Goal: Task Accomplishment & Management: Complete application form

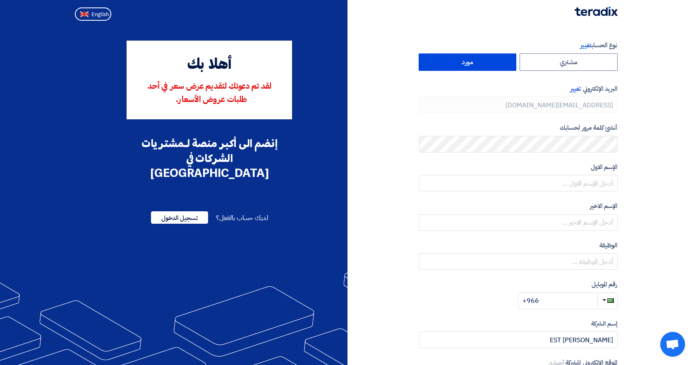
type input "+966 581033963"
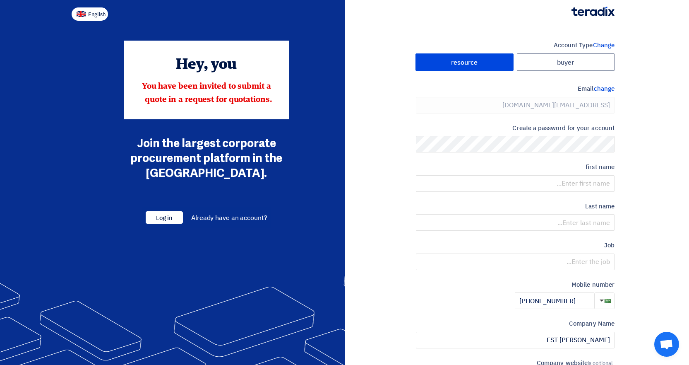
click at [83, 14] on img at bounding box center [81, 14] width 9 height 6
type input "Register"
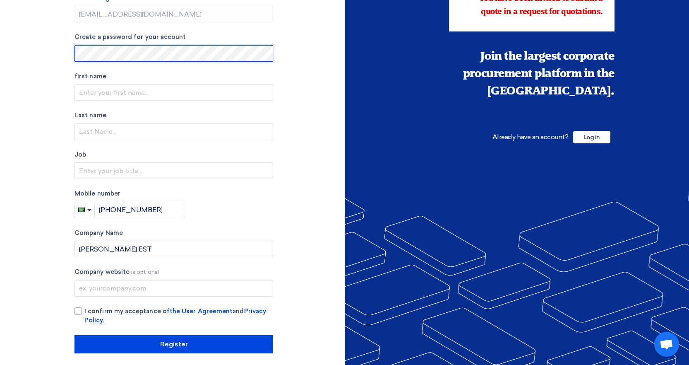
scroll to position [93, 0]
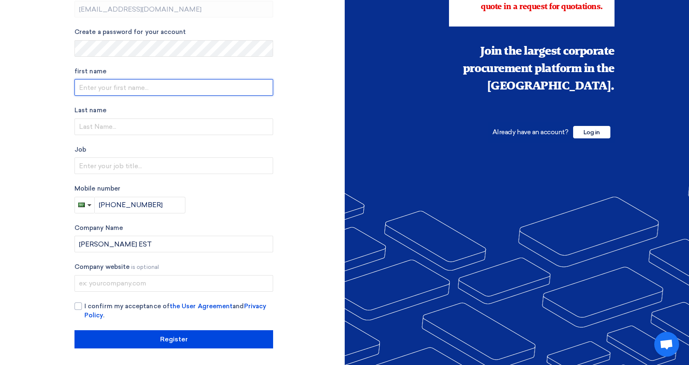
click at [108, 82] on input "text" at bounding box center [174, 87] width 199 height 17
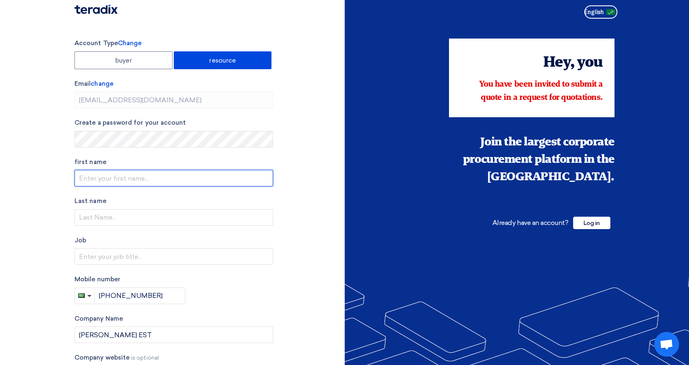
scroll to position [0, 0]
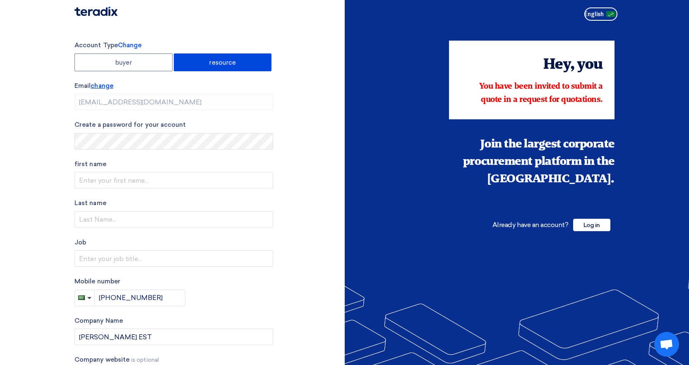
click at [100, 85] on font "change" at bounding box center [102, 85] width 22 height 7
click at [102, 85] on font "change" at bounding box center [102, 85] width 22 height 7
click at [106, 84] on font "change" at bounding box center [102, 85] width 22 height 7
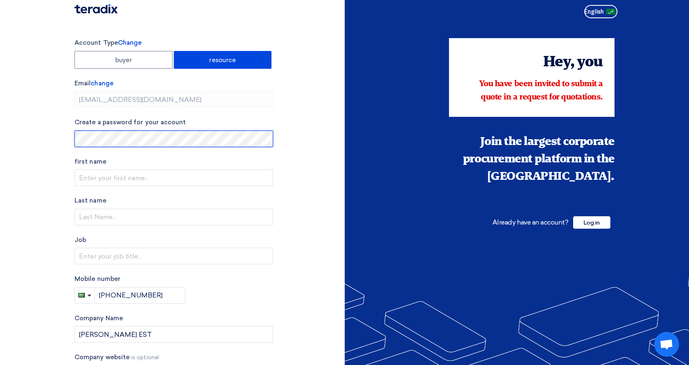
scroll to position [93, 0]
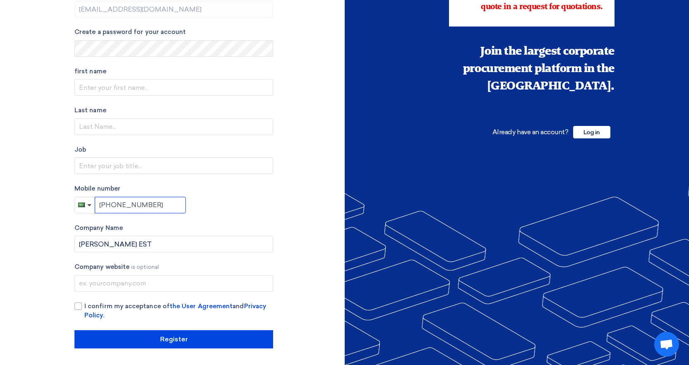
drag, startPoint x: 152, startPoint y: 204, endPoint x: 92, endPoint y: 205, distance: 60.0
click at [93, 205] on div "+966 581033963" at bounding box center [130, 205] width 111 height 17
click at [224, 204] on div "Mobile number +966 581033963" at bounding box center [174, 198] width 199 height 29
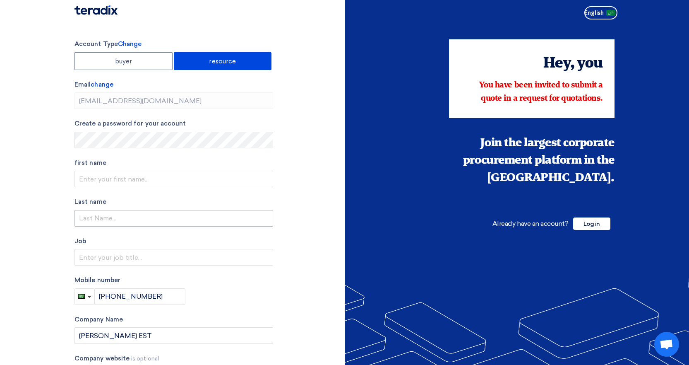
scroll to position [0, 0]
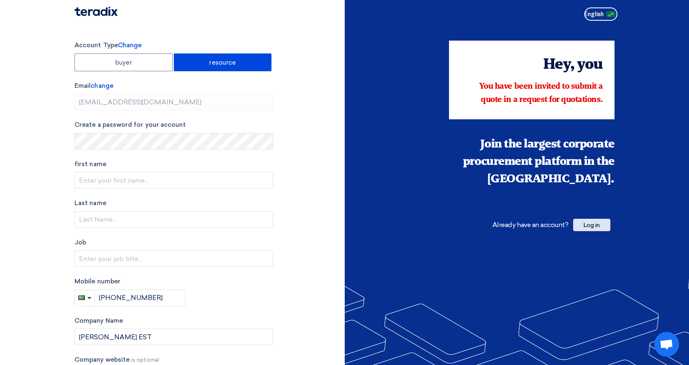
click at [584, 221] on font "Log in" at bounding box center [592, 224] width 17 height 7
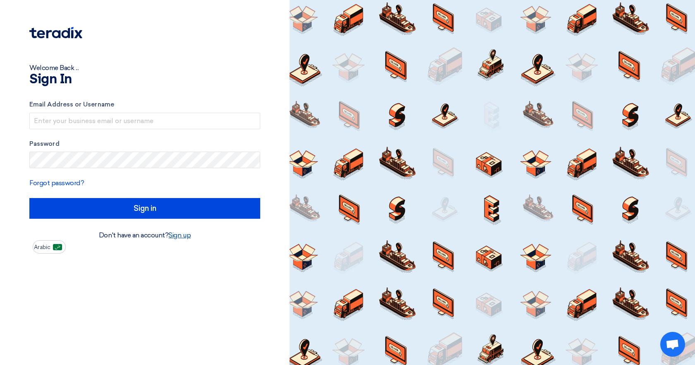
click at [183, 236] on font "Sign up" at bounding box center [179, 235] width 22 height 8
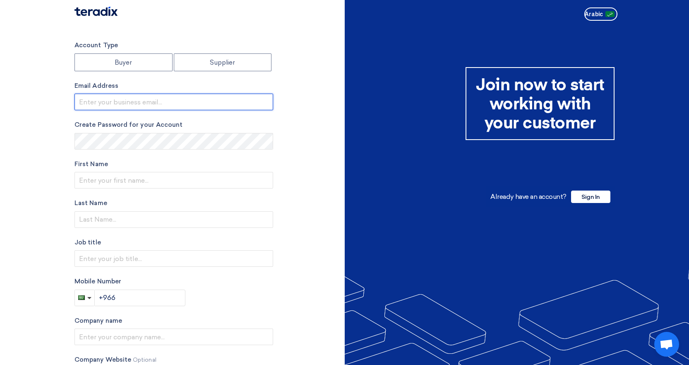
click at [130, 102] on input "email" at bounding box center [174, 102] width 199 height 17
type input "[EMAIL_ADDRESS][DOMAIN_NAME]"
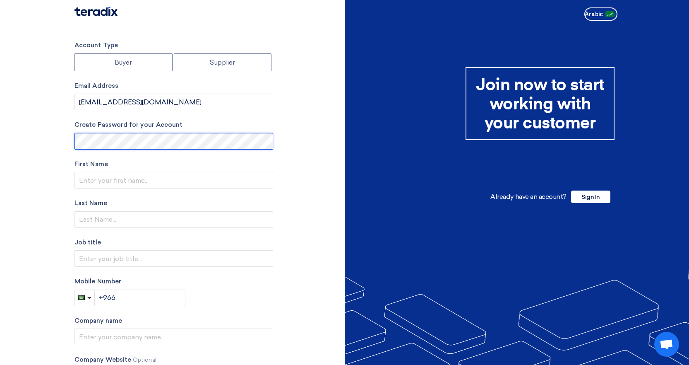
click at [65, 137] on section "Account Type Buyer Supplier Email Address abdulkaleem@rosemaryest.com Create Pa…" at bounding box center [344, 236] width 689 height 424
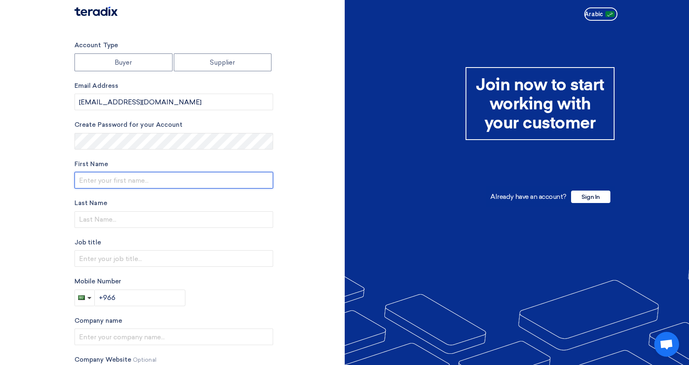
click at [94, 177] on input "text" at bounding box center [174, 180] width 199 height 17
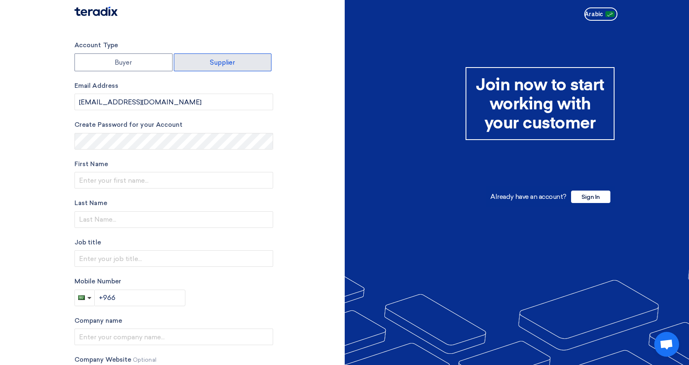
click at [215, 59] on font "Supplier" at bounding box center [222, 62] width 25 height 7
click at [215, 58] on input "Supplier" at bounding box center [222, 62] width 97 height 17
radio input "true"
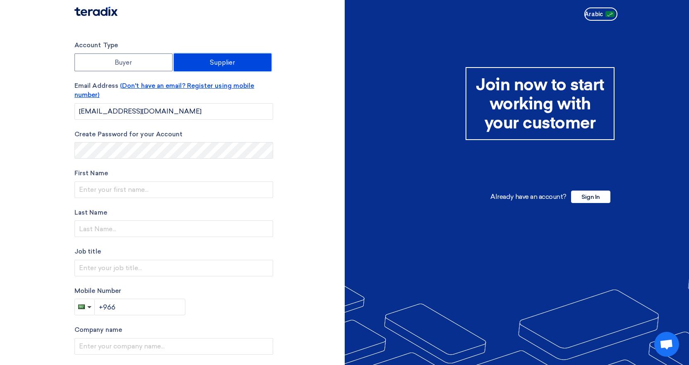
click at [166, 87] on font "(Don't have an email? Register using mobile number)" at bounding box center [165, 90] width 180 height 17
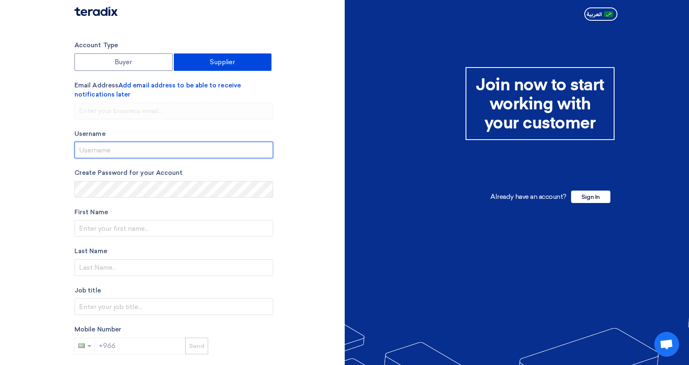
click at [123, 152] on input "userName" at bounding box center [174, 150] width 199 height 17
type input "AbdulKaleem"
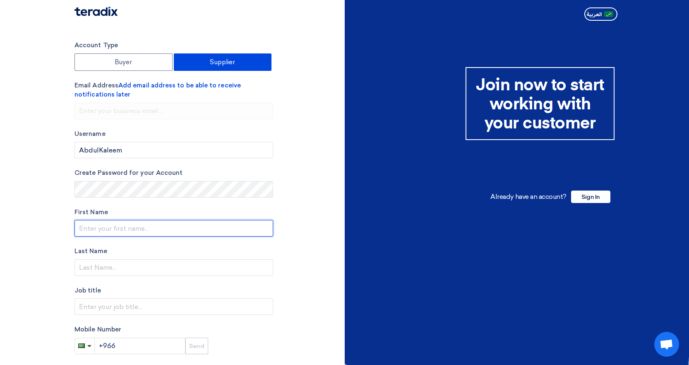
click at [116, 228] on input "text" at bounding box center [174, 228] width 199 height 17
type input "[PERSON_NAME]"
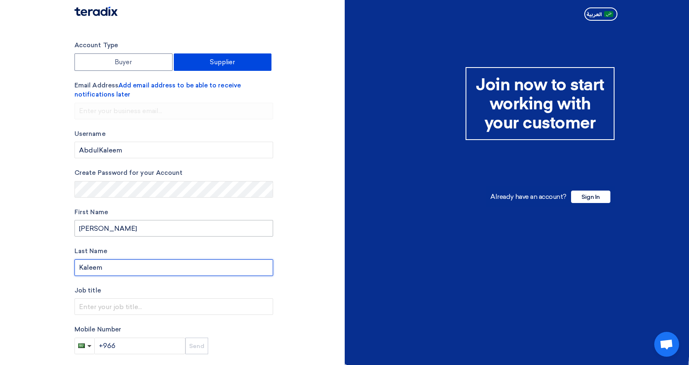
type input "Kaleem"
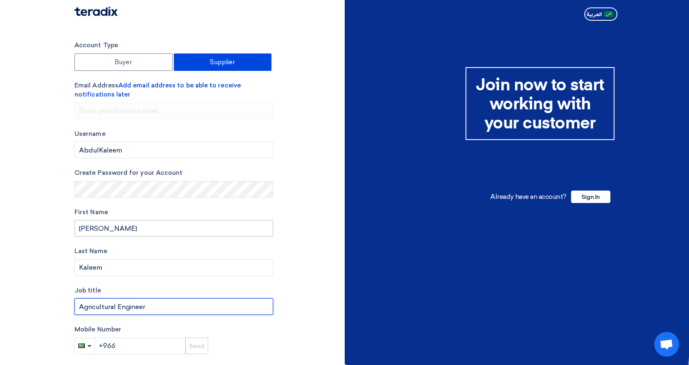
type input "Agricultural Engineer"
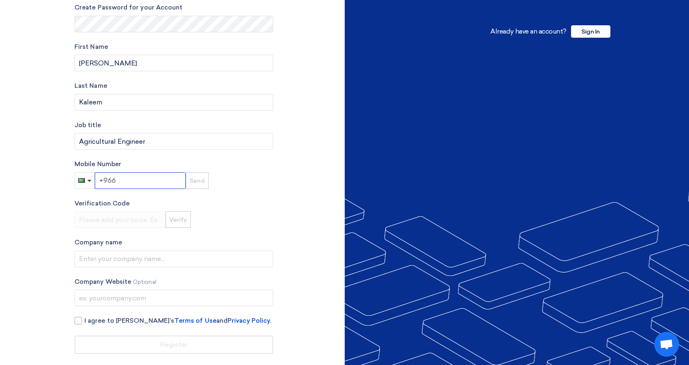
scroll to position [166, 0]
click at [131, 183] on input "+966" at bounding box center [140, 180] width 91 height 17
type input "+966 594205533"
click at [187, 185] on button "Send" at bounding box center [196, 180] width 23 height 17
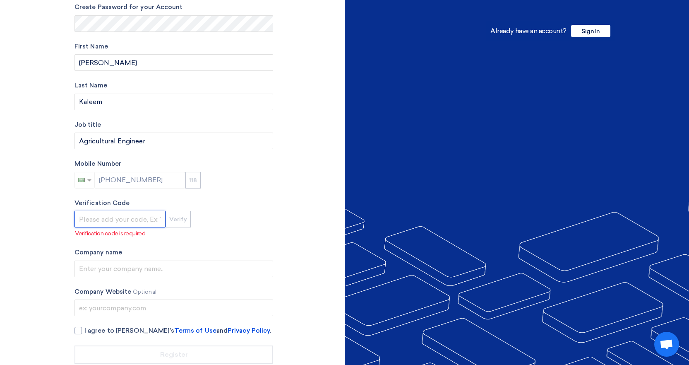
click at [99, 219] on input "number" at bounding box center [120, 219] width 91 height 17
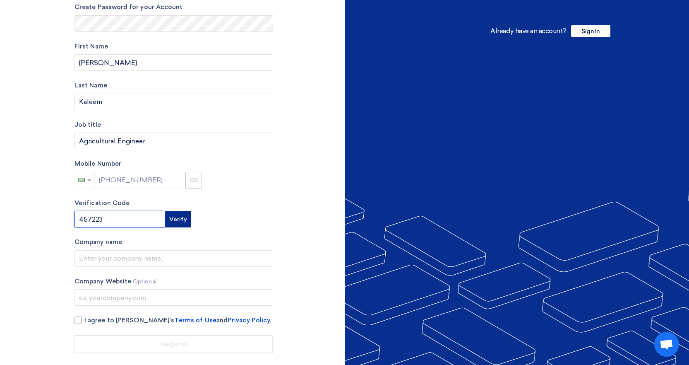
type input "457223"
click at [172, 219] on button "Verify" at bounding box center [178, 219] width 25 height 17
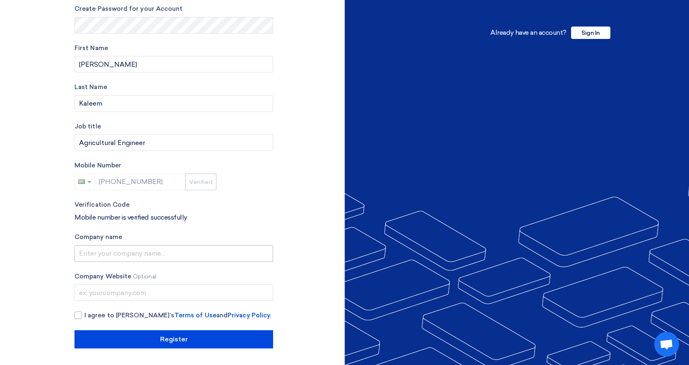
scroll to position [164, 0]
click at [118, 250] on input "text" at bounding box center [174, 253] width 199 height 17
type input "Rosemary Contracting Company"
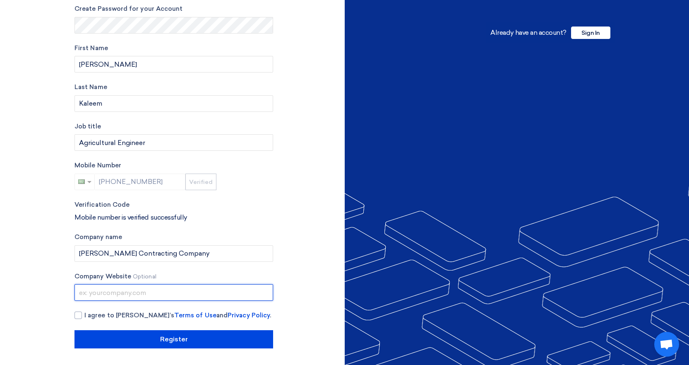
click at [127, 288] on input "text" at bounding box center [174, 292] width 199 height 17
type input "rosemaryest.com"
click at [79, 316] on div at bounding box center [78, 314] width 7 height 7
click at [84, 316] on input "I agree to Teradix’s Terms of Use and Privacy Policy ." at bounding box center [183, 318] width 199 height 17
checkbox input "true"
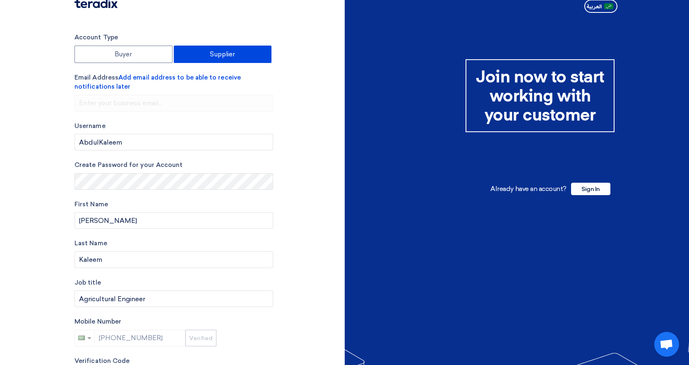
scroll to position [0, 0]
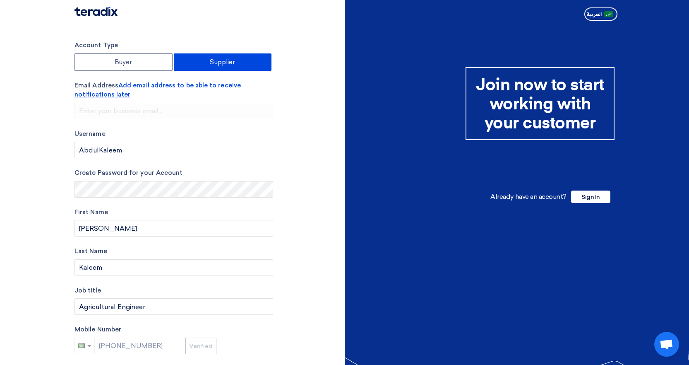
click at [148, 89] on span "Add email address to be able to receive notifications later" at bounding box center [158, 90] width 166 height 17
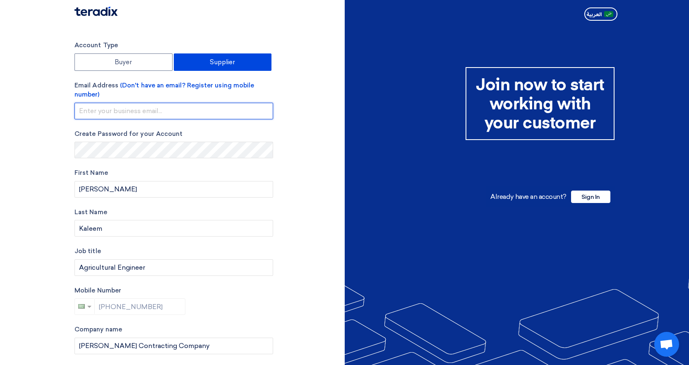
click at [122, 113] on input "email" at bounding box center [174, 111] width 199 height 17
type input "abdulkaleem@rosemaryest.com"
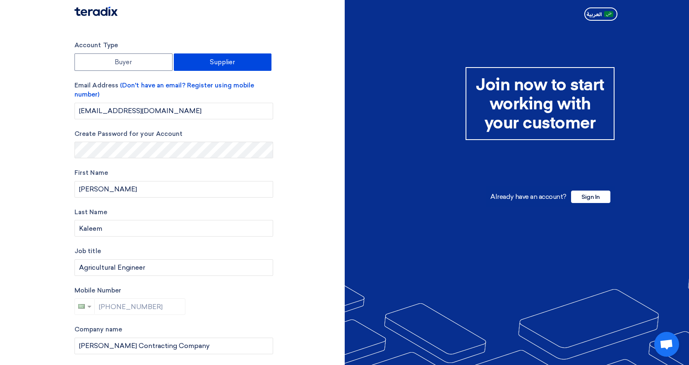
click at [286, 116] on div "Account Type Buyer Supplier Email Address (Don't have an email? Register using …" at bounding box center [206, 241] width 276 height 400
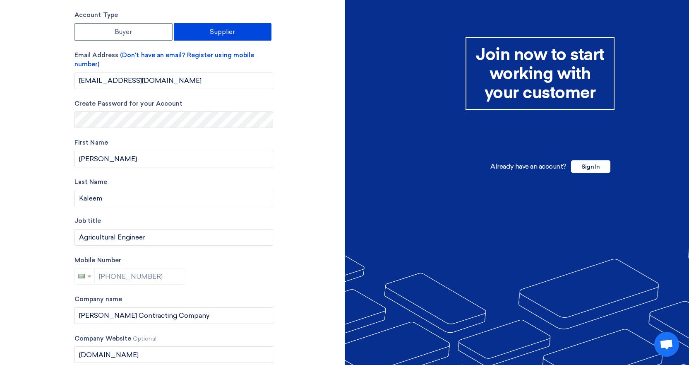
scroll to position [83, 0]
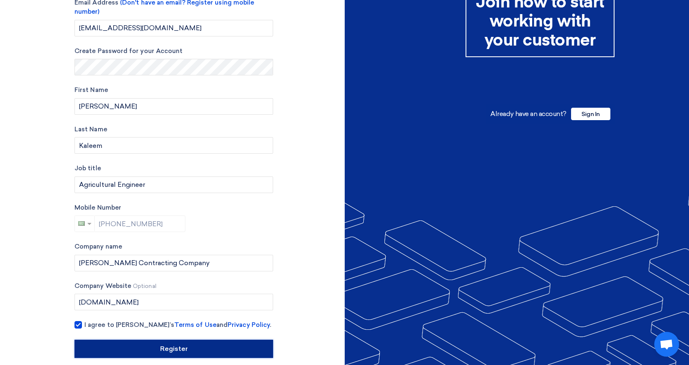
click at [108, 345] on input "Register" at bounding box center [174, 348] width 199 height 18
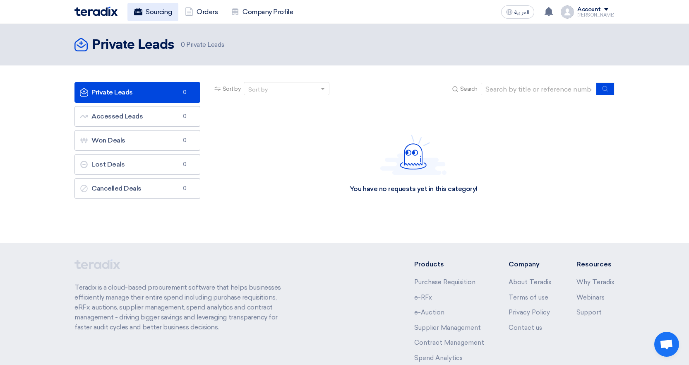
click at [152, 12] on link "Sourcing" at bounding box center [152, 12] width 51 height 18
click at [197, 10] on link "Orders" at bounding box center [201, 12] width 46 height 18
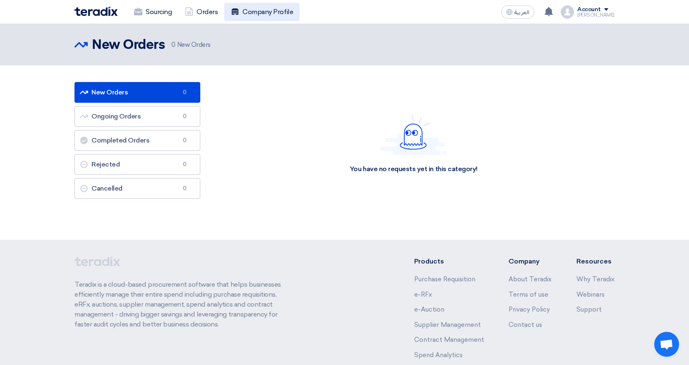
click at [238, 13] on use at bounding box center [235, 11] width 7 height 6
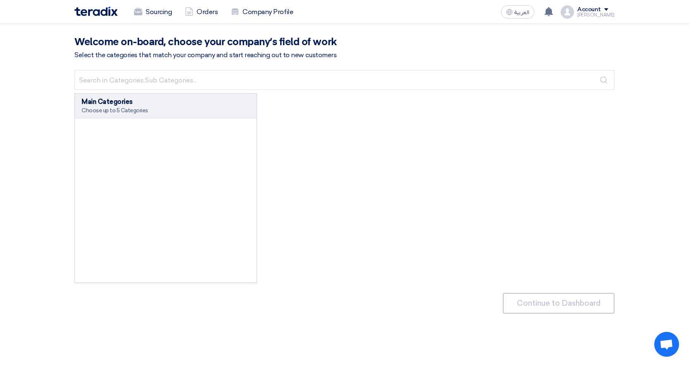
click at [124, 108] on div "Choose up to 5 Categories" at bounding box center [166, 110] width 168 height 7
click at [116, 106] on div "Main Categories" at bounding box center [166, 102] width 168 height 10
click at [114, 104] on div "Main Categories" at bounding box center [166, 102] width 168 height 10
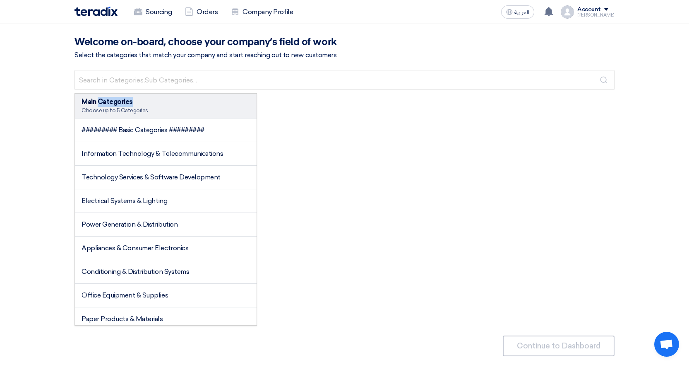
click at [114, 104] on div "Main Categories" at bounding box center [166, 102] width 168 height 10
click at [167, 102] on div "Main Categories" at bounding box center [166, 102] width 168 height 10
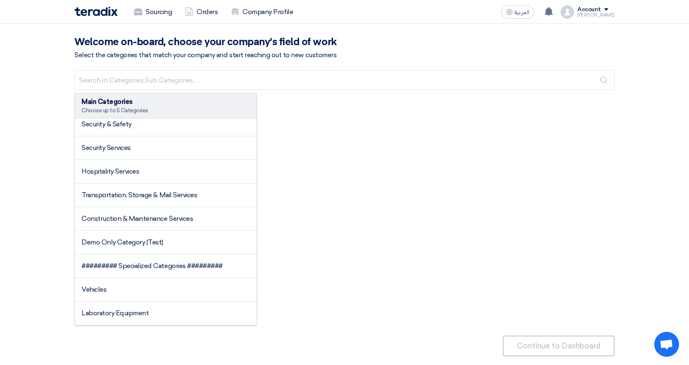
scroll to position [373, 0]
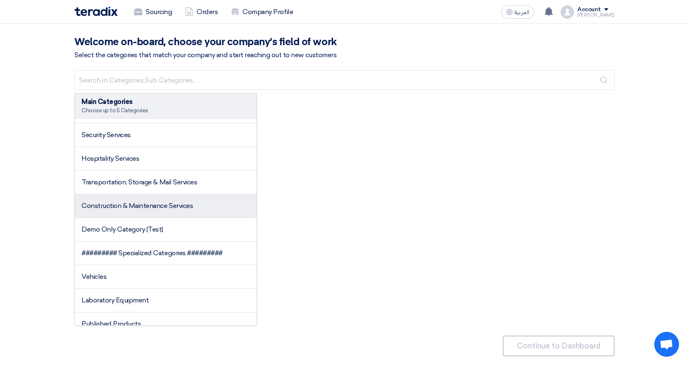
click at [113, 202] on span "Construction & Maintenance Services" at bounding box center [137, 206] width 111 height 8
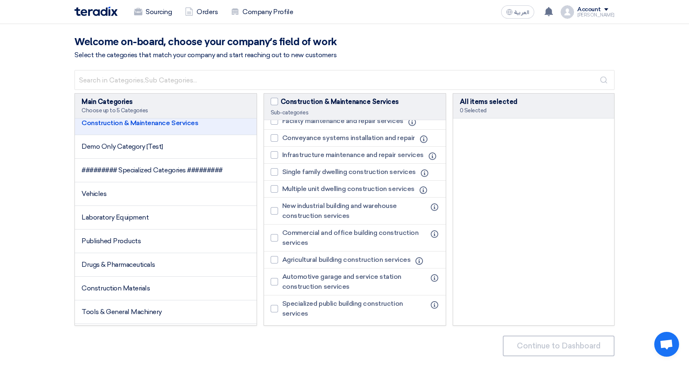
scroll to position [83, 0]
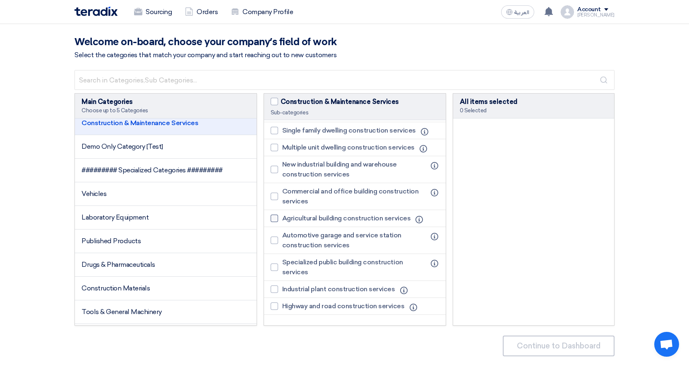
click at [277, 222] on div at bounding box center [274, 217] width 7 height 7
click at [282, 221] on input "Agricultural building construction services" at bounding box center [284, 218] width 5 height 5
checkbox input "true"
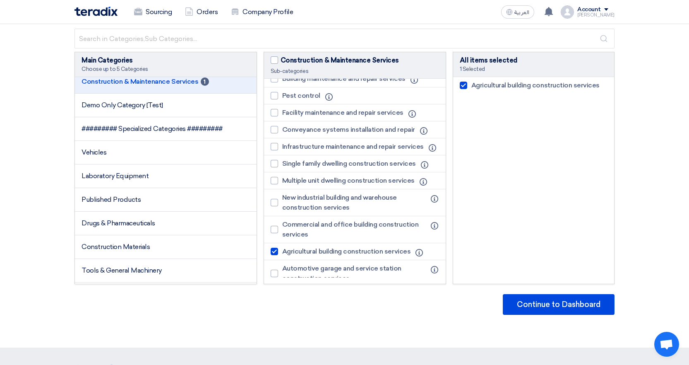
scroll to position [0, 0]
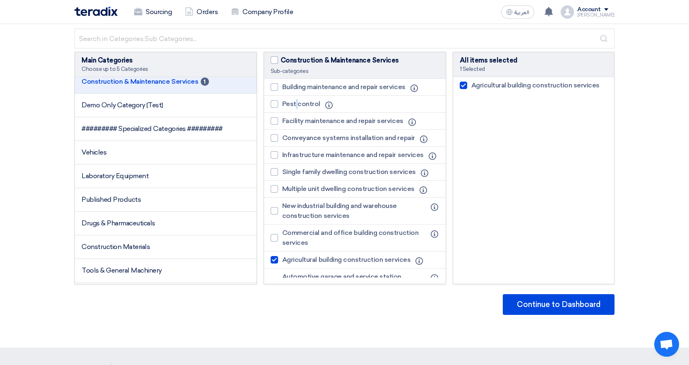
drag, startPoint x: 296, startPoint y: 106, endPoint x: 293, endPoint y: 109, distance: 5.0
click at [296, 107] on span "Pest control" at bounding box center [301, 104] width 38 height 10
click at [273, 104] on div at bounding box center [274, 103] width 7 height 7
click at [282, 104] on input "Pest control" at bounding box center [284, 103] width 5 height 5
checkbox input "true"
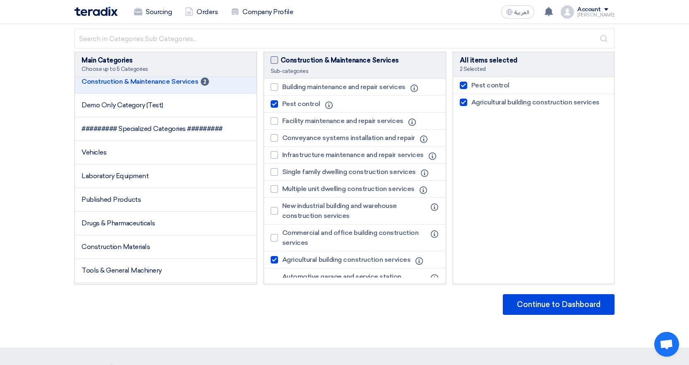
click at [277, 57] on span at bounding box center [274, 59] width 7 height 7
click at [281, 57] on input "Construction & Maintenance Services" at bounding box center [283, 57] width 5 height 5
checkbox input "true"
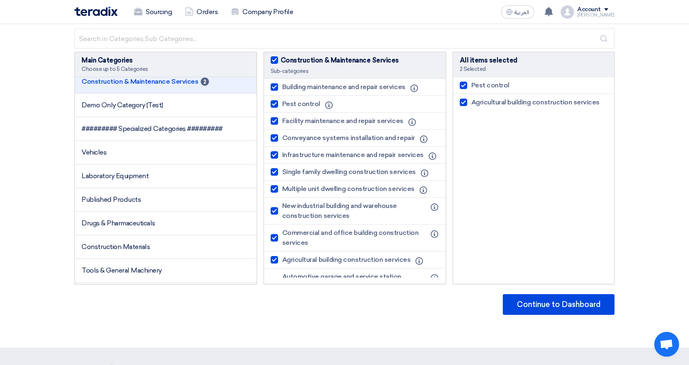
checkbox input "true"
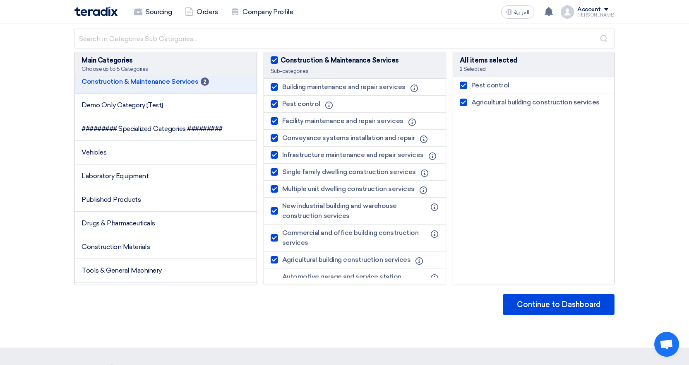
checkbox input "true"
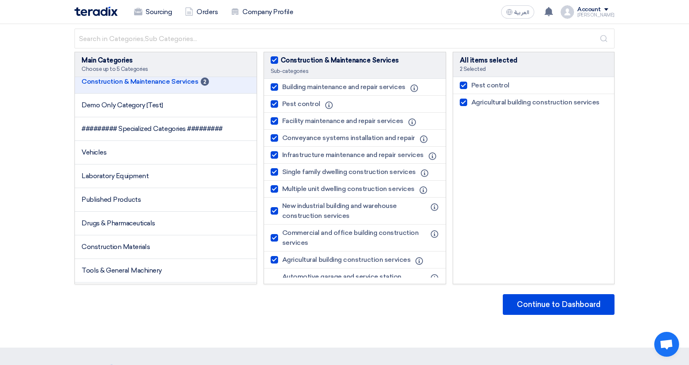
checkbox input "true"
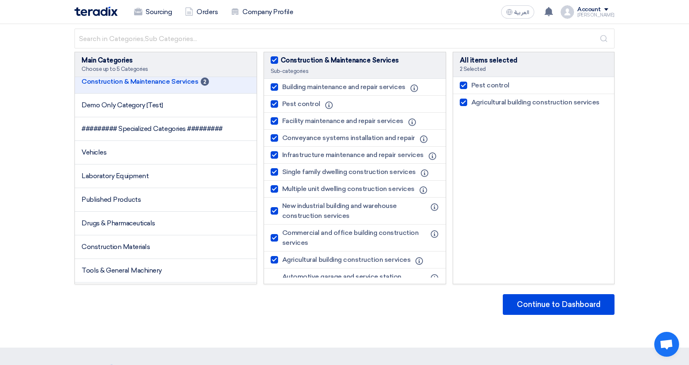
checkbox input "true"
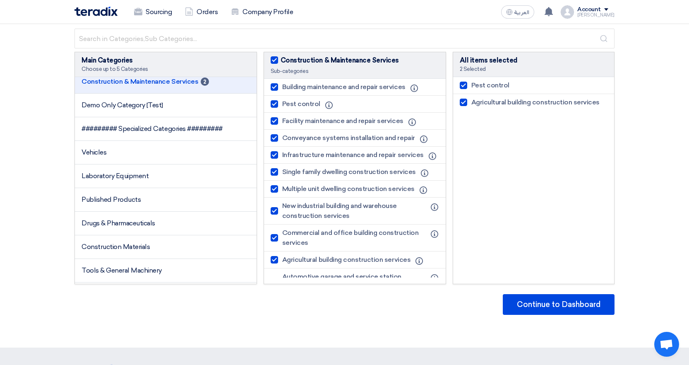
checkbox input "true"
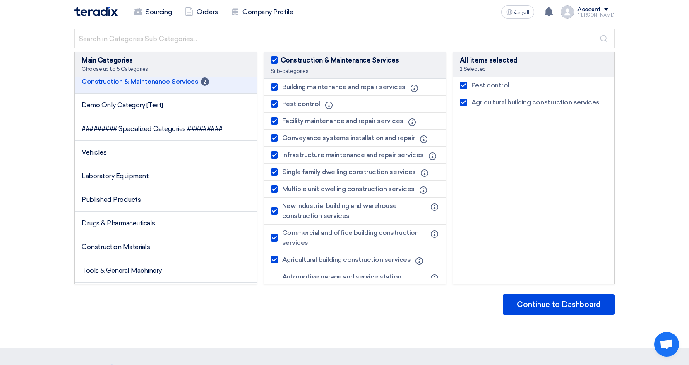
checkbox input "true"
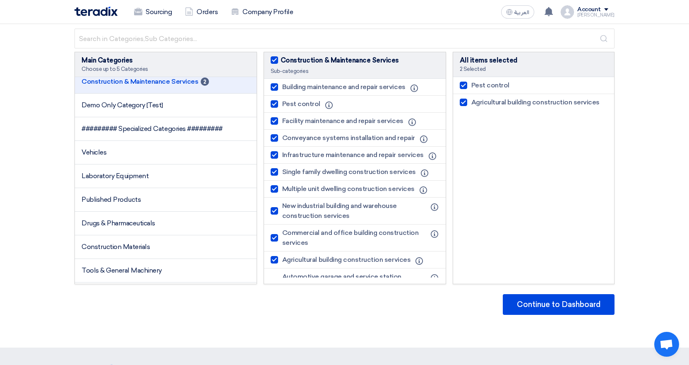
checkbox input "true"
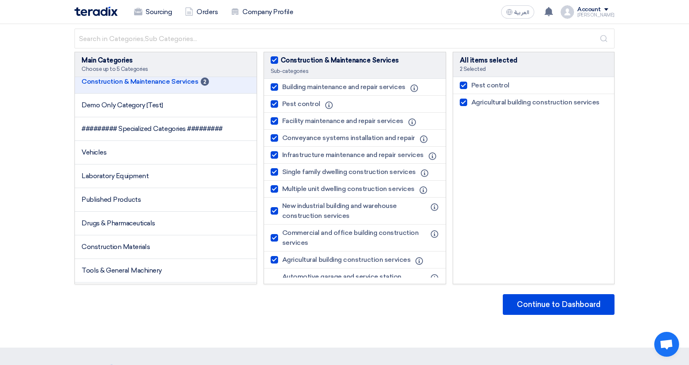
checkbox input "true"
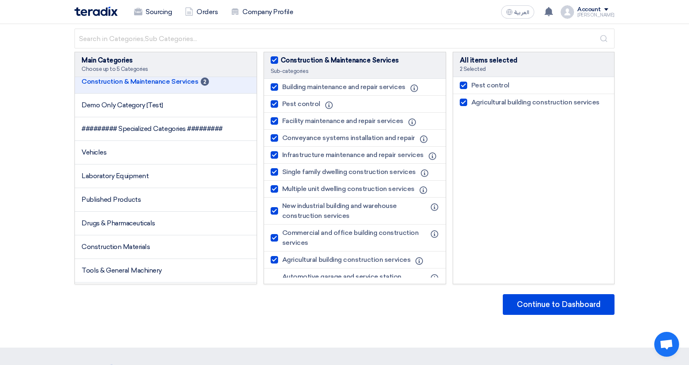
checkbox input "true"
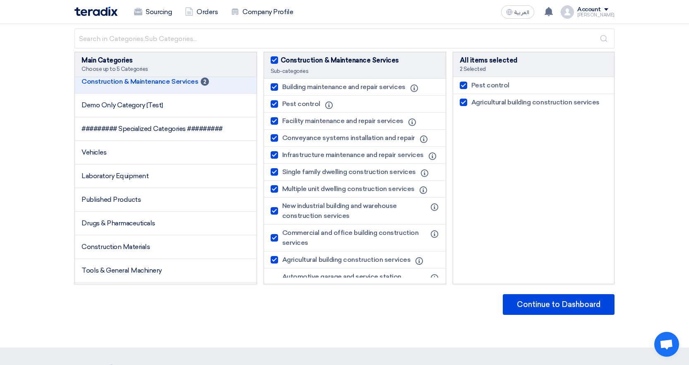
checkbox input "true"
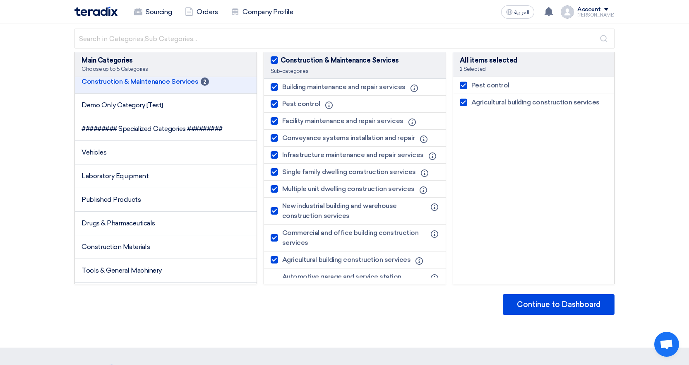
checkbox input "true"
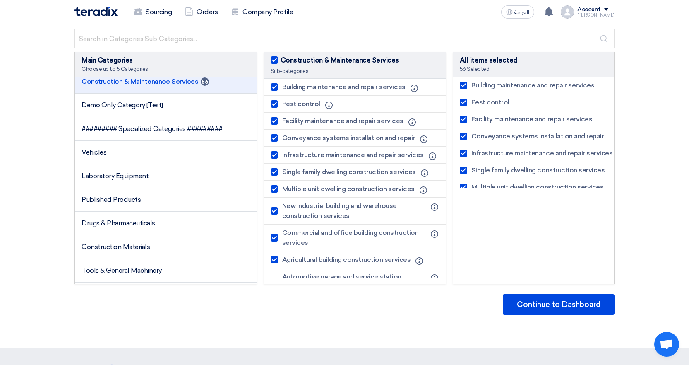
click at [276, 57] on span at bounding box center [274, 59] width 7 height 7
click at [281, 57] on input "Construction & Maintenance Services" at bounding box center [283, 57] width 5 height 5
checkbox input "false"
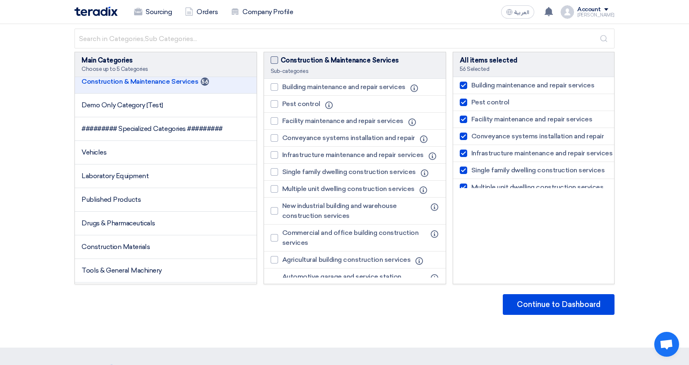
checkbox input "false"
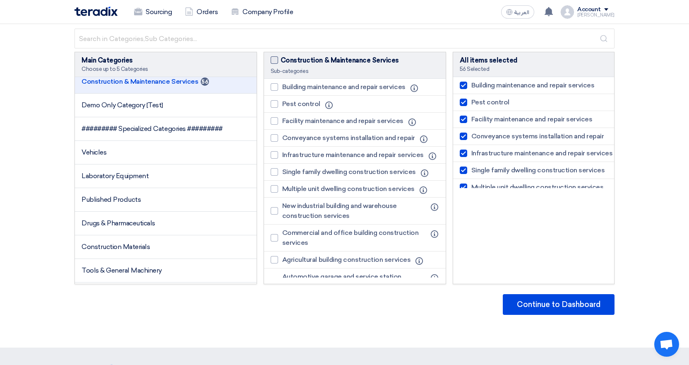
checkbox input "false"
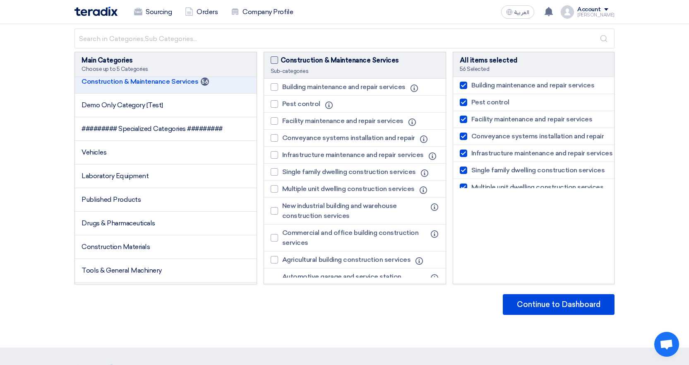
checkbox input "false"
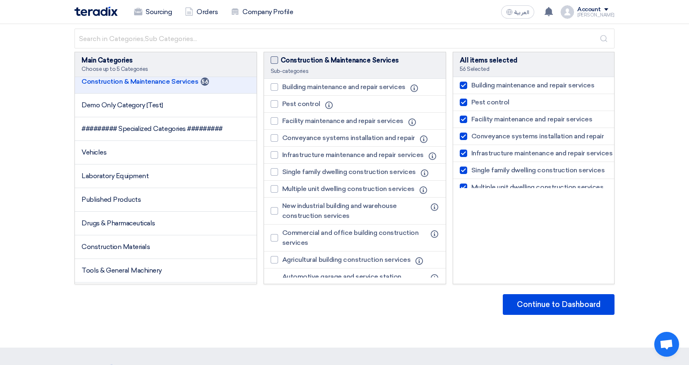
checkbox input "false"
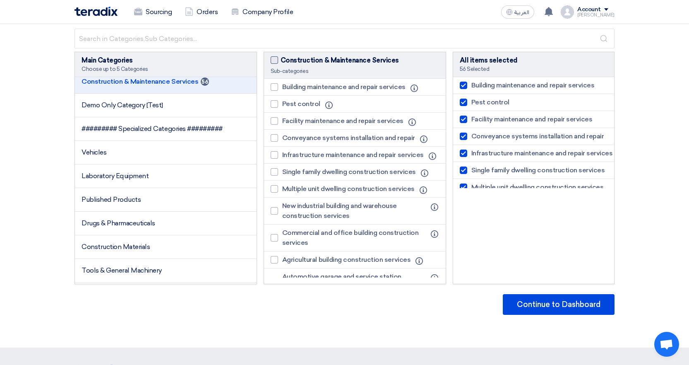
checkbox input "false"
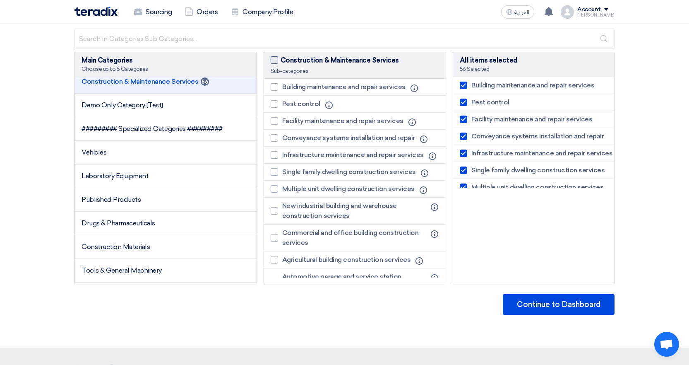
checkbox input "false"
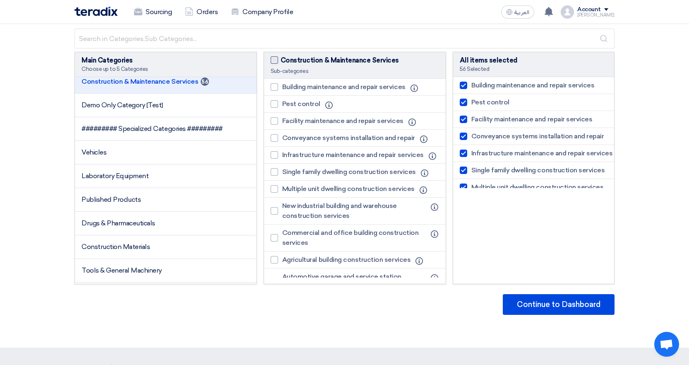
checkbox input "false"
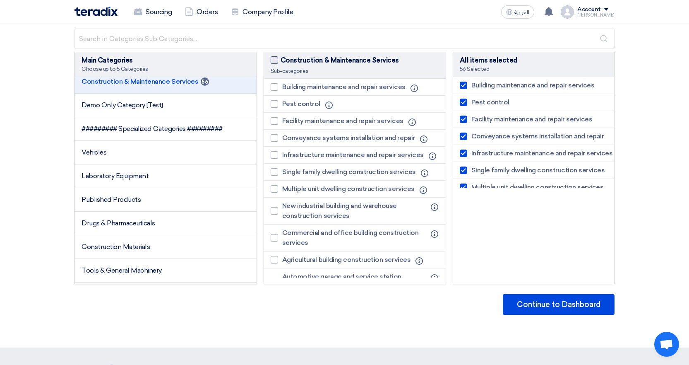
checkbox input "false"
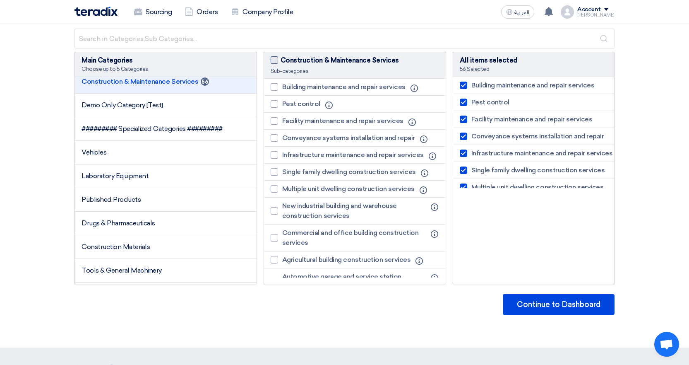
checkbox input "false"
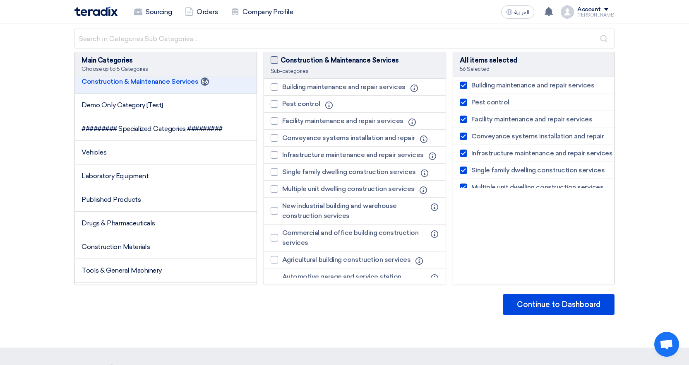
checkbox input "false"
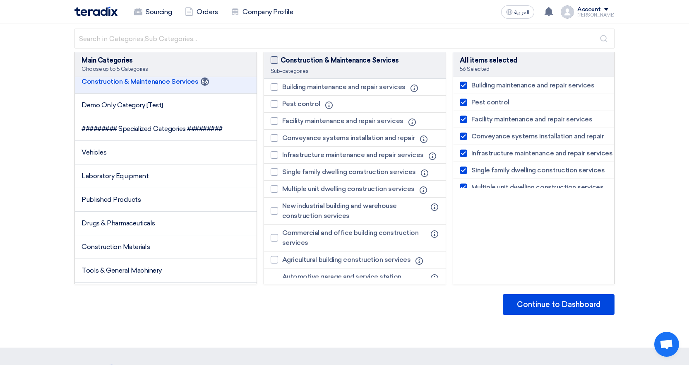
checkbox input "false"
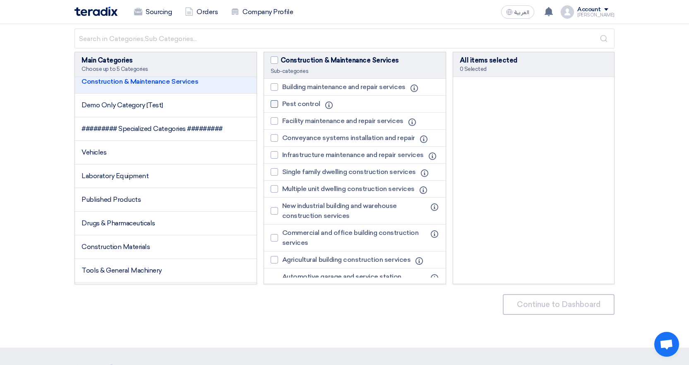
click at [273, 105] on div at bounding box center [274, 103] width 7 height 7
click at [282, 105] on input "Pest control" at bounding box center [284, 103] width 5 height 5
checkbox input "true"
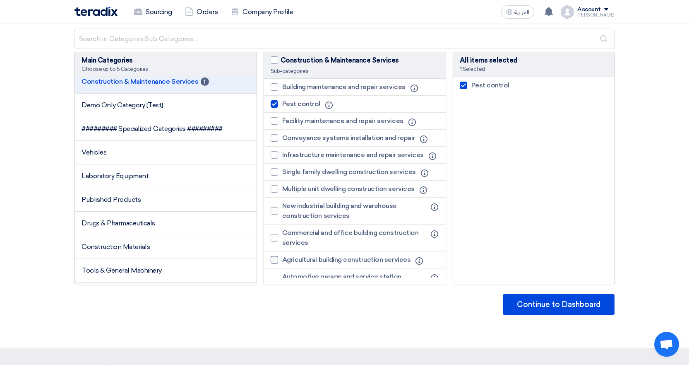
click at [273, 263] on div at bounding box center [274, 259] width 7 height 7
click at [282, 262] on input "Agricultural building construction services" at bounding box center [284, 259] width 5 height 5
checkbox input "true"
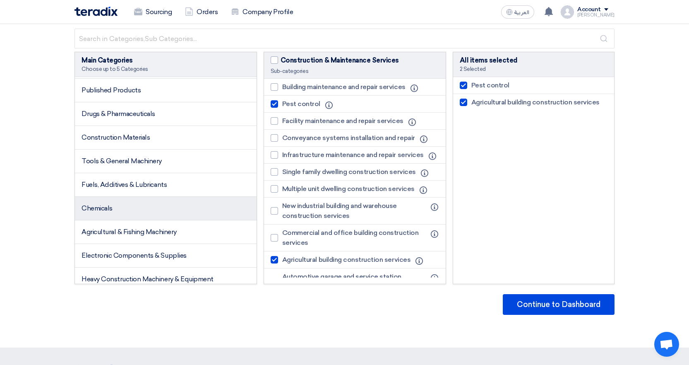
scroll to position [579, 0]
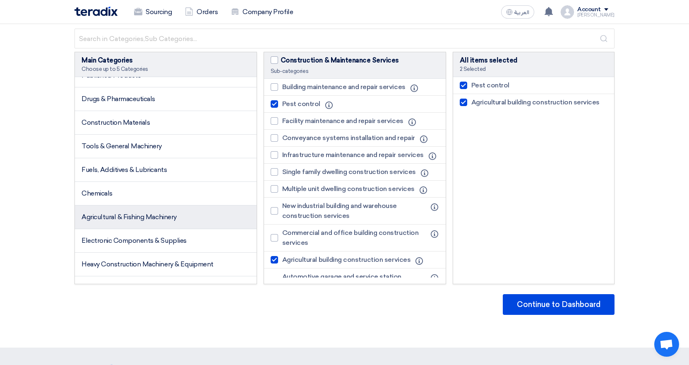
click at [161, 219] on span "Agricultural & Fishing Machinery" at bounding box center [129, 217] width 95 height 8
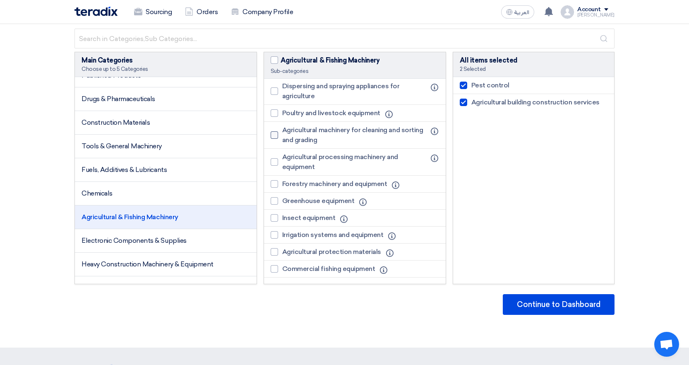
scroll to position [83, 0]
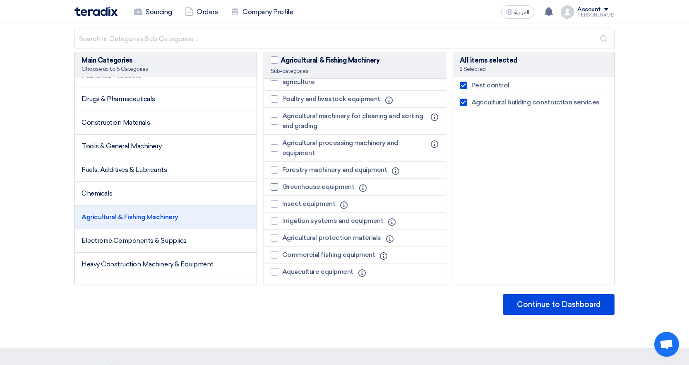
click at [277, 190] on div at bounding box center [274, 186] width 7 height 7
click at [282, 190] on input "Greenhouse equipment" at bounding box center [284, 186] width 5 height 5
checkbox input "true"
click at [272, 207] on div at bounding box center [274, 203] width 7 height 7
click at [282, 207] on input "Insect equipment" at bounding box center [284, 203] width 5 height 5
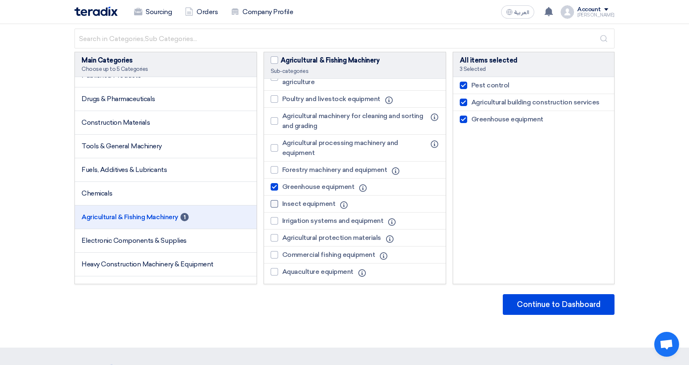
checkbox input "true"
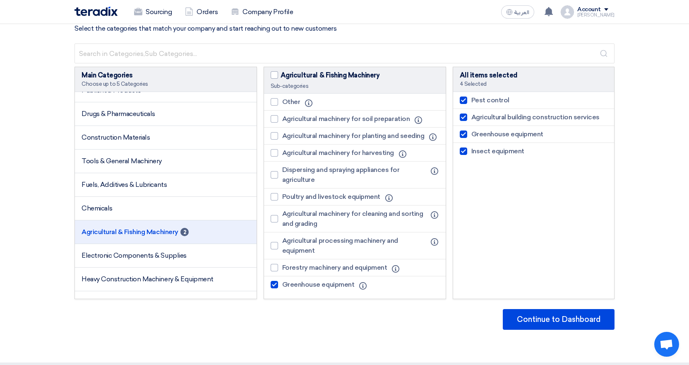
scroll to position [41, 0]
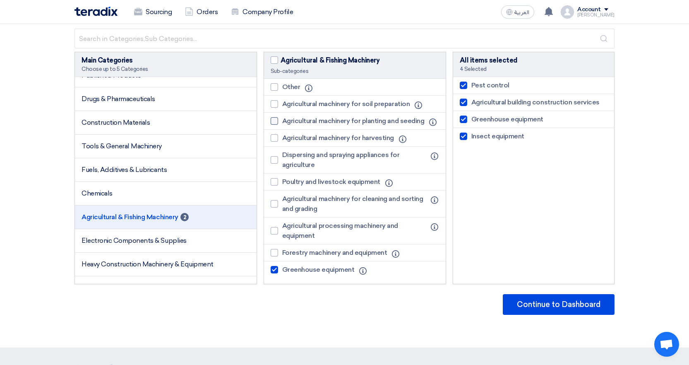
click at [275, 124] on div at bounding box center [274, 120] width 7 height 7
click at [282, 124] on input "Agricultural machinery for planting and seeding" at bounding box center [284, 120] width 5 height 5
checkbox input "true"
drag, startPoint x: 273, startPoint y: 105, endPoint x: 252, endPoint y: 115, distance: 23.2
click at [273, 105] on div at bounding box center [274, 103] width 7 height 7
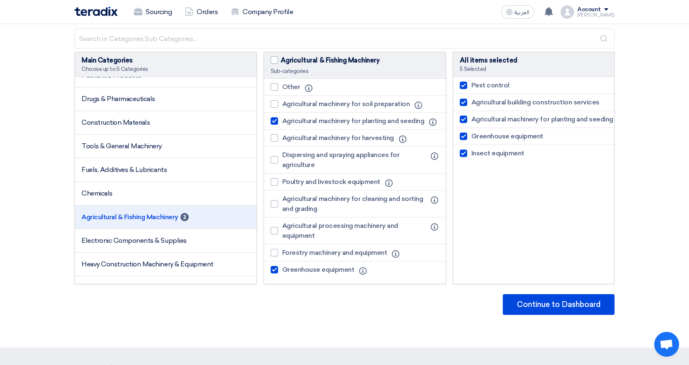
click at [282, 105] on input "Agricultural machinery for soil preparation" at bounding box center [284, 103] width 5 height 5
checkbox input "true"
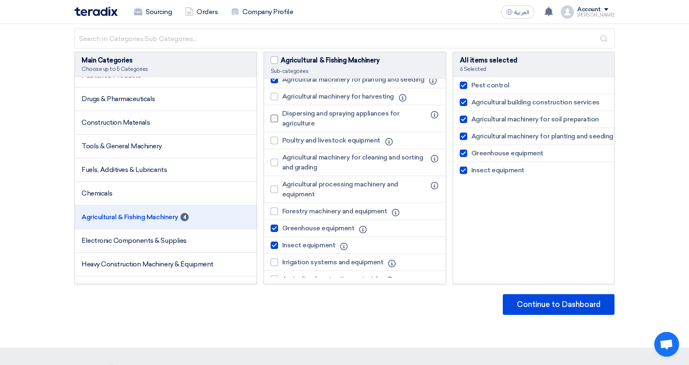
click at [271, 122] on div at bounding box center [274, 118] width 7 height 7
click at [282, 121] on input "Dispersing and spraying appliances for agriculture" at bounding box center [284, 118] width 5 height 5
checkbox input "true"
click at [276, 100] on div at bounding box center [274, 96] width 7 height 7
click at [282, 99] on input "Agricultural machinery for harvesting" at bounding box center [284, 96] width 5 height 5
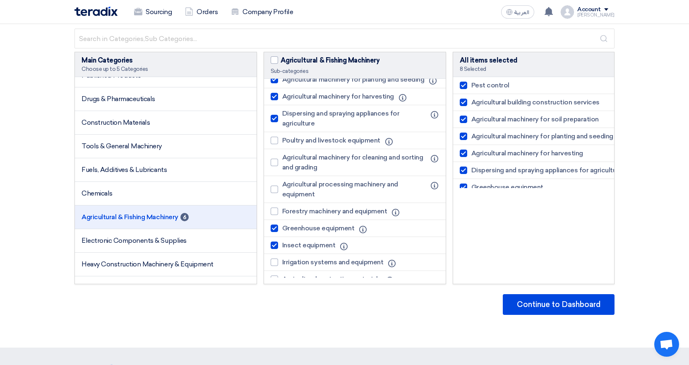
click at [276, 100] on div at bounding box center [274, 96] width 7 height 7
click at [282, 99] on input "Agricultural machinery for harvesting" at bounding box center [284, 96] width 5 height 5
checkbox input "false"
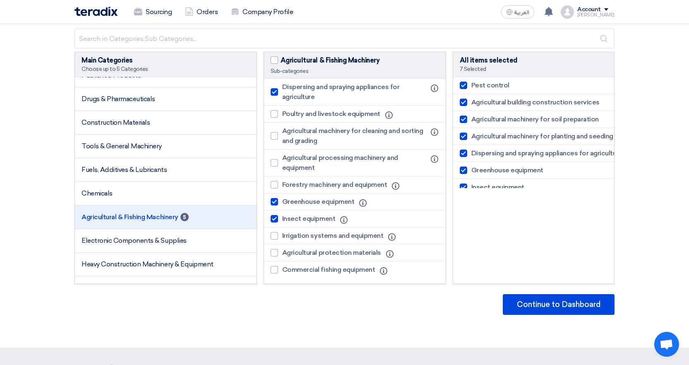
scroll to position [83, 0]
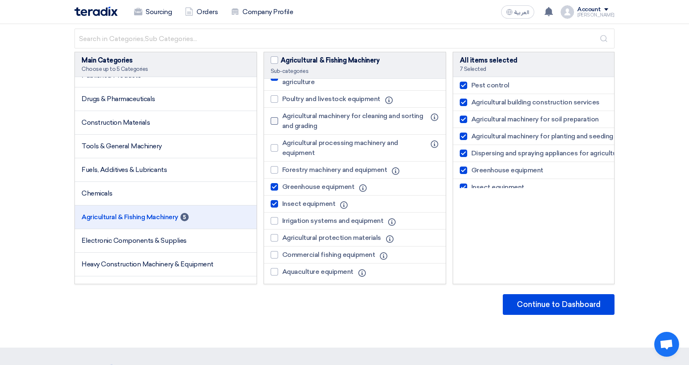
click at [273, 125] on div at bounding box center [274, 120] width 7 height 7
click at [282, 124] on input "Agricultural machinery for cleaning and sorting and grading" at bounding box center [284, 120] width 5 height 5
checkbox input "true"
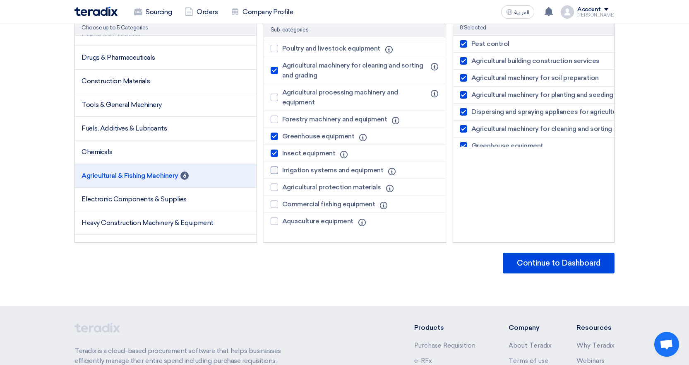
click at [322, 171] on span "Irrigation systems and equipment" at bounding box center [332, 170] width 101 height 10
click at [288, 171] on input "Irrigation systems and equipment" at bounding box center [284, 170] width 5 height 5
checkbox input "true"
click at [296, 187] on span "Agricultural protection materials" at bounding box center [331, 187] width 99 height 10
click at [288, 187] on input "Agricultural protection materials" at bounding box center [284, 187] width 5 height 5
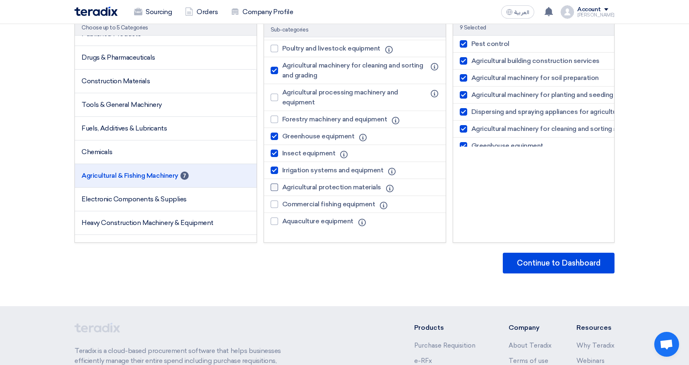
checkbox input "true"
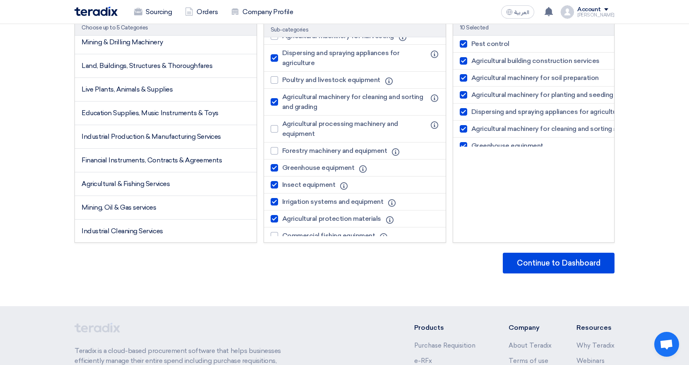
scroll to position [1035, 0]
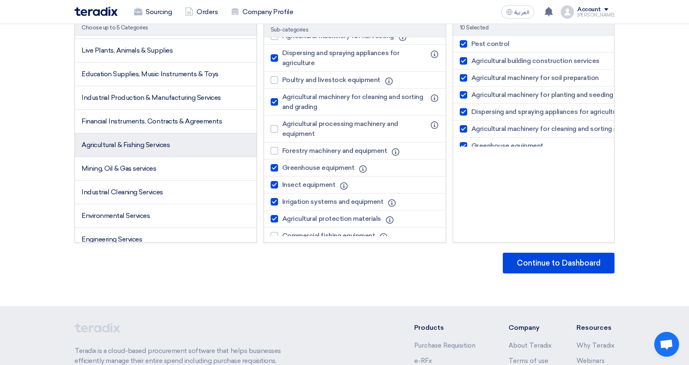
click at [169, 141] on span "Agricultural & Fishing Services" at bounding box center [126, 145] width 88 height 8
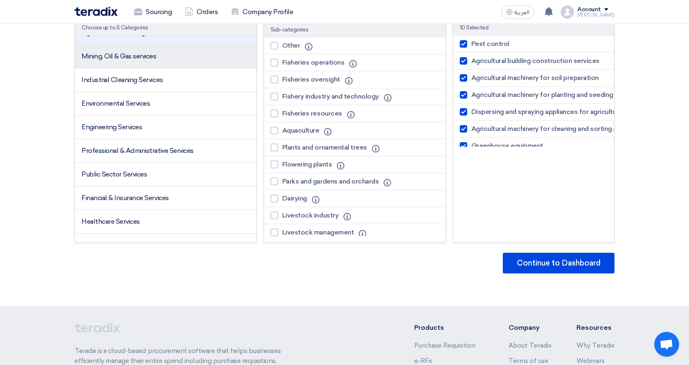
scroll to position [1159, 0]
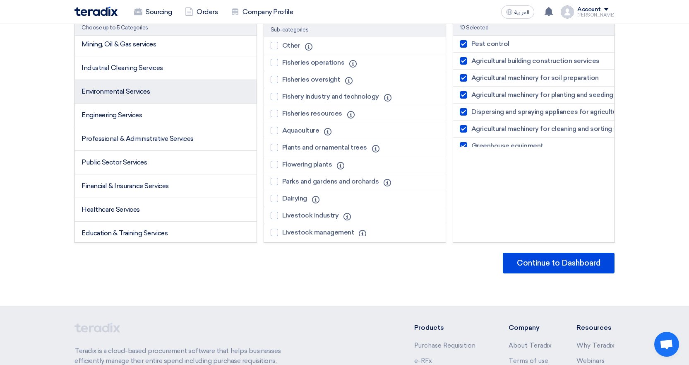
click at [147, 95] on li "Environmental Services" at bounding box center [166, 92] width 182 height 24
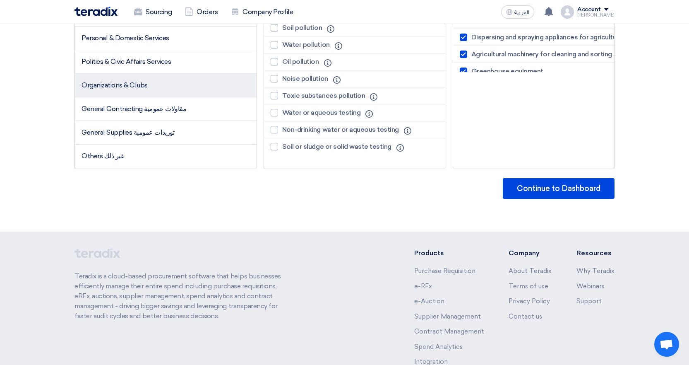
scroll to position [166, 0]
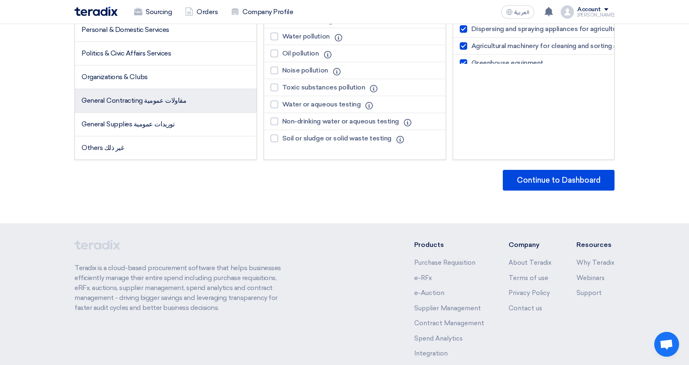
click at [161, 103] on span "General Contracting مقاولات عمومية" at bounding box center [134, 100] width 105 height 8
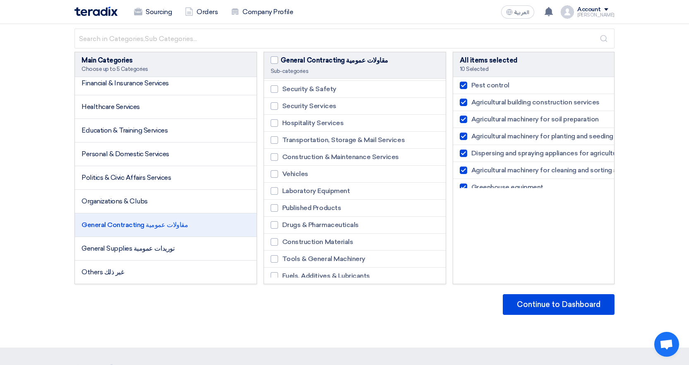
scroll to position [248, 0]
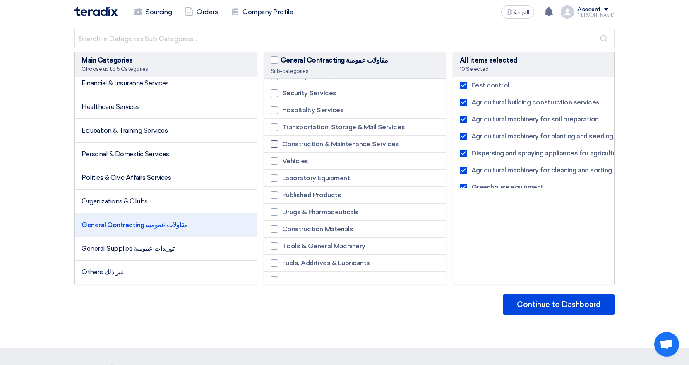
click at [351, 142] on span "Construction & Maintenance Services" at bounding box center [340, 144] width 117 height 10
click at [288, 142] on input "Construction & Maintenance Services" at bounding box center [284, 144] width 5 height 5
checkbox input "true"
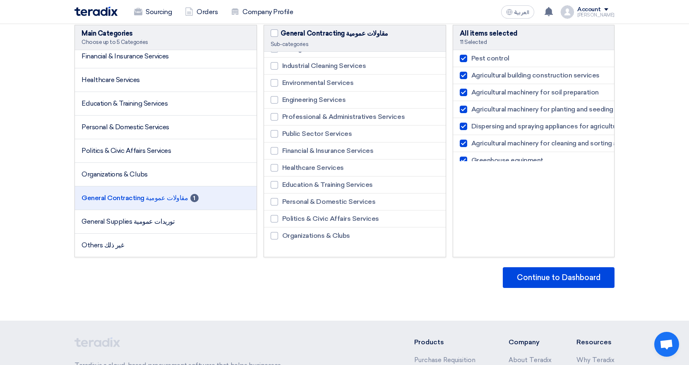
scroll to position [83, 0]
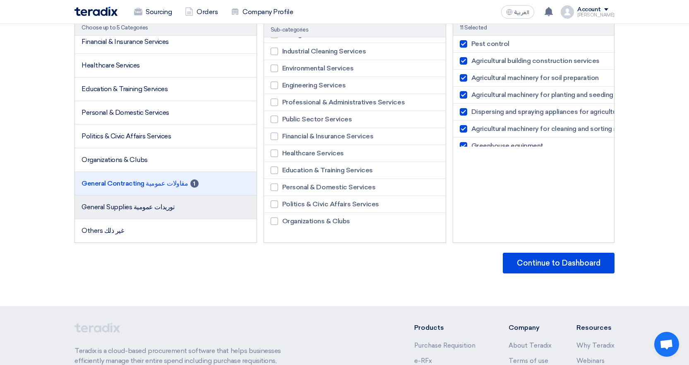
click at [152, 211] on li "General Supplies توريدات عمومية" at bounding box center [166, 207] width 182 height 24
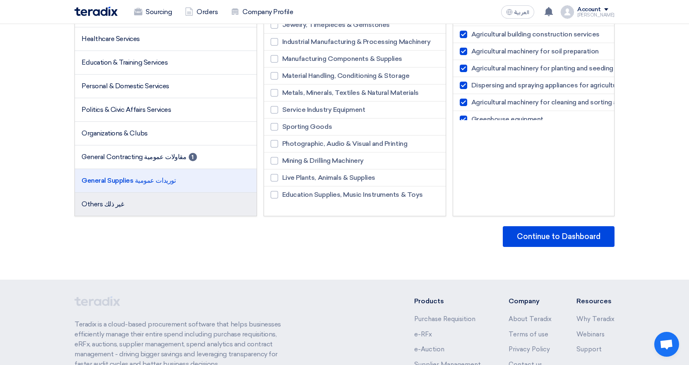
scroll to position [124, 0]
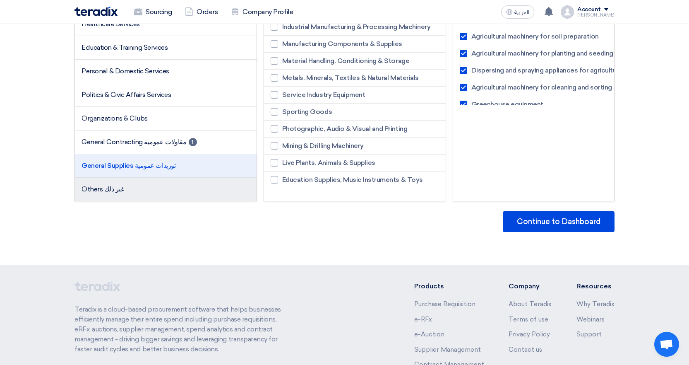
click at [131, 195] on li "Others غير ذلك" at bounding box center [166, 189] width 182 height 23
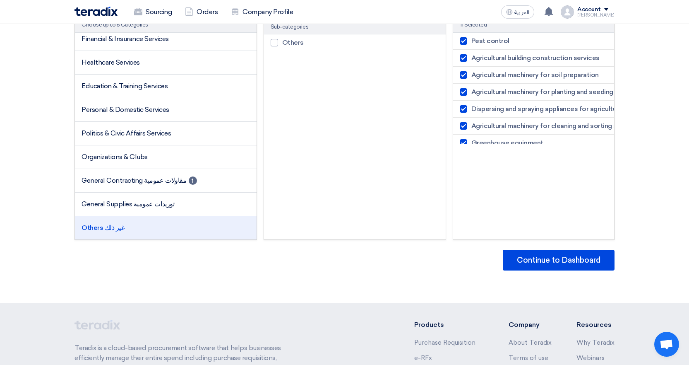
scroll to position [0, 0]
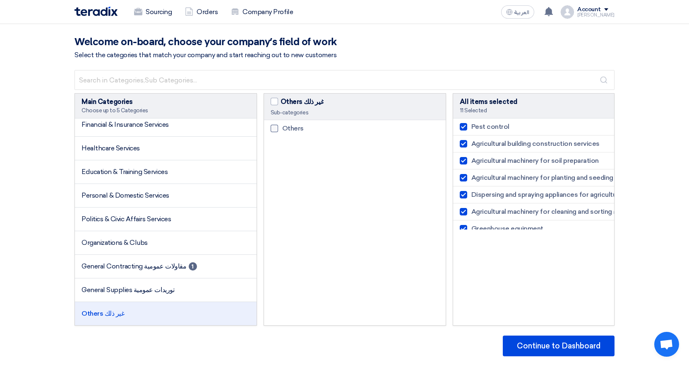
click at [273, 126] on div at bounding box center [274, 128] width 7 height 7
click at [282, 126] on input "Others" at bounding box center [284, 128] width 5 height 5
checkbox input "true"
click at [291, 130] on span "Others" at bounding box center [293, 128] width 22 height 10
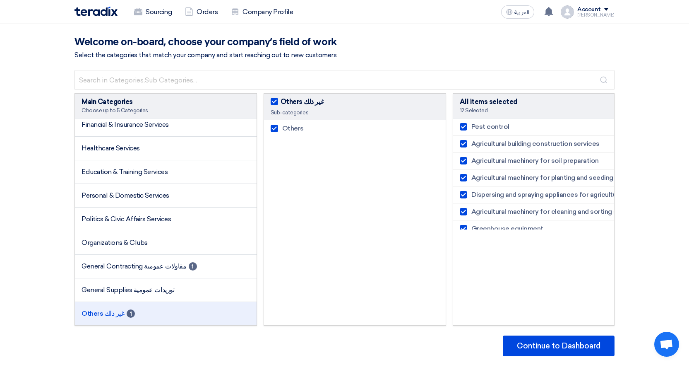
click at [288, 130] on input "Others" at bounding box center [284, 128] width 5 height 5
checkbox input "false"
click at [293, 130] on span "Others" at bounding box center [293, 128] width 22 height 10
click at [288, 130] on input "Others" at bounding box center [284, 128] width 5 height 5
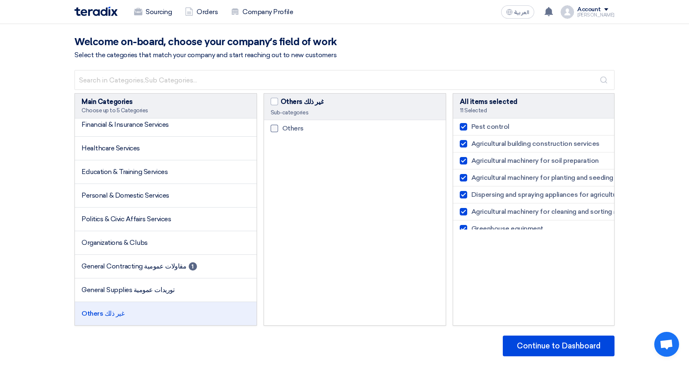
checkbox input "true"
click at [293, 130] on span "Others" at bounding box center [293, 128] width 22 height 10
click at [288, 130] on input "Others" at bounding box center [284, 128] width 5 height 5
checkbox input "false"
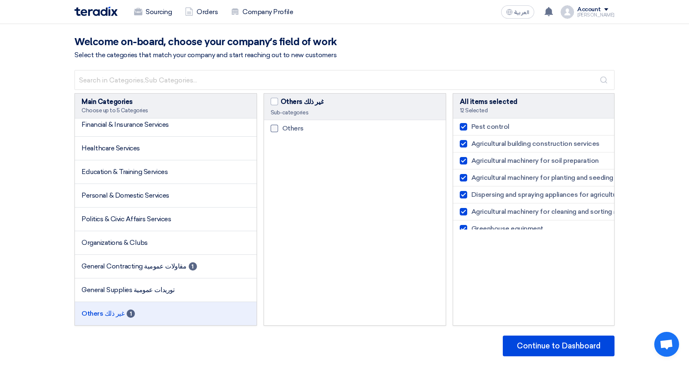
checkbox input "false"
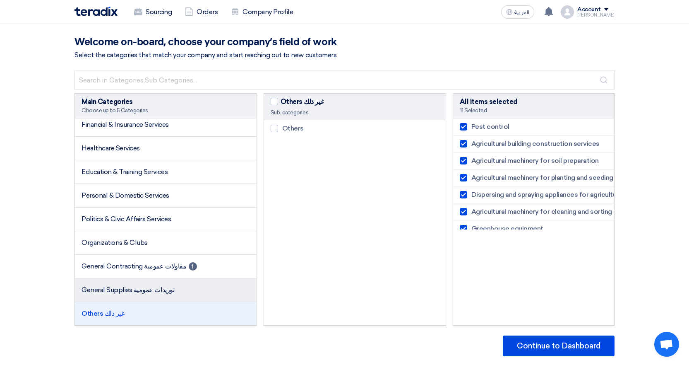
click at [124, 289] on span "General Supplies توريدات عمومية" at bounding box center [128, 290] width 93 height 8
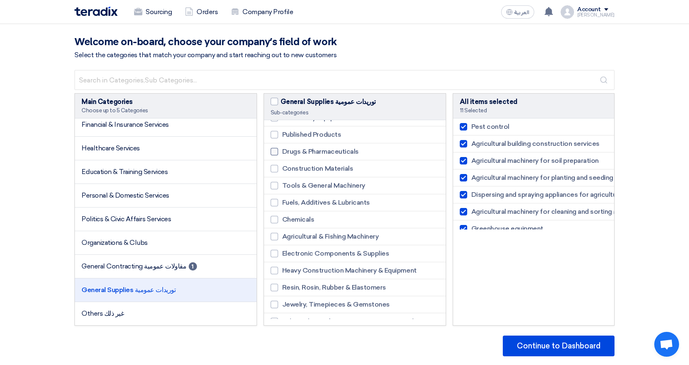
scroll to position [290, 0]
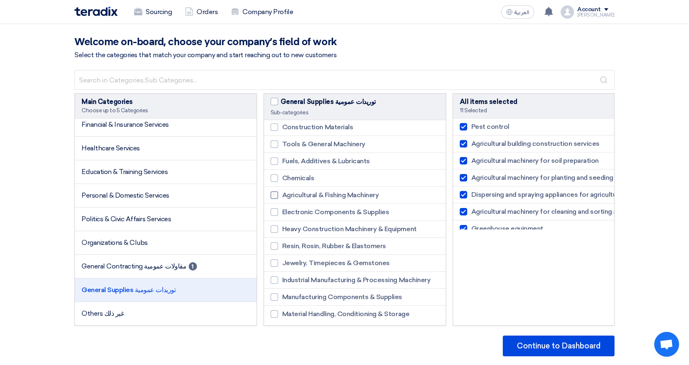
click at [273, 195] on div at bounding box center [274, 194] width 7 height 7
click at [282, 195] on input "Agricultural & Fishing Machinery" at bounding box center [284, 194] width 5 height 5
click at [299, 195] on span "Agricultural & Fishing Machinery" at bounding box center [330, 195] width 97 height 10
click at [288, 195] on input "Agricultural & Fishing Machinery" at bounding box center [284, 194] width 5 height 5
click at [299, 195] on span "Agricultural & Fishing Machinery" at bounding box center [330, 195] width 97 height 10
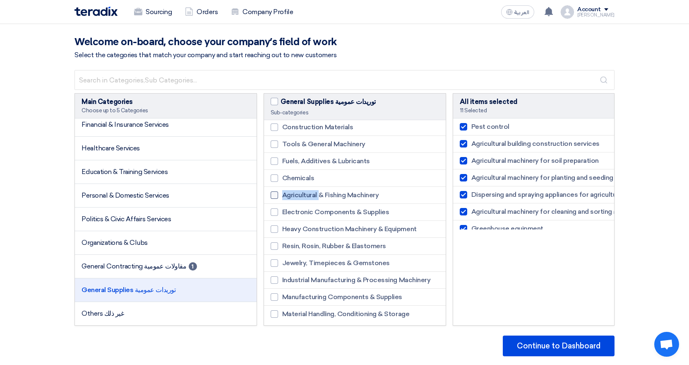
click at [288, 195] on input "Agricultural & Fishing Machinery" at bounding box center [284, 194] width 5 height 5
click at [296, 195] on span "Agricultural & Fishing Machinery" at bounding box center [330, 195] width 97 height 10
click at [288, 195] on input "Agricultural & Fishing Machinery" at bounding box center [284, 194] width 5 height 5
checkbox input "false"
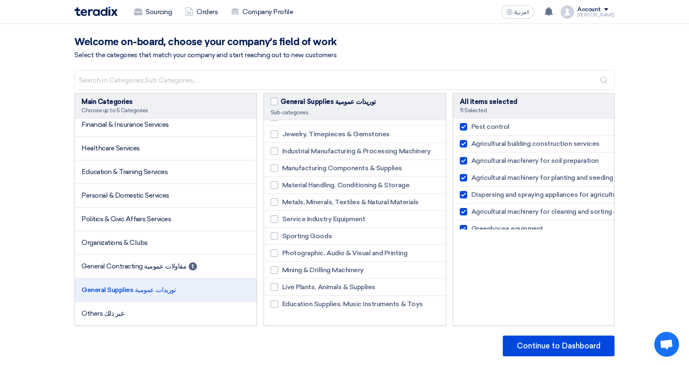
scroll to position [41, 0]
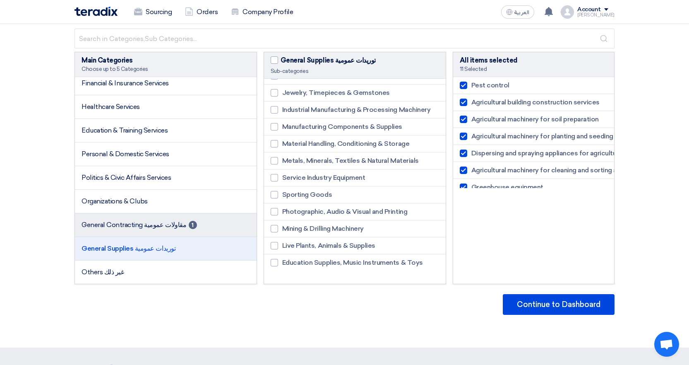
click at [131, 219] on li "General Contracting مقاولات عمومية 1" at bounding box center [166, 225] width 182 height 24
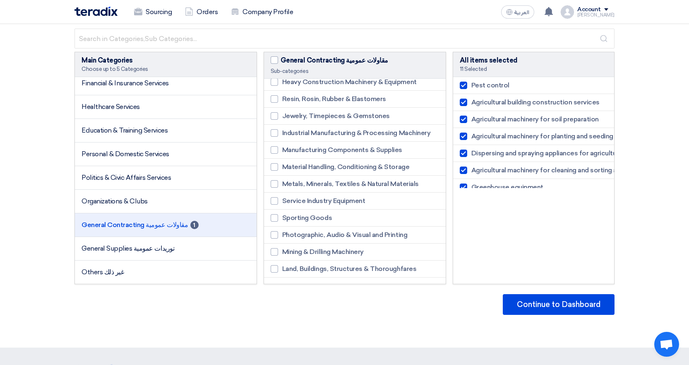
scroll to position [511, 0]
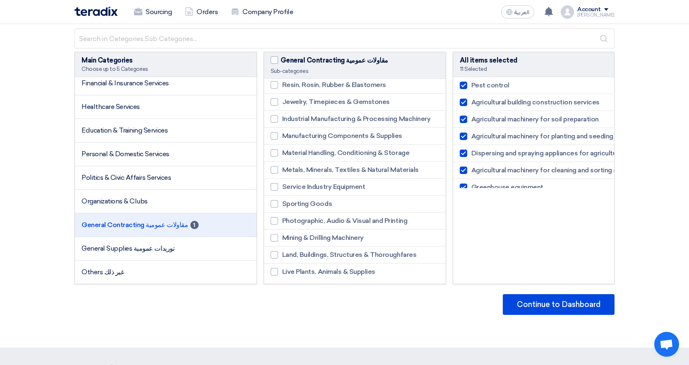
click at [510, 290] on div "Main Categories Choose up to 5 Categories ######### Basic Categories ######### …" at bounding box center [344, 207] width 553 height 365
click at [512, 298] on button "Continue to Dashboard" at bounding box center [559, 304] width 112 height 21
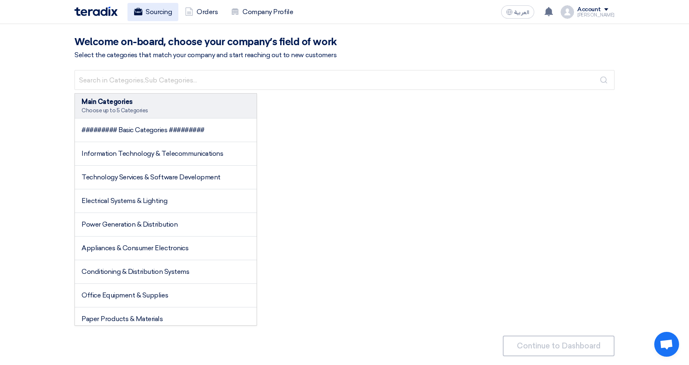
click at [153, 13] on link "Sourcing" at bounding box center [152, 12] width 51 height 18
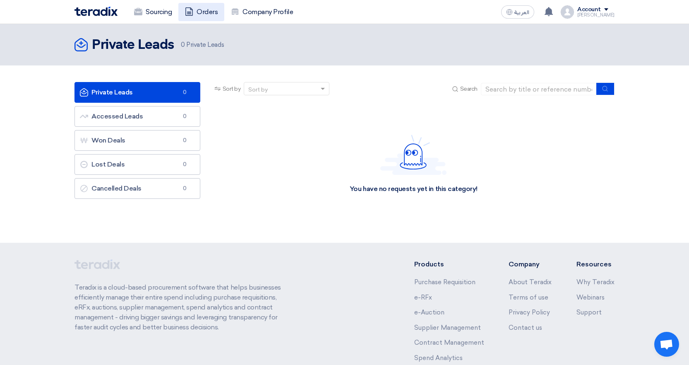
click at [193, 11] on icon at bounding box center [189, 11] width 8 height 8
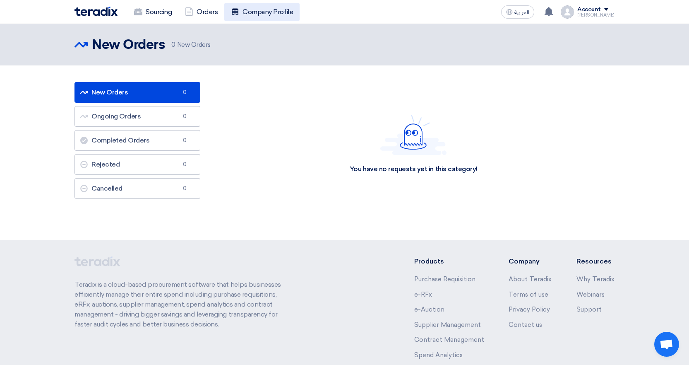
click at [248, 11] on link "Company Profile" at bounding box center [261, 12] width 75 height 18
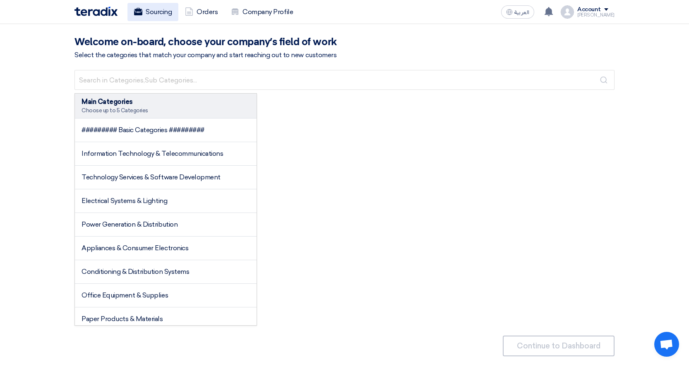
click at [136, 12] on use at bounding box center [138, 11] width 8 height 7
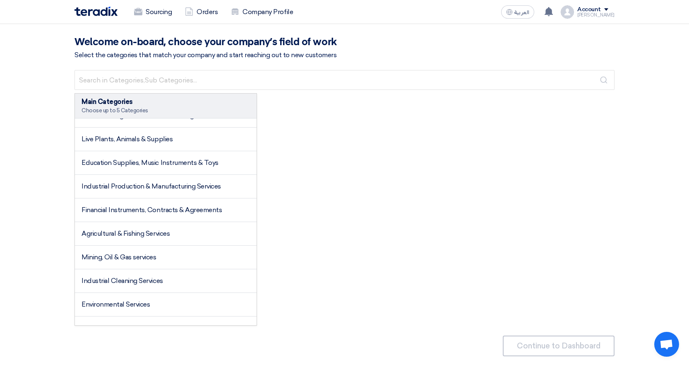
scroll to position [1159, 0]
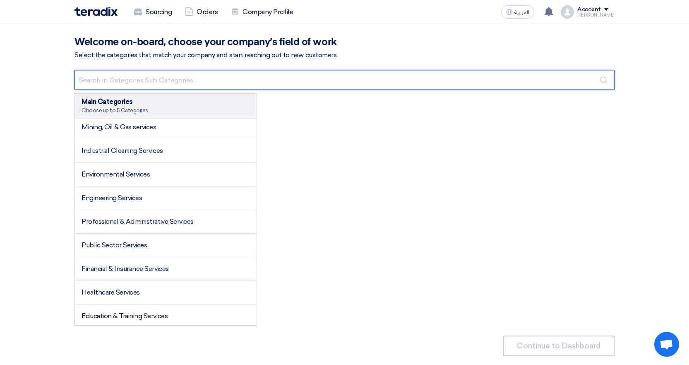
click at [344, 75] on input "text" at bounding box center [345, 80] width 540 height 20
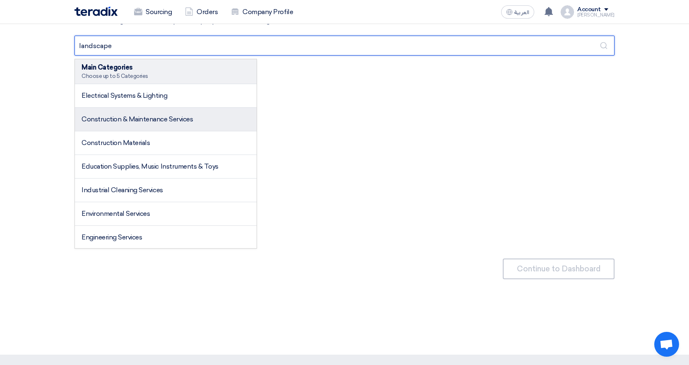
scroll to position [0, 0]
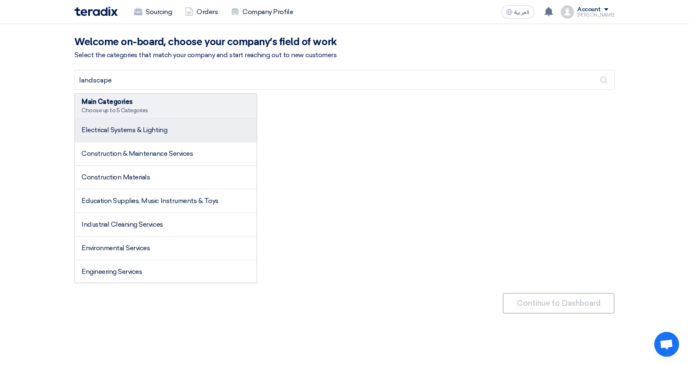
click at [141, 130] on span "Electrical Systems & Lighting" at bounding box center [125, 130] width 86 height 8
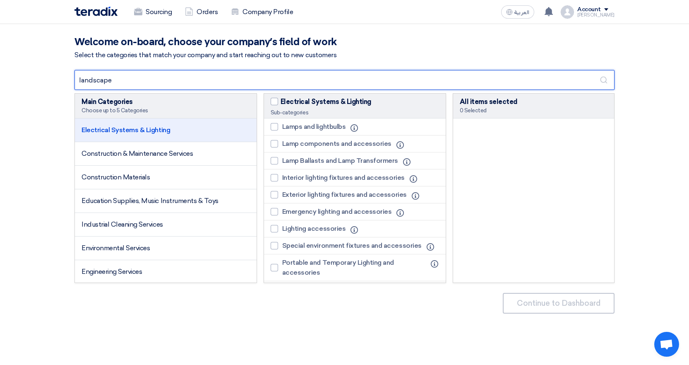
click at [217, 79] on input "landscape" at bounding box center [345, 80] width 540 height 20
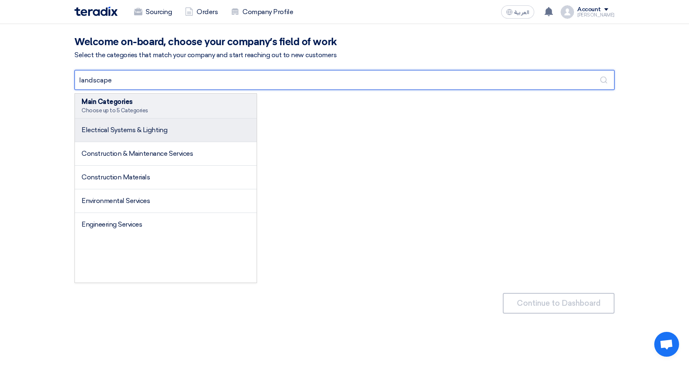
type input "landscape"
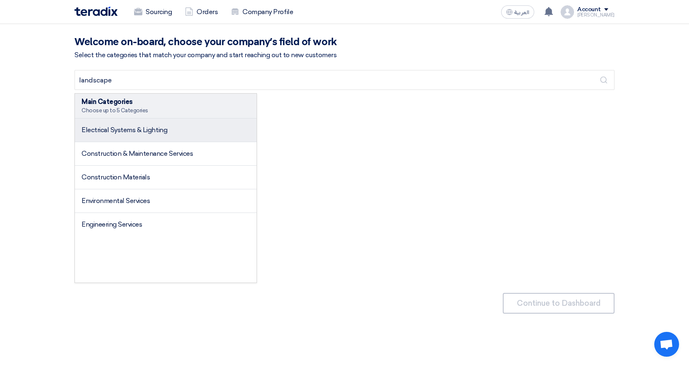
click at [103, 127] on span "Electrical Systems & Lighting" at bounding box center [125, 130] width 86 height 8
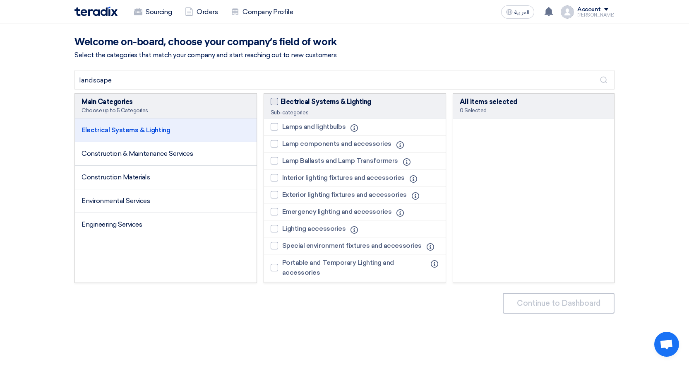
click at [276, 104] on span at bounding box center [274, 101] width 7 height 7
click at [281, 102] on input "Electrical Systems & Lighting" at bounding box center [283, 99] width 5 height 5
checkbox input "true"
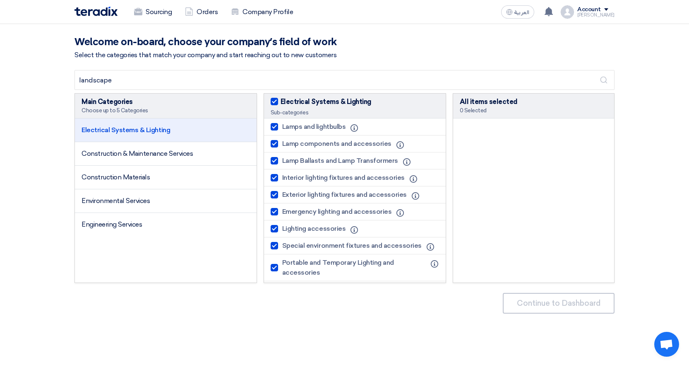
checkbox input "true"
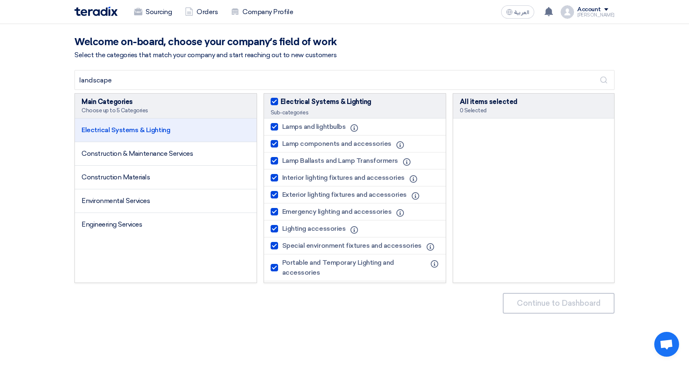
checkbox input "true"
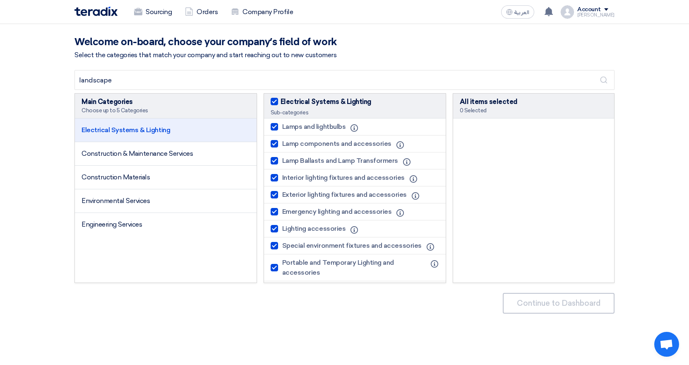
checkbox input "true"
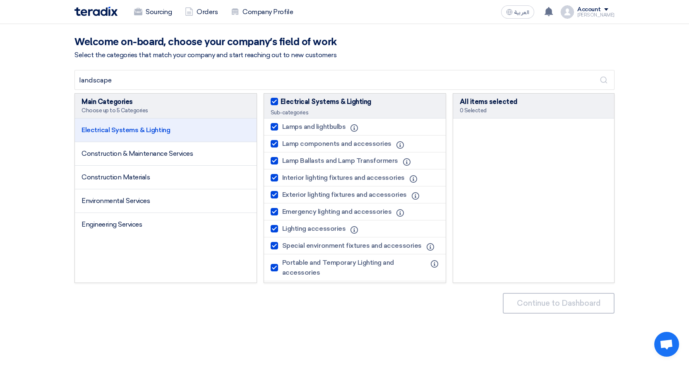
checkbox input "true"
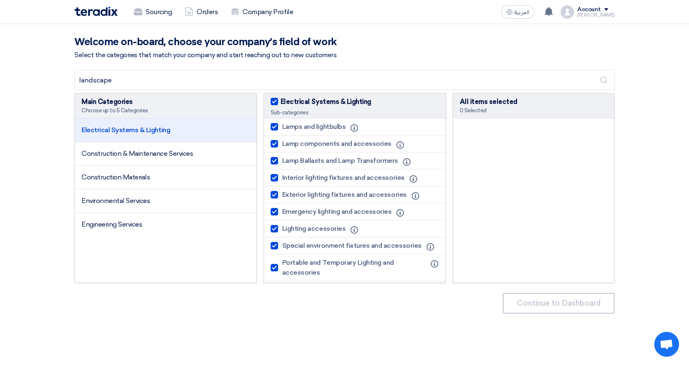
checkbox input "true"
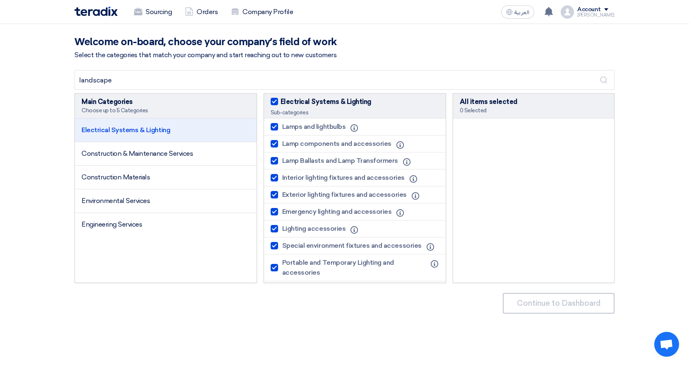
checkbox input "true"
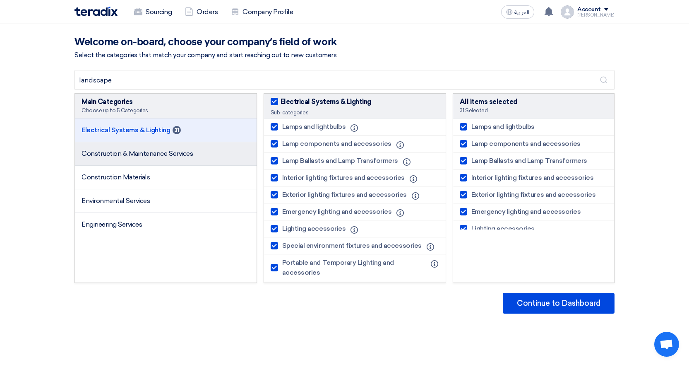
click at [139, 155] on span "Construction & Maintenance Services" at bounding box center [137, 153] width 111 height 8
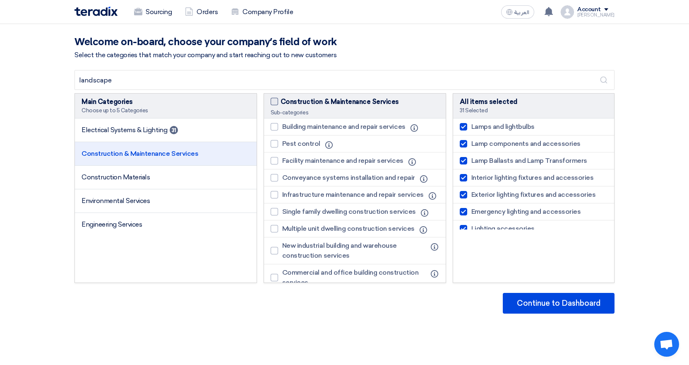
click at [279, 101] on label "Construction & Maintenance Services" at bounding box center [355, 102] width 168 height 10
click at [281, 101] on input "Construction & Maintenance Services" at bounding box center [283, 99] width 5 height 5
checkbox input "true"
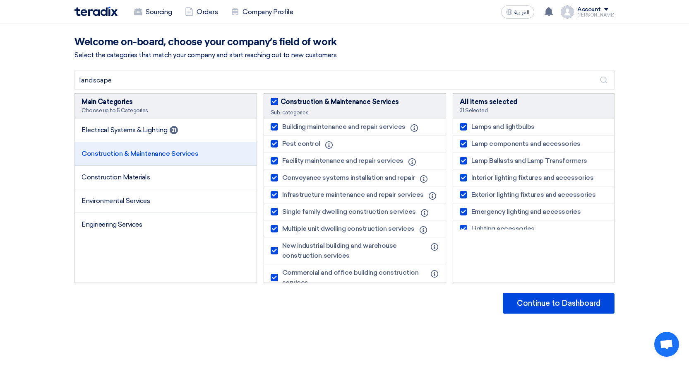
checkbox input "true"
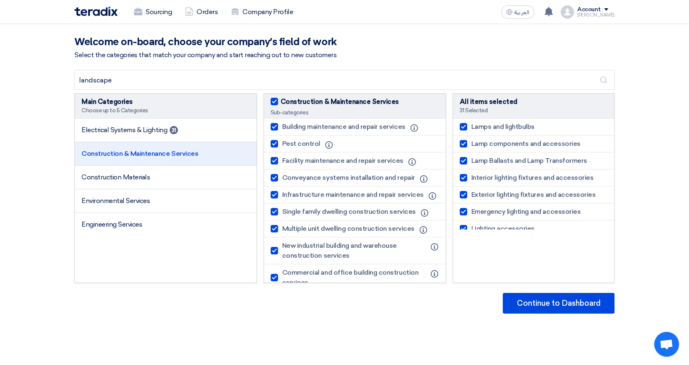
checkbox input "true"
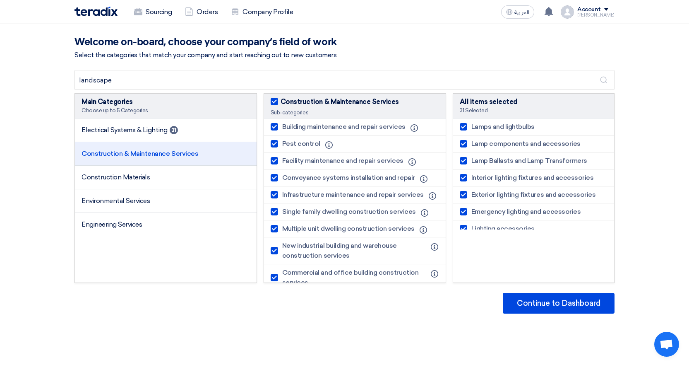
checkbox input "true"
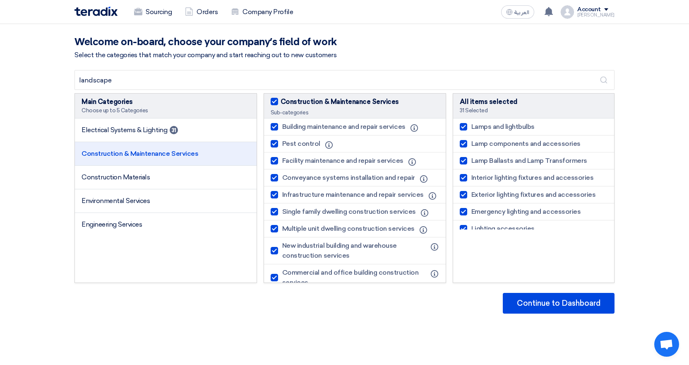
checkbox input "true"
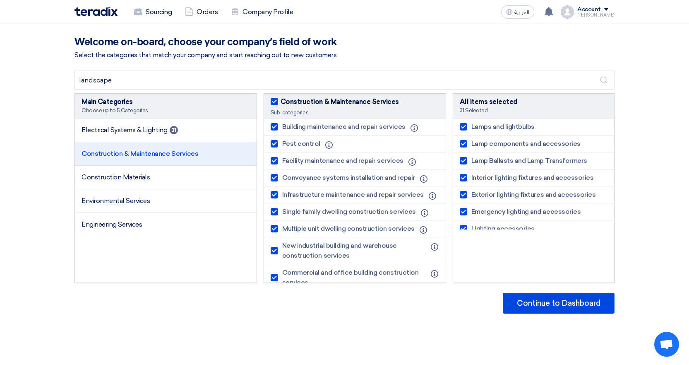
checkbox input "true"
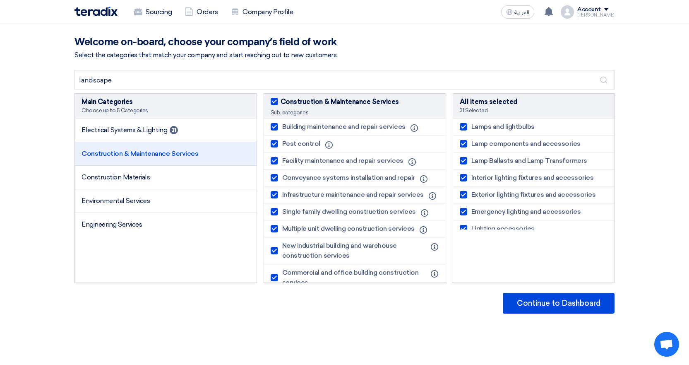
checkbox input "true"
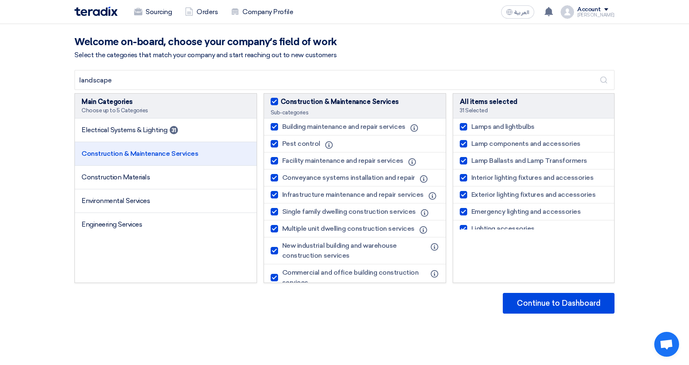
checkbox input "true"
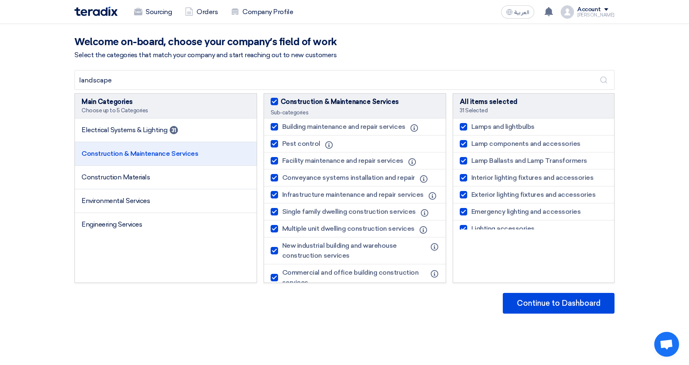
checkbox input "true"
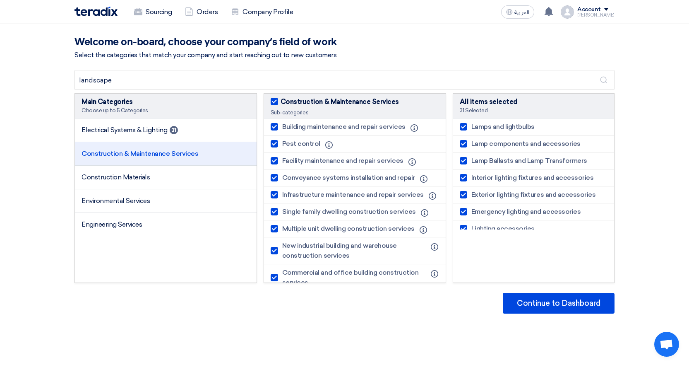
checkbox input "true"
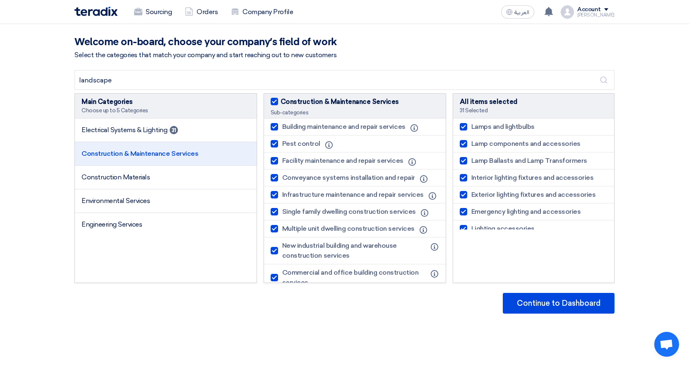
checkbox input "true"
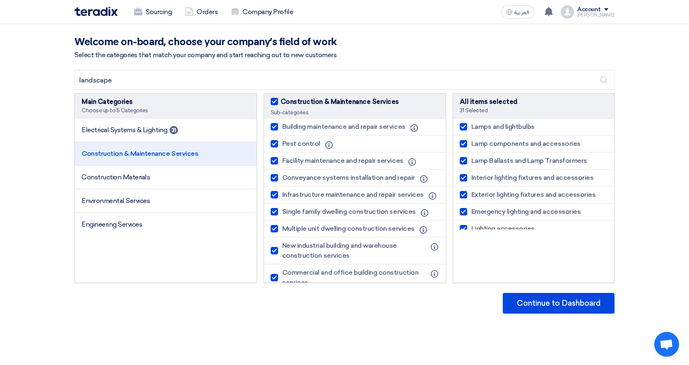
checkbox input "true"
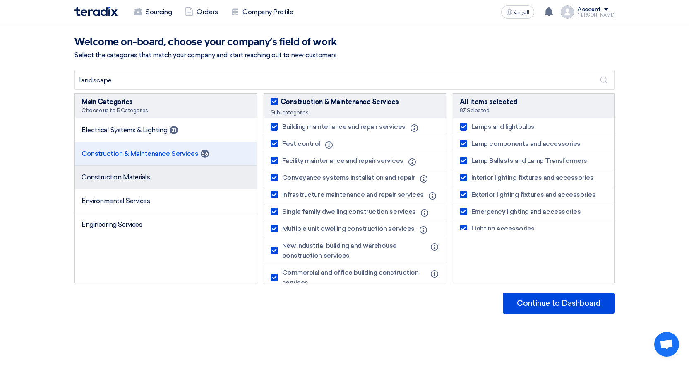
click at [163, 176] on li "Construction Materials" at bounding box center [166, 178] width 182 height 24
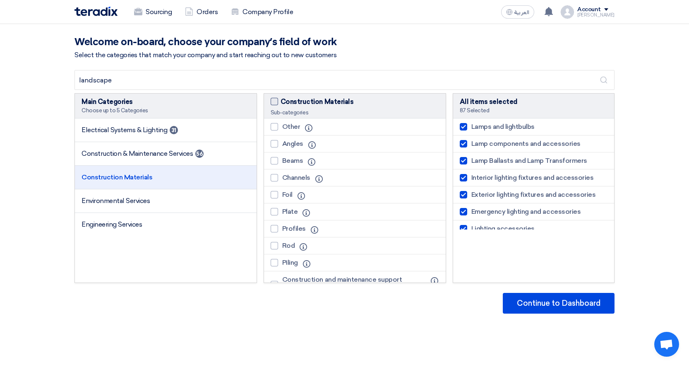
click at [277, 101] on span at bounding box center [274, 101] width 7 height 7
click at [281, 101] on input "Construction Materials" at bounding box center [283, 99] width 5 height 5
checkbox input "true"
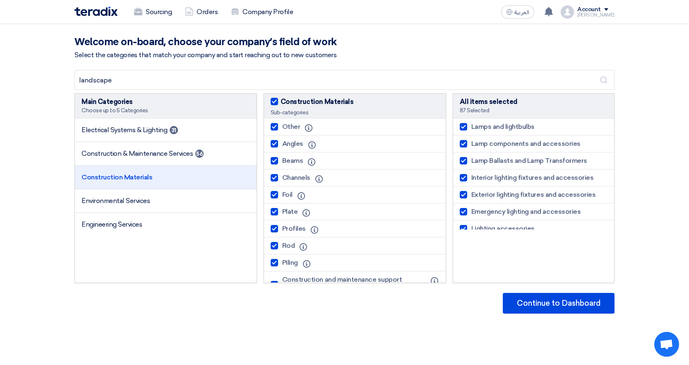
checkbox input "true"
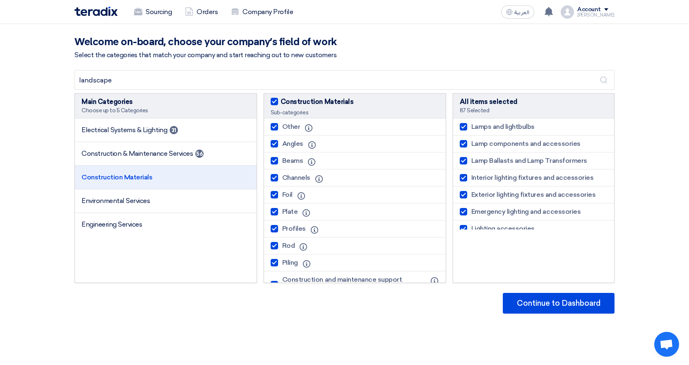
checkbox input "true"
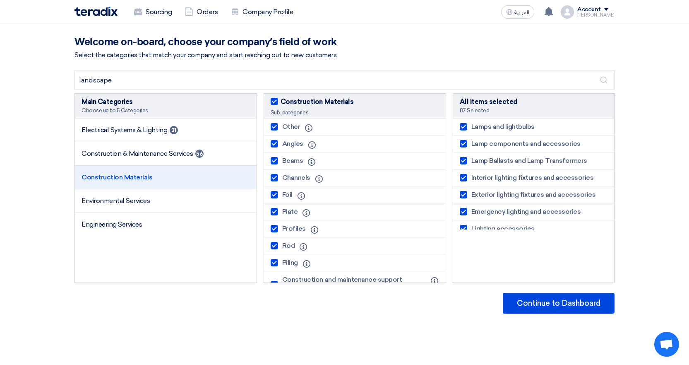
checkbox input "true"
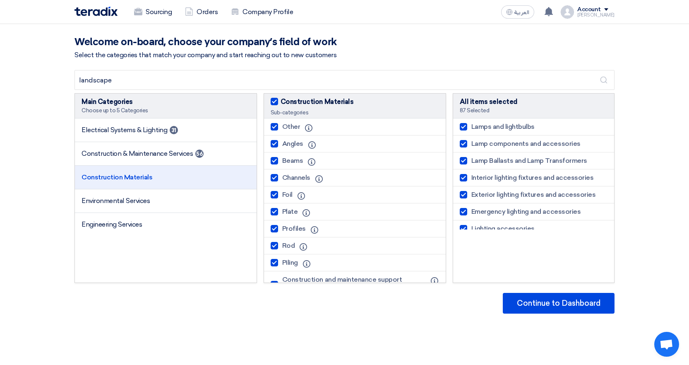
checkbox input "true"
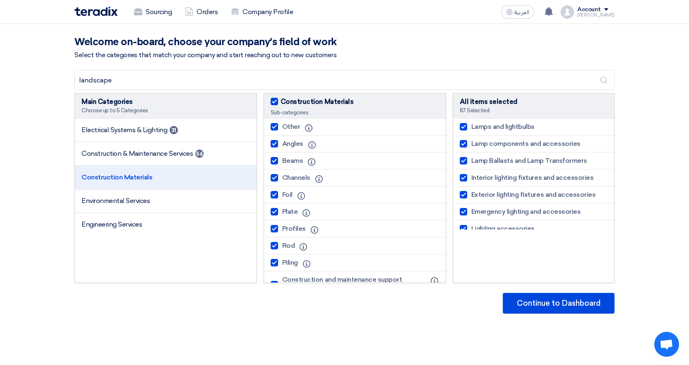
checkbox input "true"
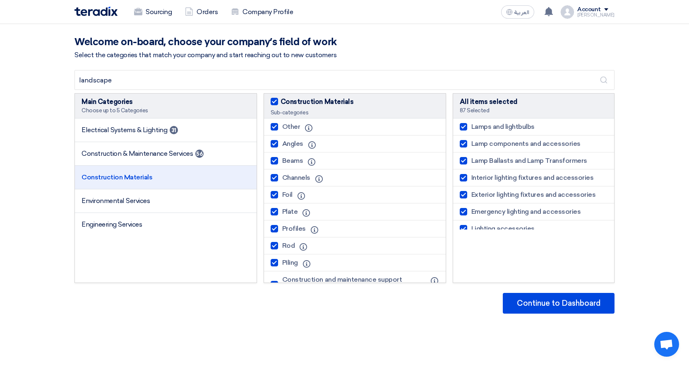
checkbox input "true"
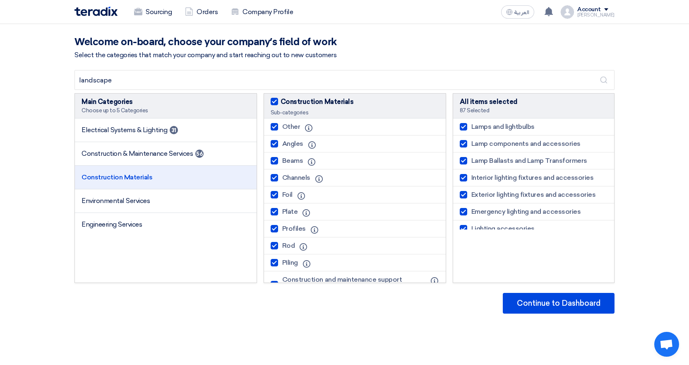
checkbox input "true"
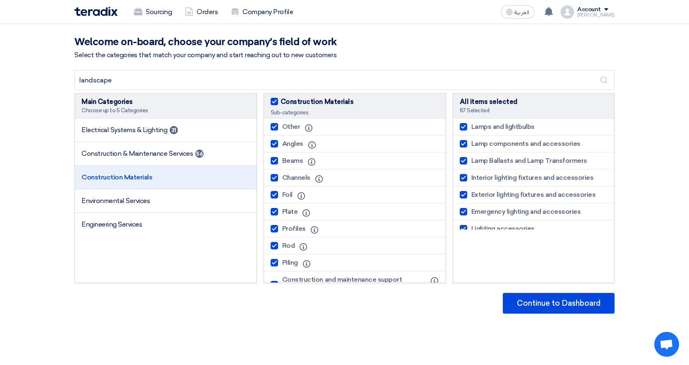
checkbox input "true"
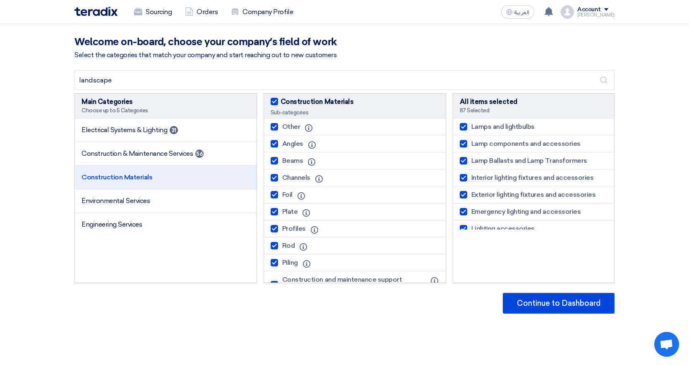
checkbox input "true"
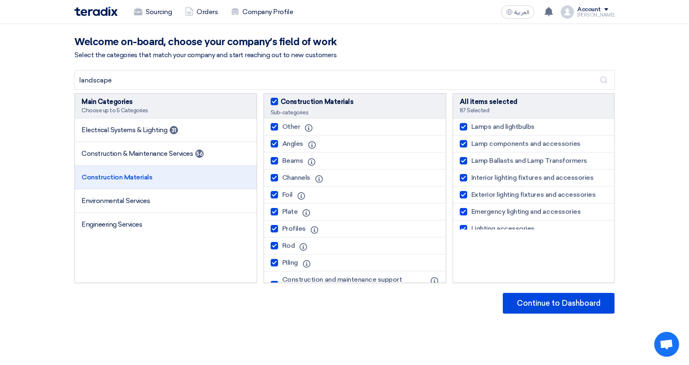
checkbox input "true"
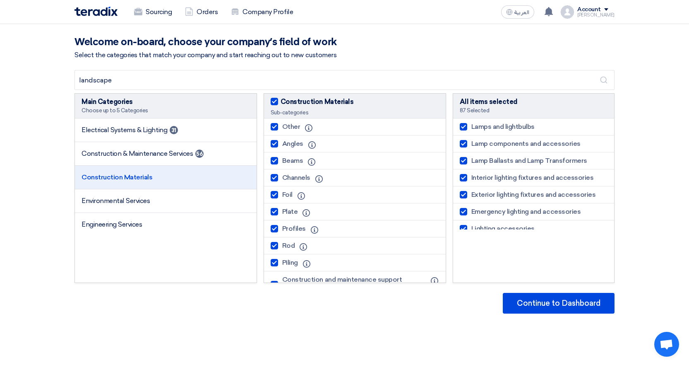
checkbox input "true"
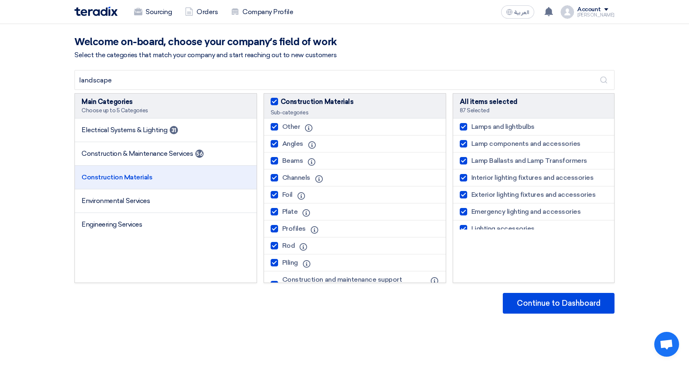
checkbox input "true"
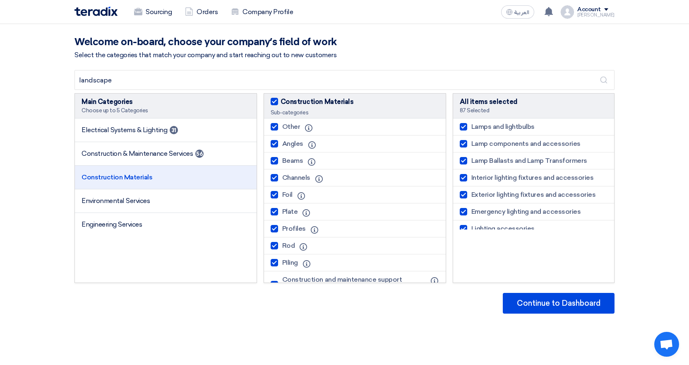
checkbox input "true"
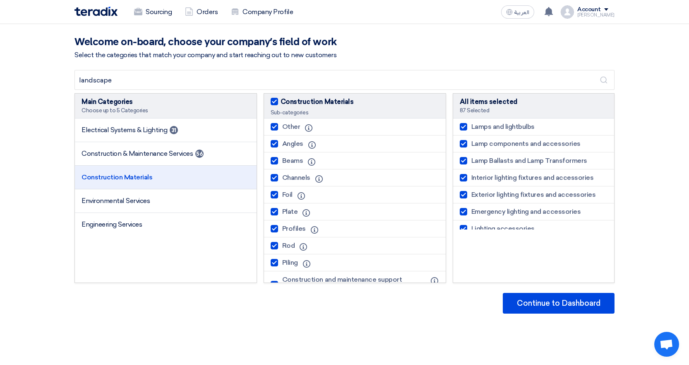
checkbox input "true"
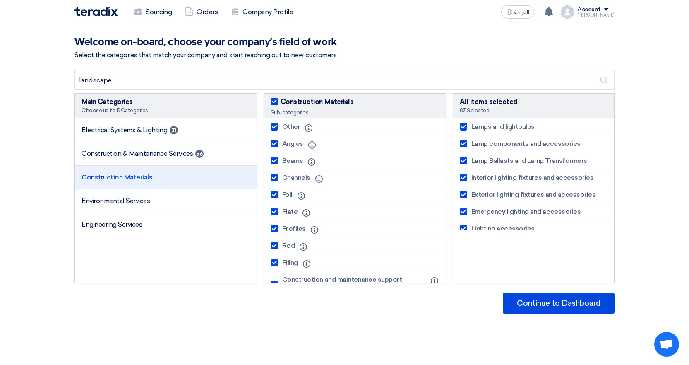
checkbox input "true"
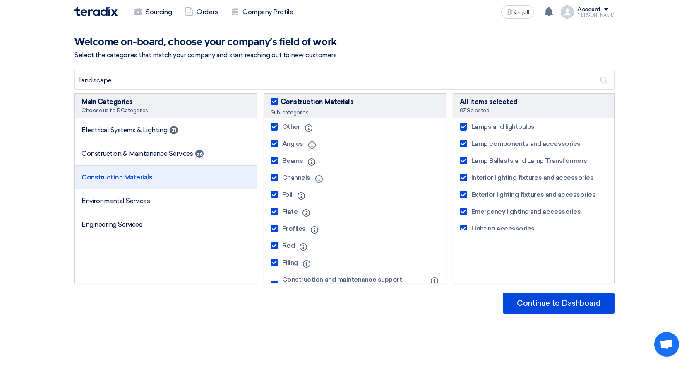
checkbox input "true"
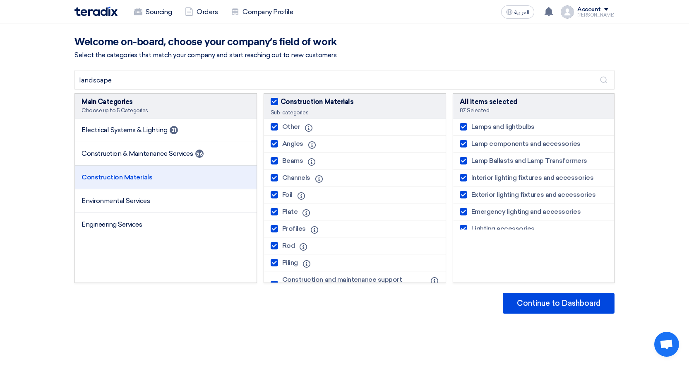
checkbox input "true"
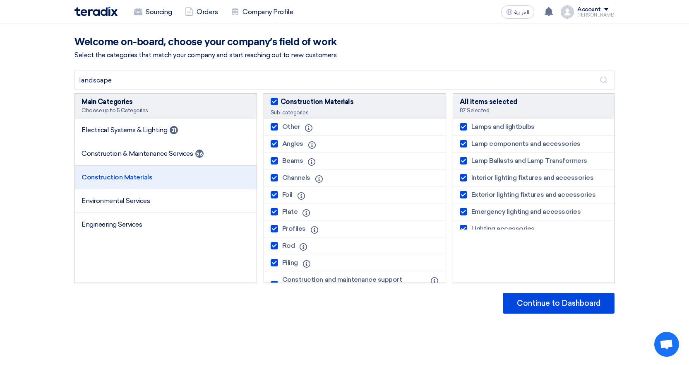
checkbox input "true"
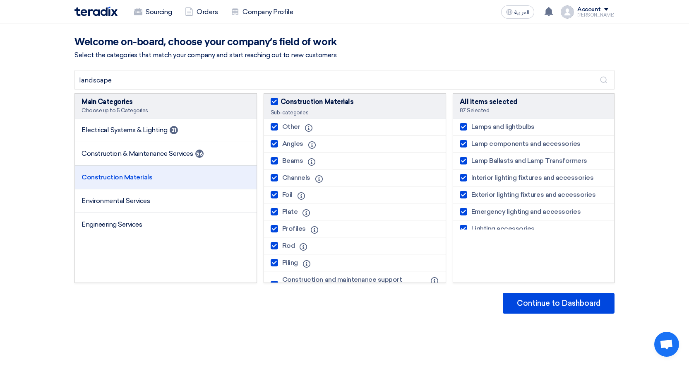
checkbox input "true"
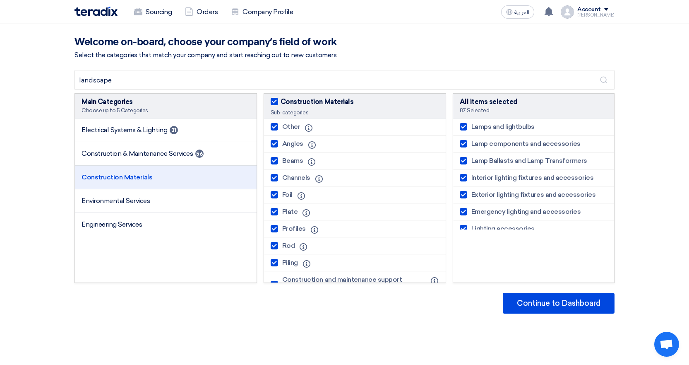
checkbox input "true"
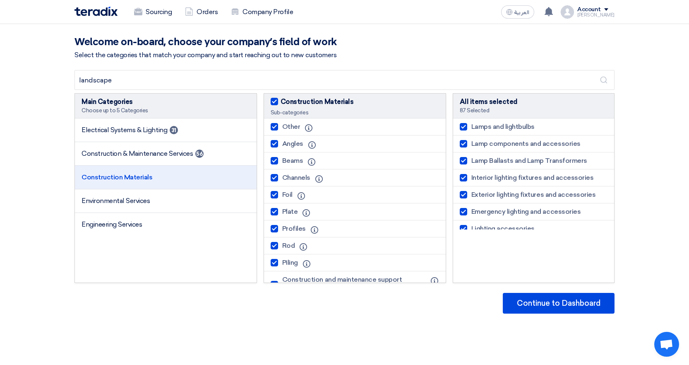
checkbox input "true"
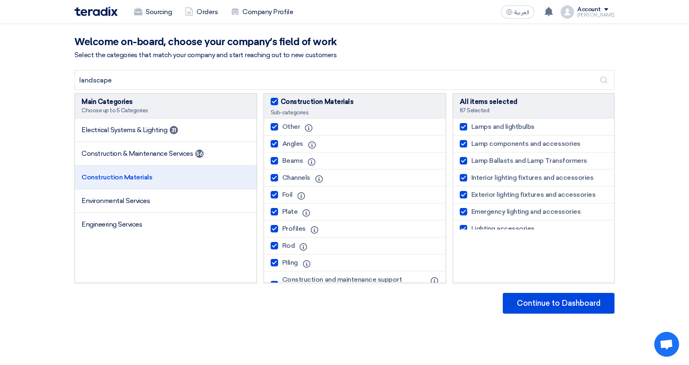
checkbox input "true"
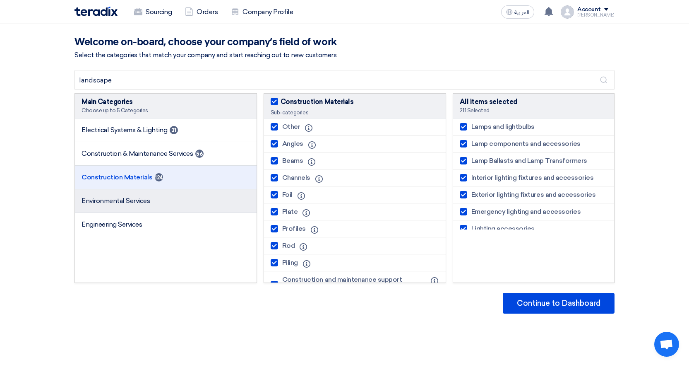
click at [169, 190] on li "Environmental Services" at bounding box center [166, 201] width 182 height 24
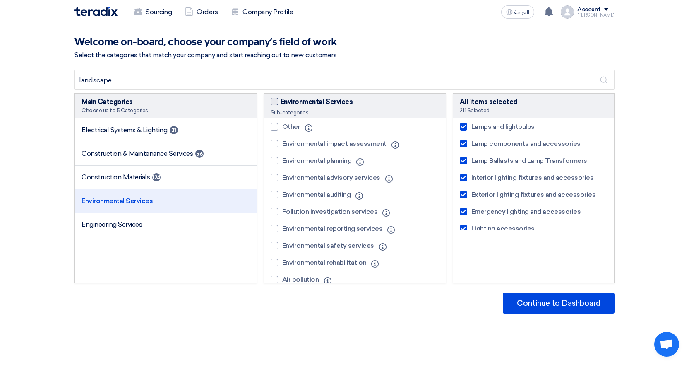
click at [274, 101] on span at bounding box center [274, 101] width 7 height 7
click at [281, 101] on input "Environmental Services" at bounding box center [283, 99] width 5 height 5
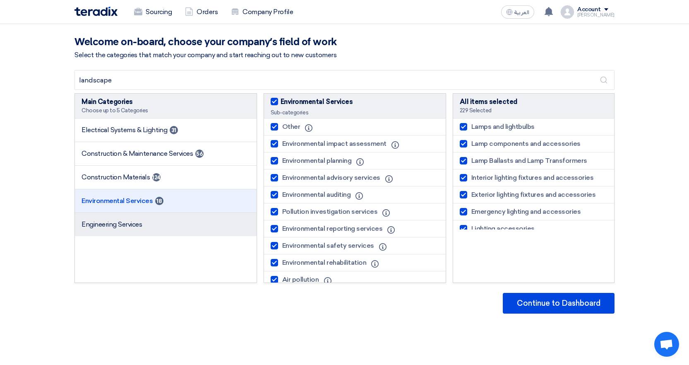
click at [159, 218] on li "Engineering Services" at bounding box center [166, 224] width 182 height 23
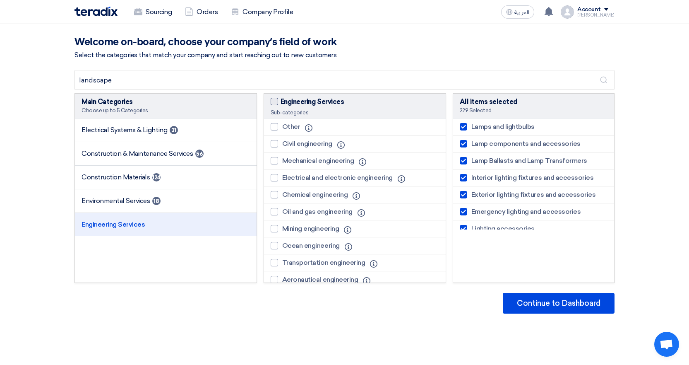
click at [276, 102] on span at bounding box center [274, 101] width 7 height 7
click at [281, 102] on input "Engineering Services" at bounding box center [283, 99] width 5 height 5
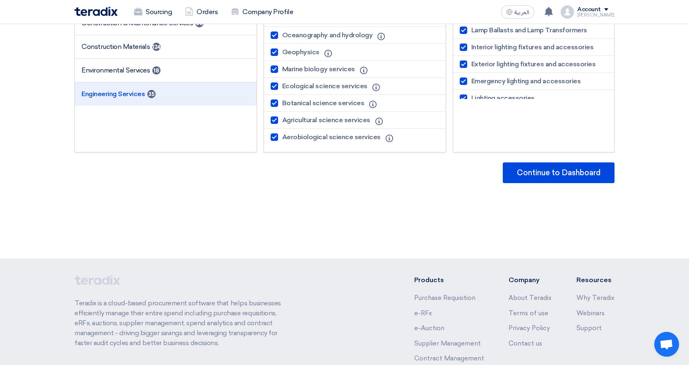
scroll to position [83, 0]
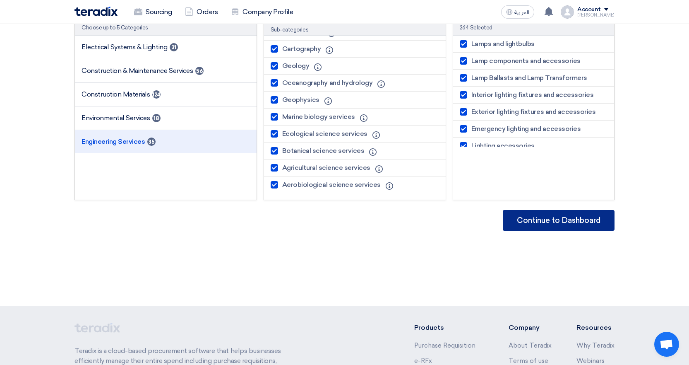
click at [534, 219] on button "Continue to Dashboard" at bounding box center [559, 220] width 112 height 21
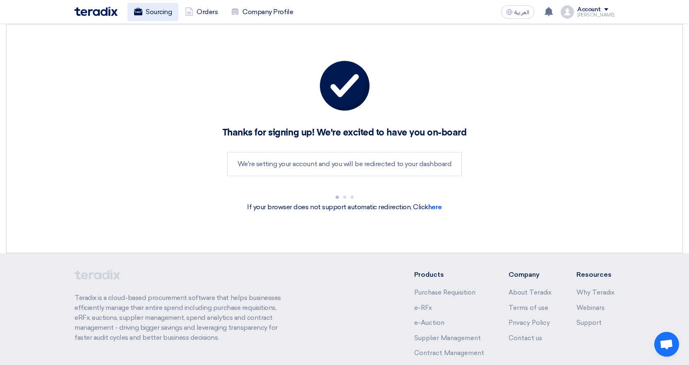
click at [146, 16] on link "Sourcing" at bounding box center [152, 12] width 51 height 18
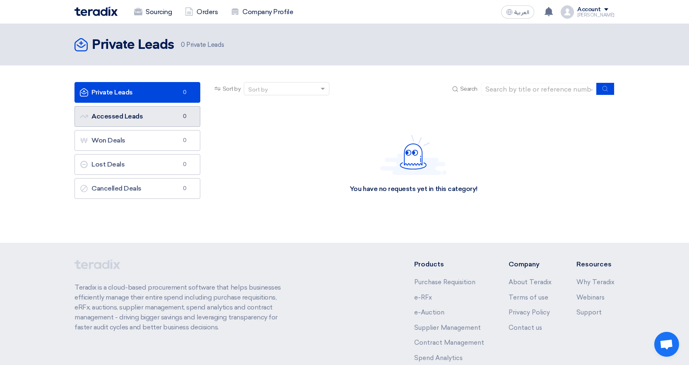
click at [147, 114] on link "Accessed Leads Accessed Leads 0" at bounding box center [138, 116] width 126 height 21
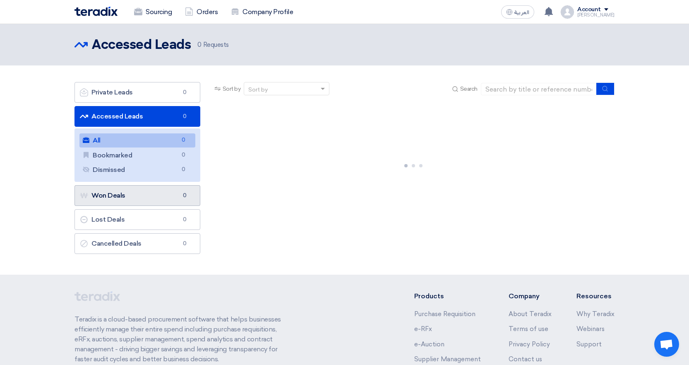
click at [114, 197] on link "Won Deals Won Deals 0" at bounding box center [138, 195] width 126 height 21
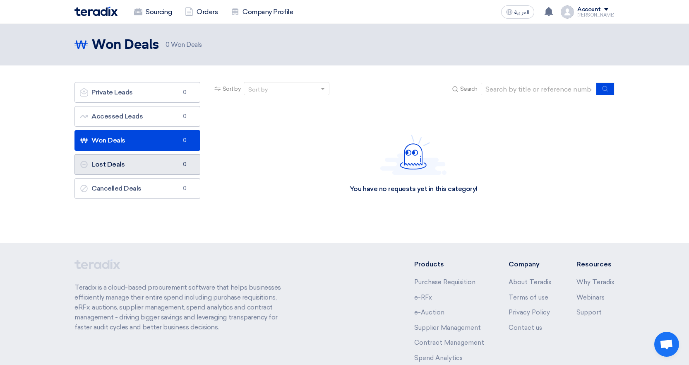
click at [112, 170] on link "Lost Deals Lost Deals 0" at bounding box center [138, 164] width 126 height 21
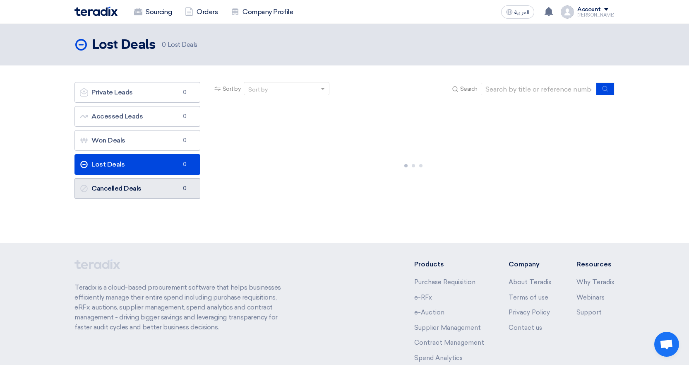
click at [113, 187] on link "Cancelled Deals Cancelled Deals 0" at bounding box center [138, 188] width 126 height 21
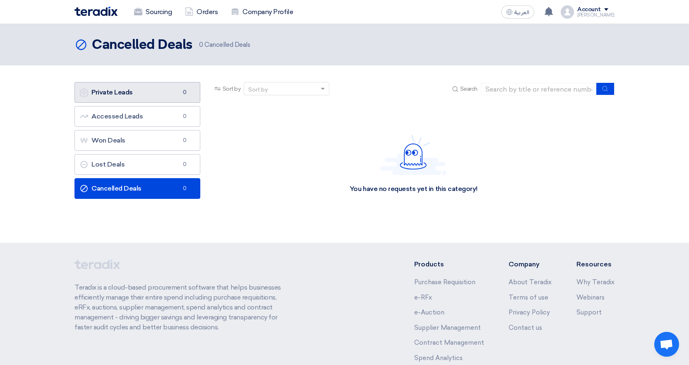
click at [154, 91] on link "Private Leads Private Leads 0" at bounding box center [138, 92] width 126 height 21
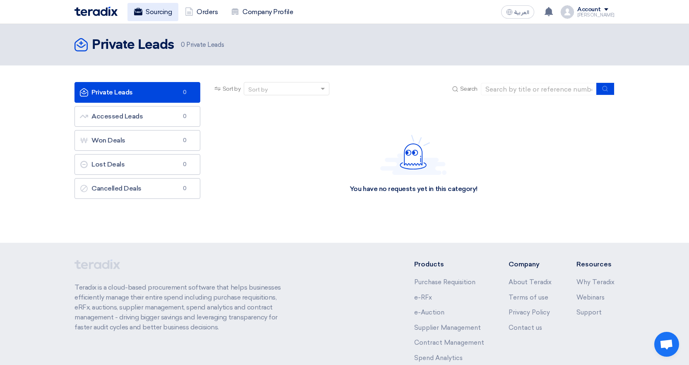
click at [141, 11] on use at bounding box center [138, 11] width 8 height 7
click at [207, 6] on link "Orders" at bounding box center [201, 12] width 46 height 18
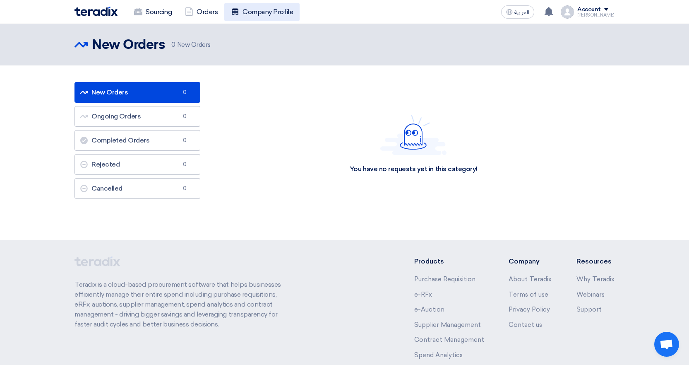
click at [252, 5] on link "Company Profile" at bounding box center [261, 12] width 75 height 18
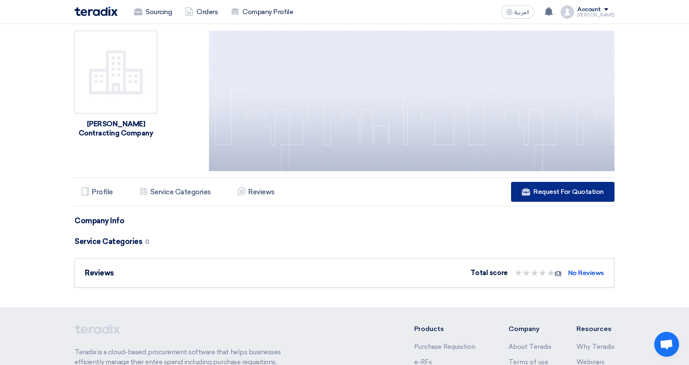
scroll to position [41, 0]
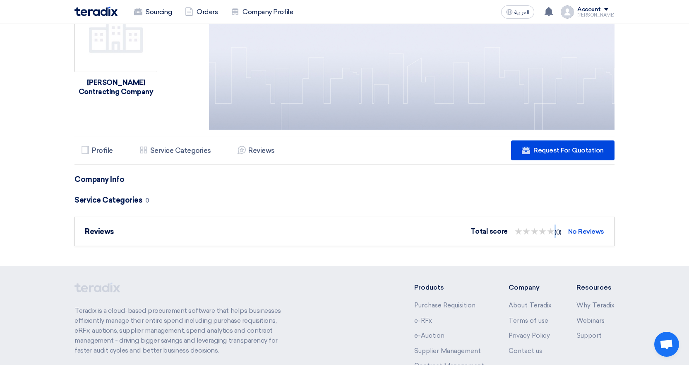
drag, startPoint x: 550, startPoint y: 232, endPoint x: 556, endPoint y: 231, distance: 5.4
click at [556, 231] on div "( ) ★ ★ ( ) ★ ★ ( ) ★ ★ ( ) ★ ★ ( ) ★ ★ (0)" at bounding box center [537, 231] width 47 height 14
click at [555, 192] on div "Rosemary Contracting Company Profile Profile Services & Activities Service Cate…" at bounding box center [344, 118] width 553 height 270
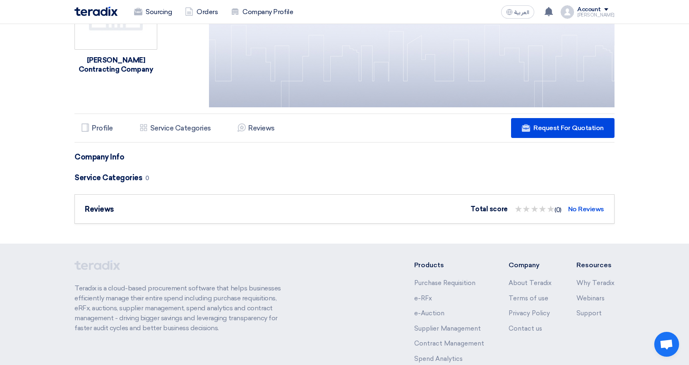
scroll to position [0, 0]
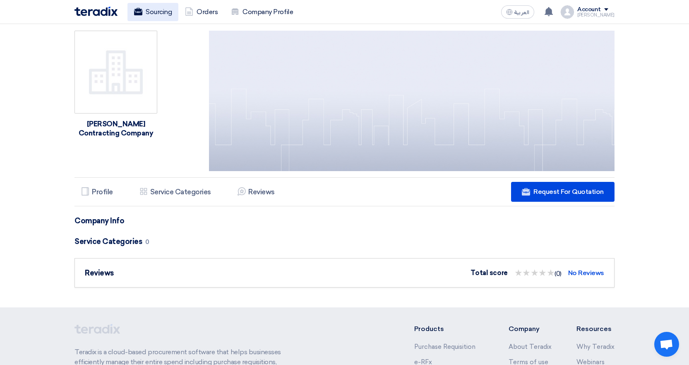
click at [155, 15] on link "Sourcing" at bounding box center [152, 12] width 51 height 18
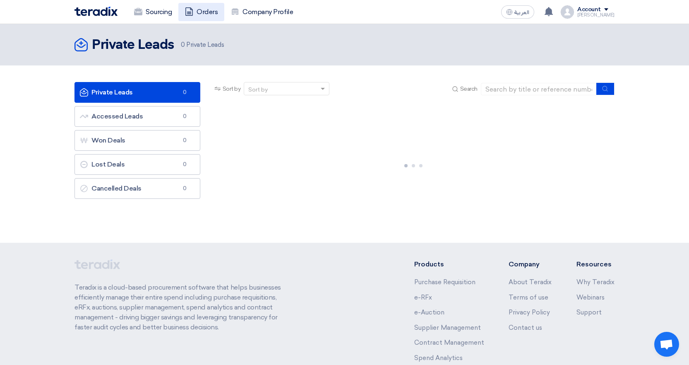
click at [204, 9] on link "Orders" at bounding box center [201, 12] width 46 height 18
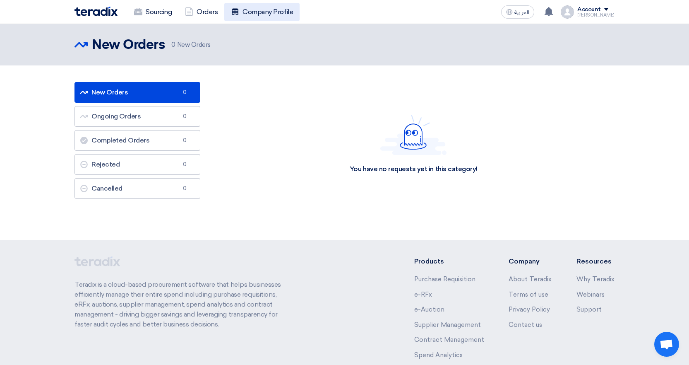
click at [261, 11] on link "Company Profile" at bounding box center [261, 12] width 75 height 18
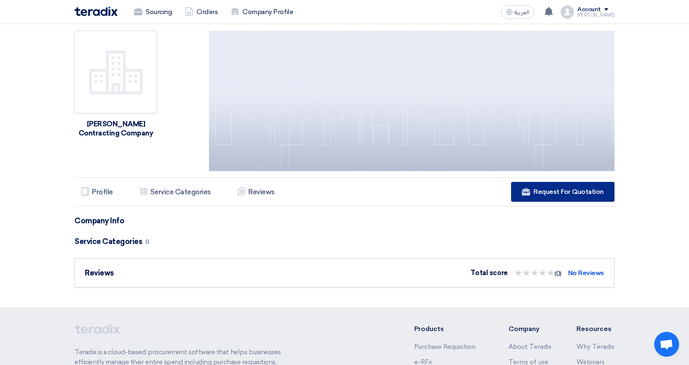
click at [537, 191] on span "Request For Quotation" at bounding box center [569, 191] width 70 height 8
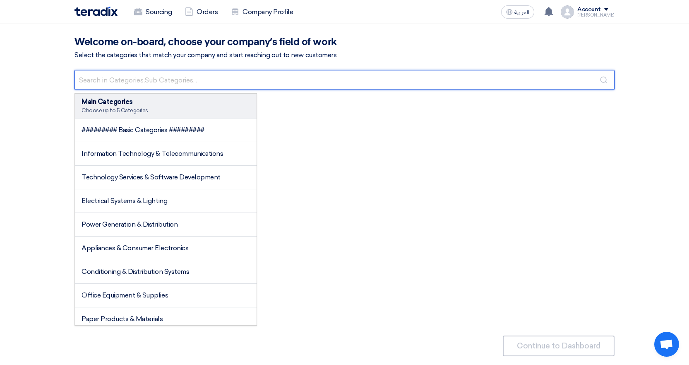
click at [182, 82] on input "text" at bounding box center [345, 80] width 540 height 20
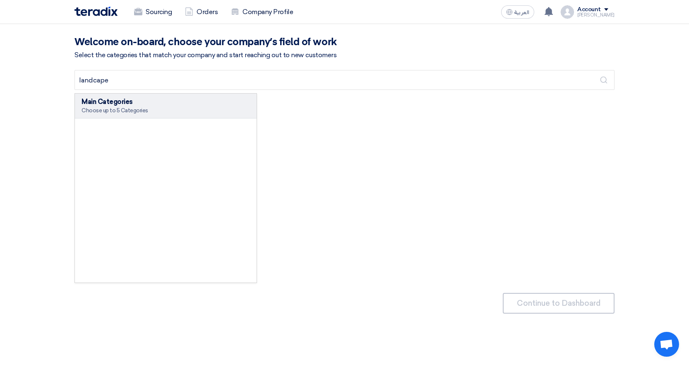
click at [139, 106] on div "Main Categories" at bounding box center [166, 102] width 168 height 10
click at [124, 111] on div "Choose up to 5 Categories" at bounding box center [166, 110] width 168 height 7
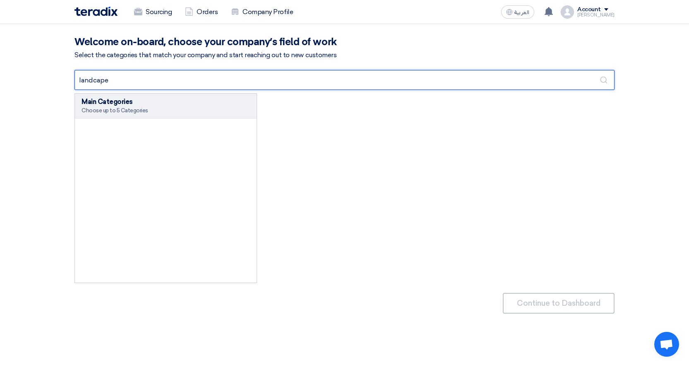
click at [111, 78] on input "landcape" at bounding box center [345, 80] width 540 height 20
drag, startPoint x: 115, startPoint y: 79, endPoint x: 71, endPoint y: 86, distance: 45.2
click at [71, 86] on div "landcape Main Categories Choose up to 5 Categories Main Categories Choose up to…" at bounding box center [344, 228] width 553 height 322
click at [120, 79] on input "landcape" at bounding box center [345, 80] width 540 height 20
click at [121, 80] on input "landcape" at bounding box center [345, 80] width 540 height 20
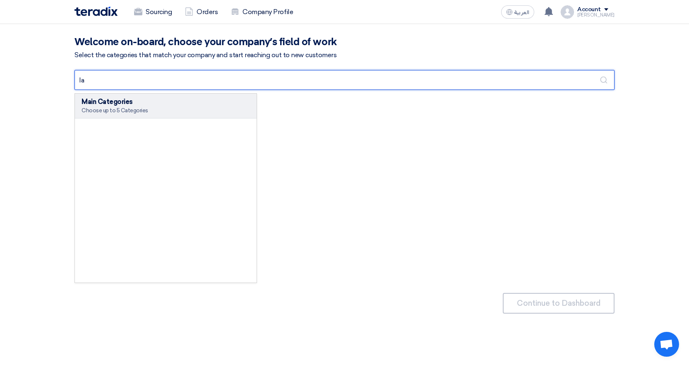
type input "l"
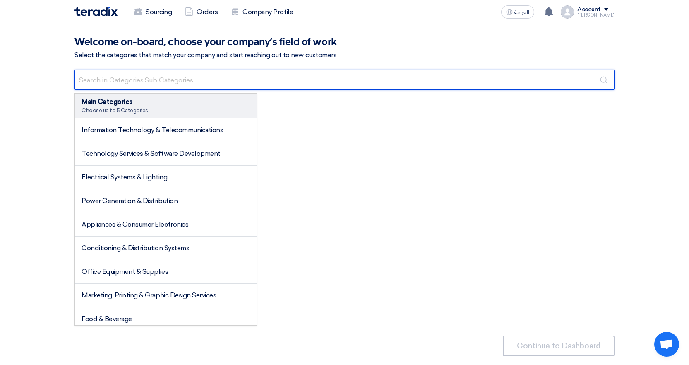
type input "a"
type input "landscape"
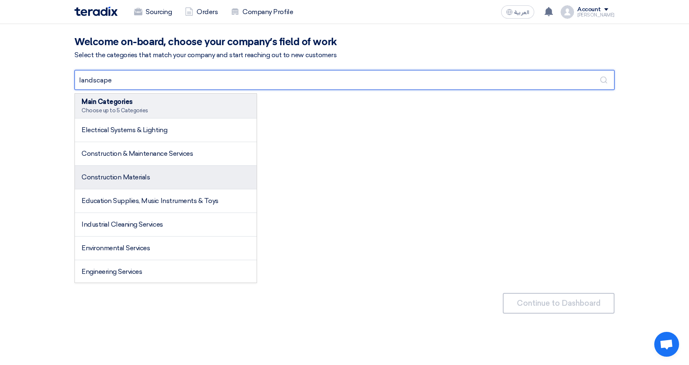
scroll to position [1, 0]
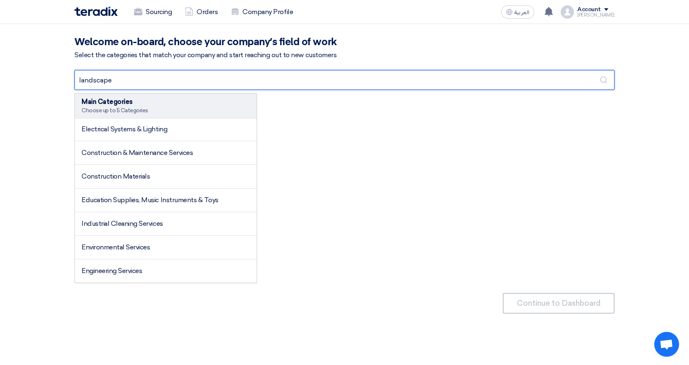
drag, startPoint x: 113, startPoint y: 70, endPoint x: 109, endPoint y: 78, distance: 8.7
click at [113, 71] on input "landscape" at bounding box center [345, 80] width 540 height 20
click at [110, 79] on input "landscape" at bounding box center [345, 80] width 540 height 20
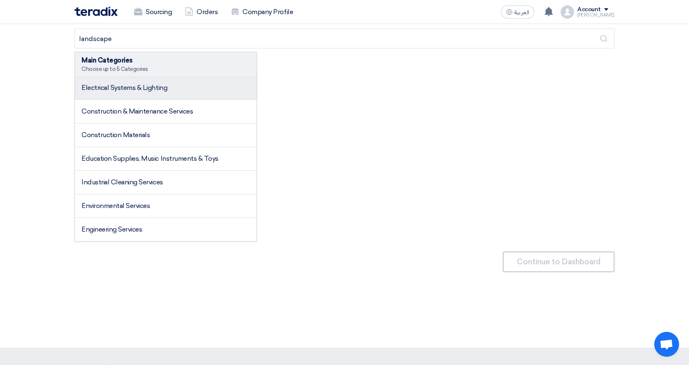
scroll to position [0, 0]
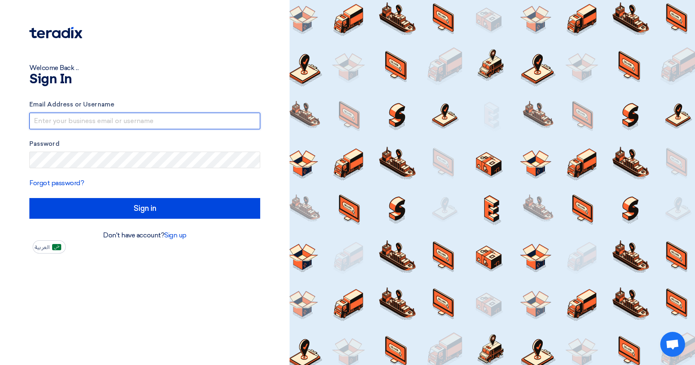
click at [103, 124] on input "text" at bounding box center [144, 121] width 231 height 17
click at [96, 119] on input "text" at bounding box center [144, 121] width 231 height 17
type input "[PERSON_NAME][EMAIL_ADDRESS][DOMAIN_NAME]"
drag, startPoint x: 119, startPoint y: 123, endPoint x: 0, endPoint y: 108, distance: 120.1
click at [0, 108] on div "Welcome Back ... Sign In Email Address or Username [PERSON_NAME][EMAIL_ADDRESS]…" at bounding box center [145, 182] width 290 height 365
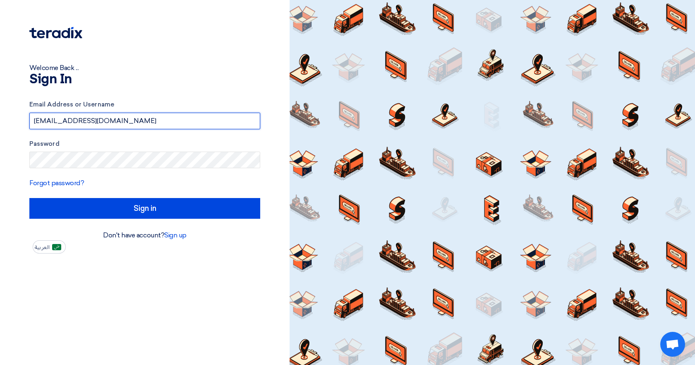
type input "[EMAIL_ADDRESS][DOMAIN_NAME]"
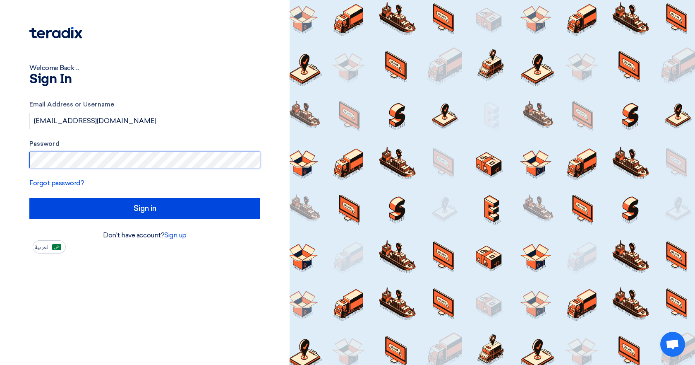
click at [29, 198] on input "Sign in" at bounding box center [144, 208] width 231 height 21
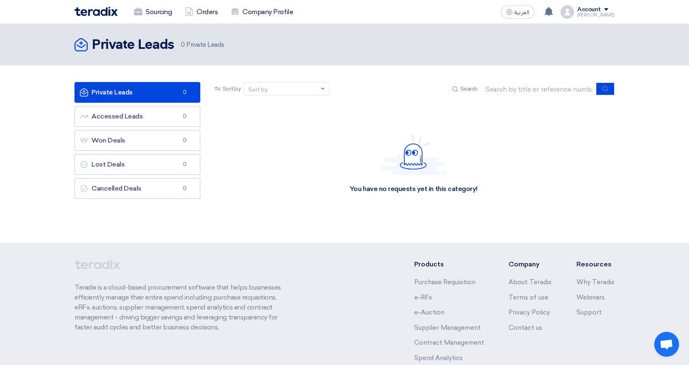
click at [608, 8] on span at bounding box center [606, 9] width 4 height 2
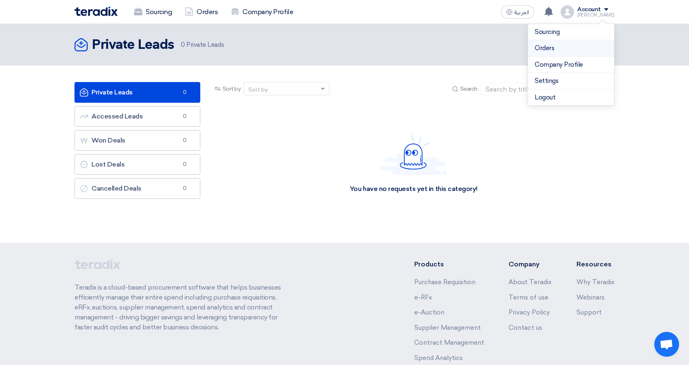
click at [553, 49] on link "Orders" at bounding box center [571, 48] width 73 height 10
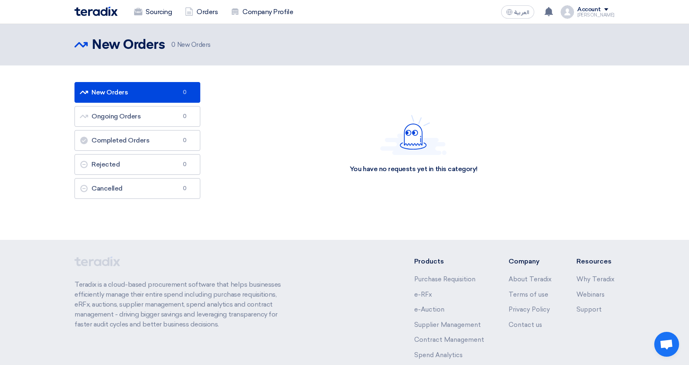
click at [614, 7] on div "Account" at bounding box center [595, 9] width 37 height 7
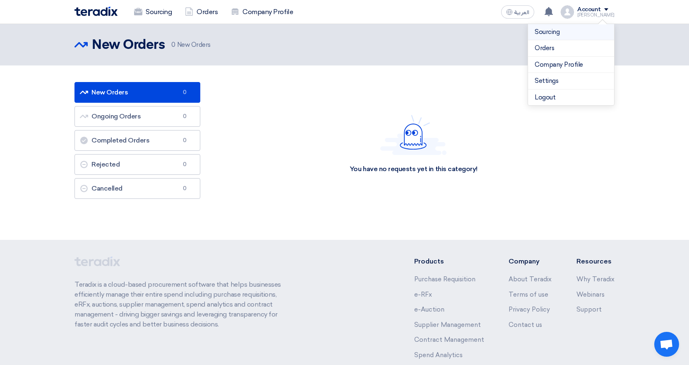
click at [561, 31] on link "Sourcing" at bounding box center [571, 32] width 73 height 10
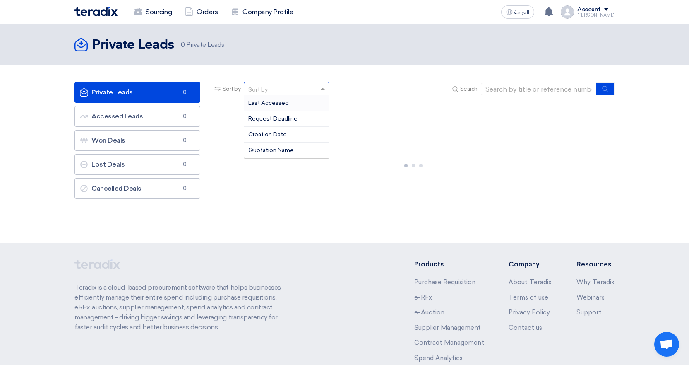
drag, startPoint x: 289, startPoint y: 93, endPoint x: 294, endPoint y: 90, distance: 5.6
click at [290, 92] on div "Sort by" at bounding box center [281, 89] width 75 height 10
click at [270, 149] on span "Quotation Name" at bounding box center [271, 150] width 46 height 7
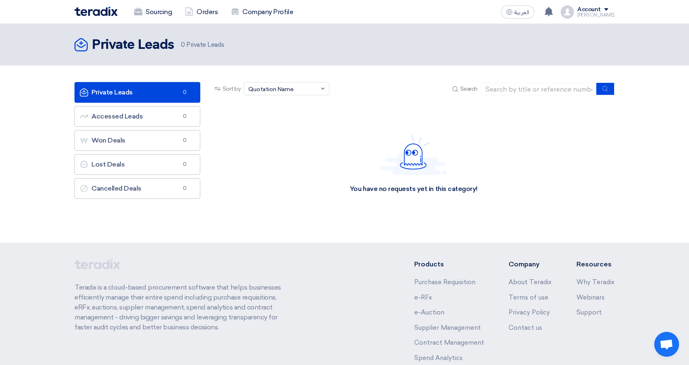
drag, startPoint x: 289, startPoint y: 102, endPoint x: 288, endPoint y: 97, distance: 5.2
click at [289, 101] on app-rfq-listing-content "Sort by Sort by × Quotation Name × Search Category Owner Type" at bounding box center [414, 154] width 402 height 144
click at [288, 96] on div "Sort by Sort by × Quotation Name × Search" at bounding box center [414, 92] width 402 height 20
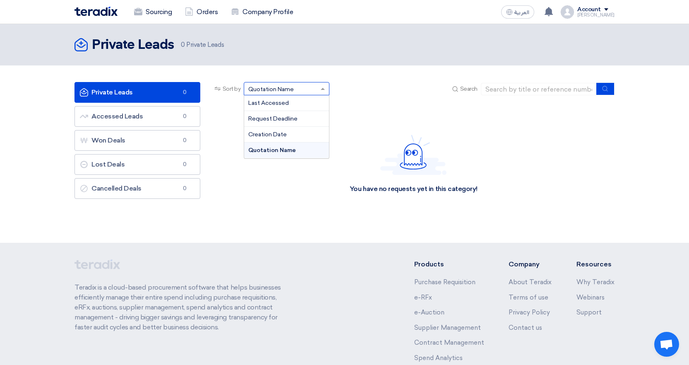
click at [288, 92] on span "Quotation Name" at bounding box center [271, 89] width 46 height 9
click at [281, 101] on span "Last Accessed" at bounding box center [268, 102] width 41 height 7
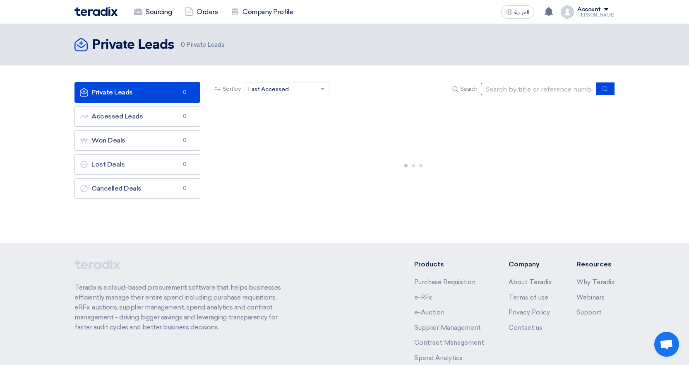
click at [558, 87] on input at bounding box center [539, 89] width 116 height 12
type input "landscape"
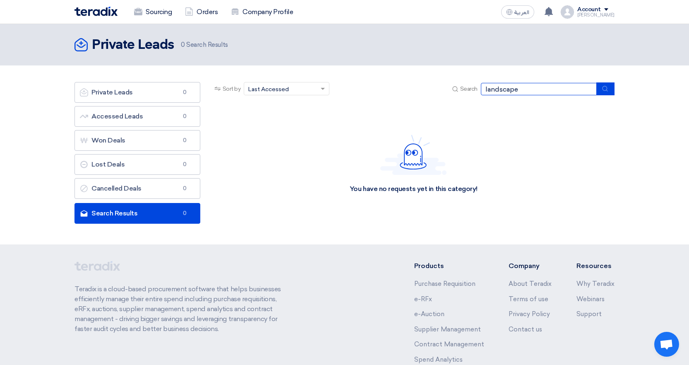
drag, startPoint x: 540, startPoint y: 93, endPoint x: 475, endPoint y: 101, distance: 65.5
click at [475, 101] on div "Sort by Sort by × Last Accessed × Search landscape" at bounding box center [414, 92] width 402 height 20
click at [151, 16] on link "Sourcing" at bounding box center [152, 12] width 51 height 18
click at [144, 9] on link "Sourcing" at bounding box center [152, 12] width 51 height 18
click at [195, 6] on link "Orders" at bounding box center [201, 12] width 46 height 18
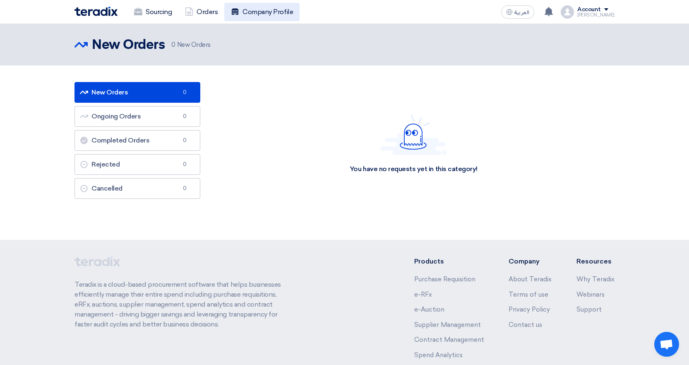
click at [243, 10] on link "Company Profile" at bounding box center [261, 12] width 75 height 18
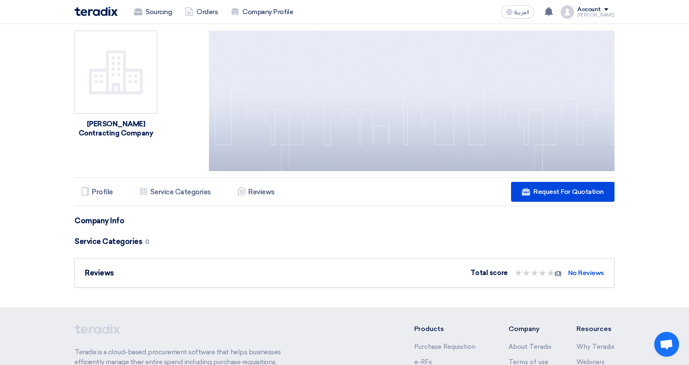
click at [123, 82] on img at bounding box center [116, 72] width 83 height 83
click at [199, 196] on li "Services & Activities Service Categories" at bounding box center [175, 191] width 85 height 17
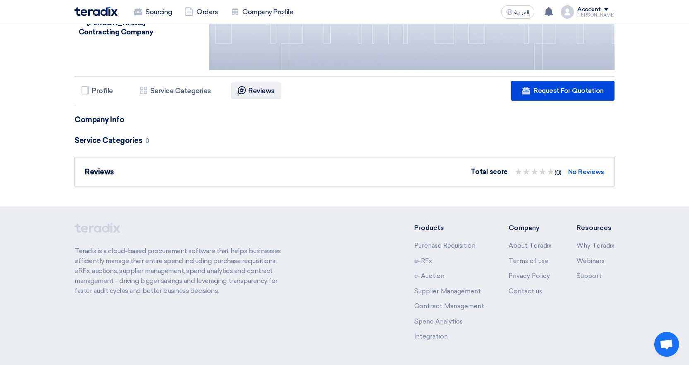
click at [254, 91] on h5 "Reviews" at bounding box center [261, 91] width 26 height 8
click at [204, 87] on h5 "Service Categories" at bounding box center [180, 91] width 61 height 8
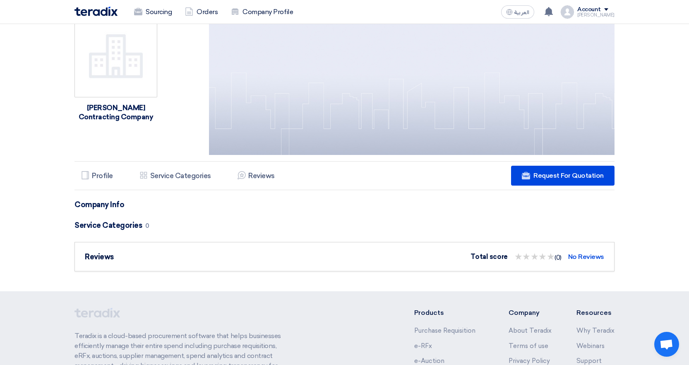
scroll to position [0, 0]
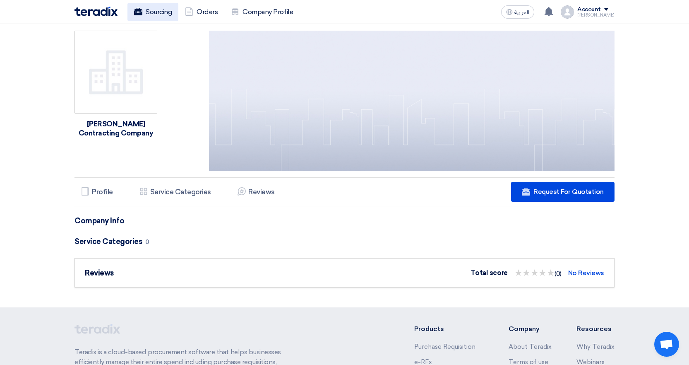
click at [162, 14] on link "Sourcing" at bounding box center [152, 12] width 51 height 18
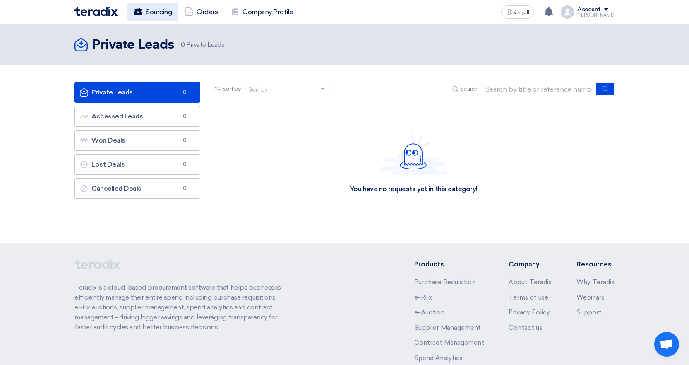
click at [155, 9] on link "Sourcing" at bounding box center [152, 12] width 51 height 18
click at [75, 47] on use at bounding box center [81, 44] width 13 height 13
click at [81, 47] on use at bounding box center [81, 44] width 13 height 13
drag, startPoint x: 82, startPoint y: 47, endPoint x: 126, endPoint y: 45, distance: 44.8
click at [84, 47] on icon "Private Leads" at bounding box center [81, 44] width 13 height 13
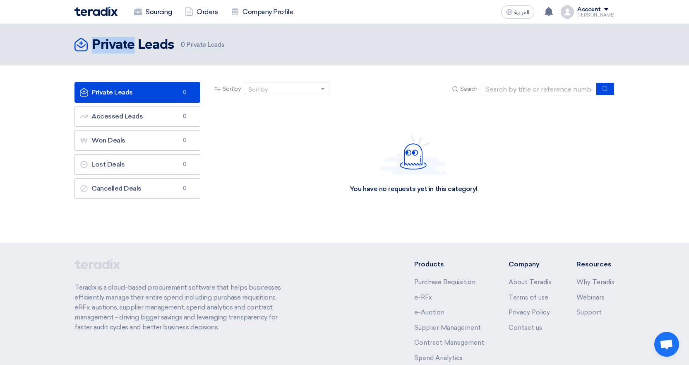
click at [127, 45] on h2 "Private Leads" at bounding box center [133, 45] width 82 height 17
click at [207, 55] on header "Private Leads Private Leads 0 Private Leads" at bounding box center [344, 44] width 689 height 41
click at [201, 42] on span "0 Private Leads" at bounding box center [202, 45] width 43 height 10
click at [532, 7] on button "العربية ع" at bounding box center [517, 11] width 33 height 13
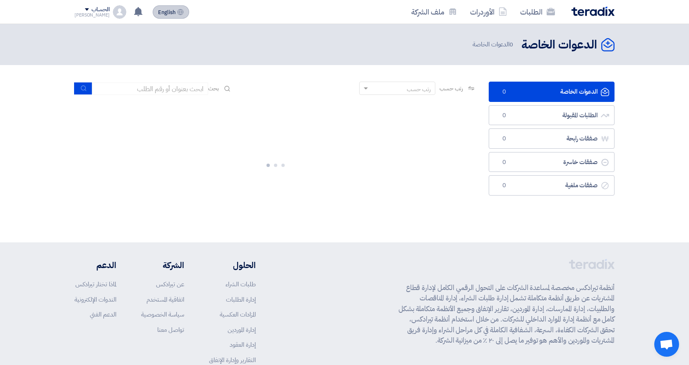
click at [165, 12] on span "English" at bounding box center [166, 13] width 17 height 6
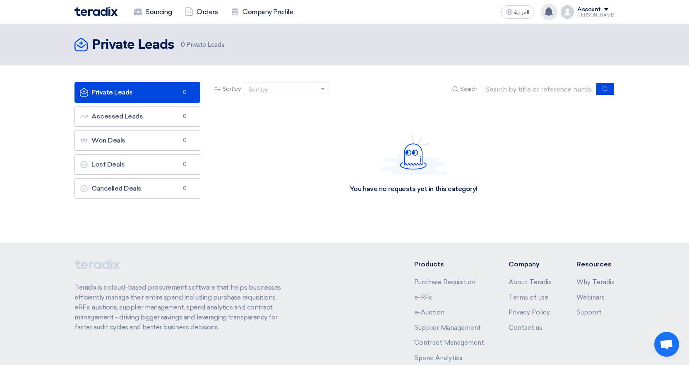
click at [553, 12] on use at bounding box center [549, 11] width 8 height 9
click at [585, 77] on section "Private Leads Private Leads 0 Accessed Leads Accessed Leads 0 Won Deals Won Dea…" at bounding box center [344, 153] width 689 height 177
click at [577, 81] on section "Private Leads Private Leads 0 Accessed Leads Accessed Leads 0 Won Deals Won Dea…" at bounding box center [344, 153] width 689 height 177
click at [574, 84] on input at bounding box center [539, 89] width 116 height 12
click at [608, 10] on span at bounding box center [606, 9] width 4 height 2
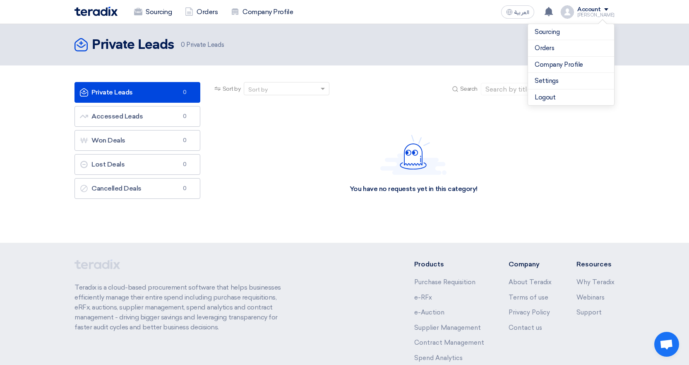
click at [362, 91] on div "Sort by Sort by Search" at bounding box center [414, 92] width 402 height 20
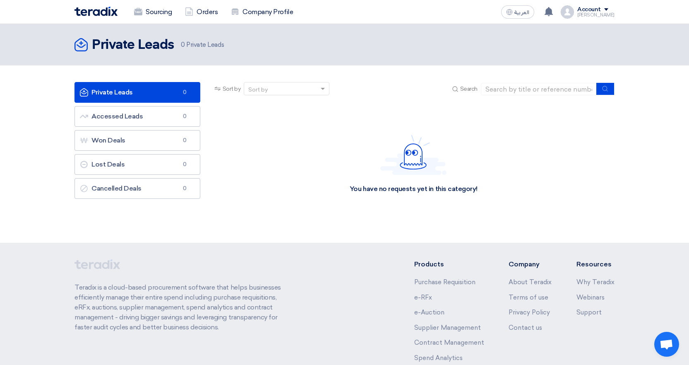
drag, startPoint x: 181, startPoint y: 43, endPoint x: 234, endPoint y: 52, distance: 54.1
click at [220, 44] on span "0 Private Leads" at bounding box center [202, 45] width 43 height 10
click at [608, 9] on span at bounding box center [606, 9] width 4 height 2
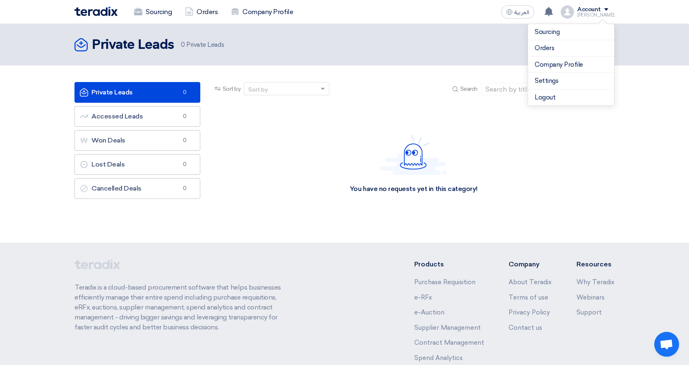
click at [310, 18] on div "Sourcing Orders Company Profile" at bounding box center [237, 12] width 324 height 18
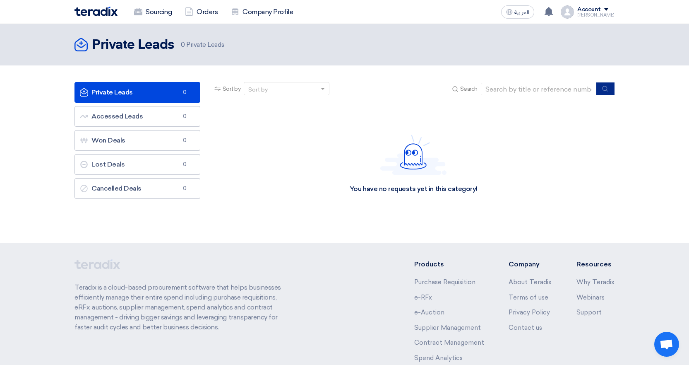
click at [597, 87] on button "submit" at bounding box center [605, 88] width 18 height 13
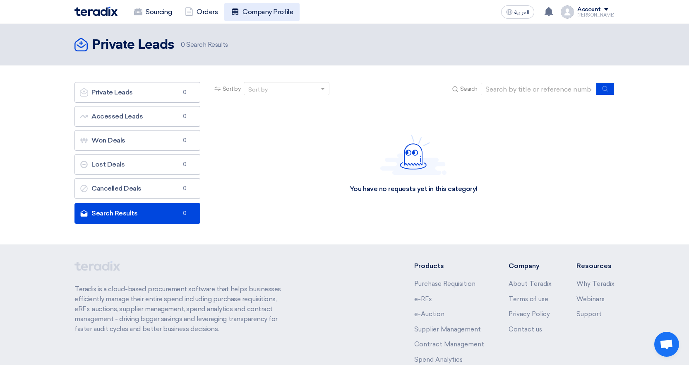
click at [250, 15] on link "Company Profile" at bounding box center [261, 12] width 75 height 18
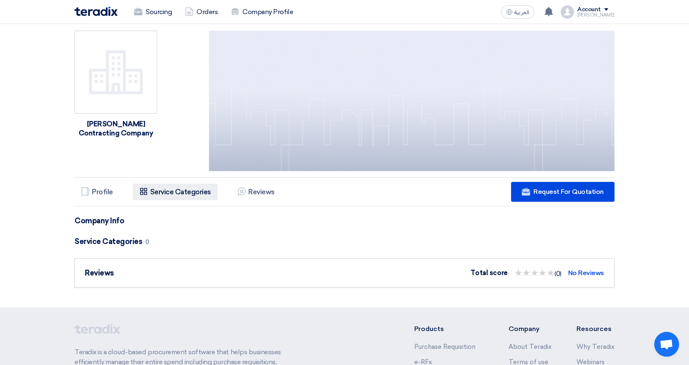
click at [165, 188] on h5 "Service Categories" at bounding box center [180, 191] width 61 height 8
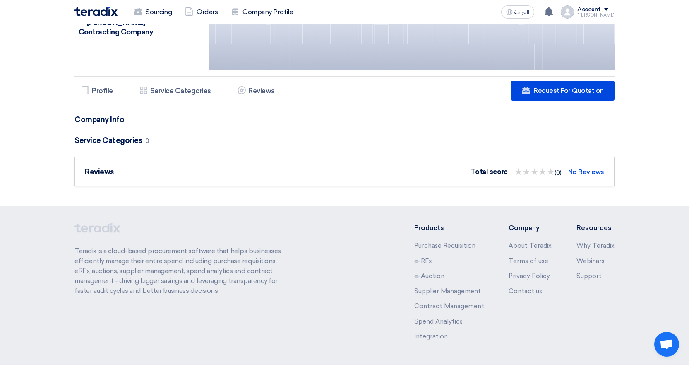
click at [198, 99] on div "Profile Profile Services & Activities Service Categories Reviews Reviews Websit…" at bounding box center [345, 90] width 540 height 29
click at [236, 91] on li "Reviews Reviews" at bounding box center [256, 90] width 50 height 17
click at [256, 90] on h5 "Reviews" at bounding box center [261, 91] width 26 height 8
drag, startPoint x: 130, startPoint y: 76, endPoint x: 120, endPoint y: 80, distance: 10.2
click at [129, 76] on div "Profile Profile Services & Activities Service Categories Reviews Reviews Websit…" at bounding box center [345, 90] width 540 height 29
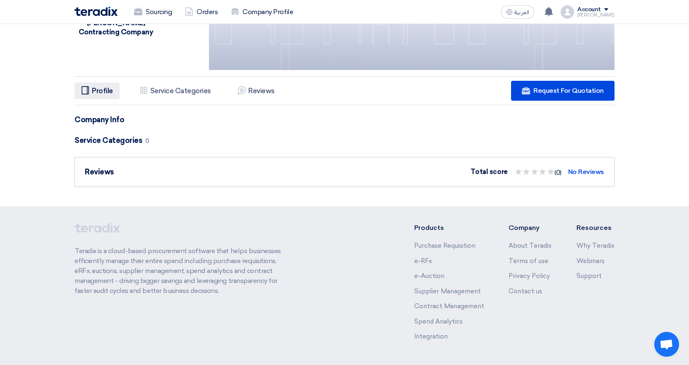
click at [108, 86] on li "Profile Profile" at bounding box center [97, 90] width 45 height 17
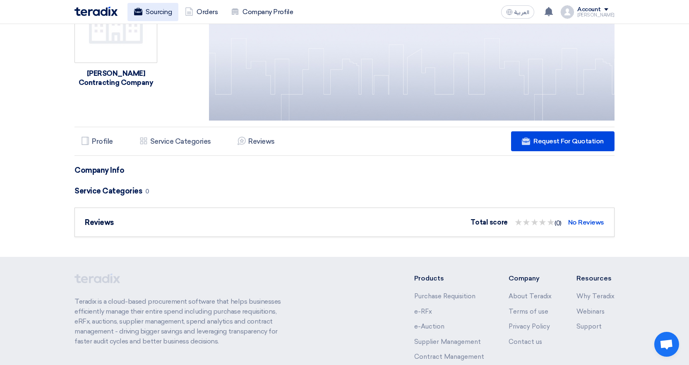
scroll to position [0, 0]
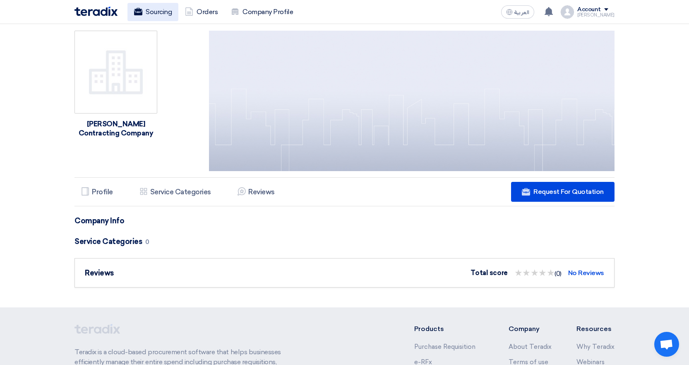
click at [167, 12] on link "Sourcing" at bounding box center [152, 12] width 51 height 18
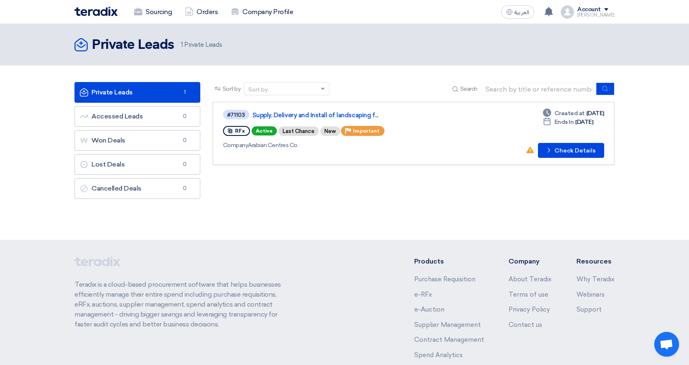
click at [323, 183] on div "Sort by Sort by Search Category Owner Type" at bounding box center [414, 142] width 414 height 121
click at [543, 152] on button "Check details Check Details" at bounding box center [571, 150] width 66 height 15
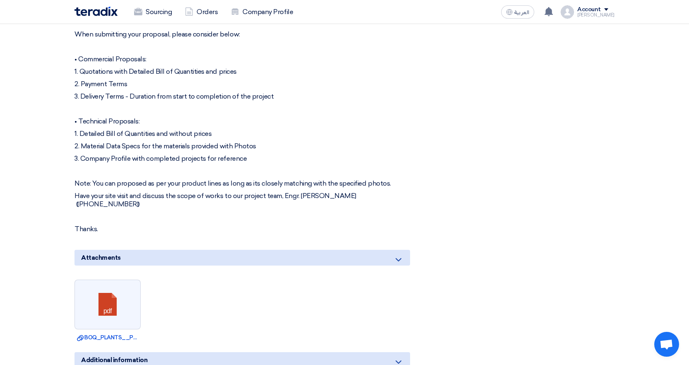
scroll to position [497, 0]
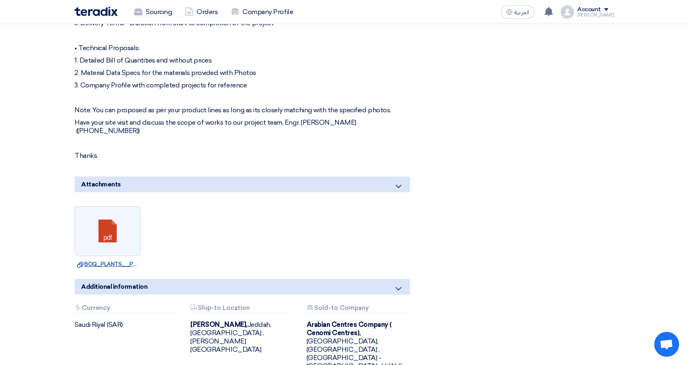
click at [99, 260] on link "Download file BOQ_PLANTS__PLANTERS__JAWHARAT_MALL__JEDDAH.pdf" at bounding box center [107, 264] width 61 height 8
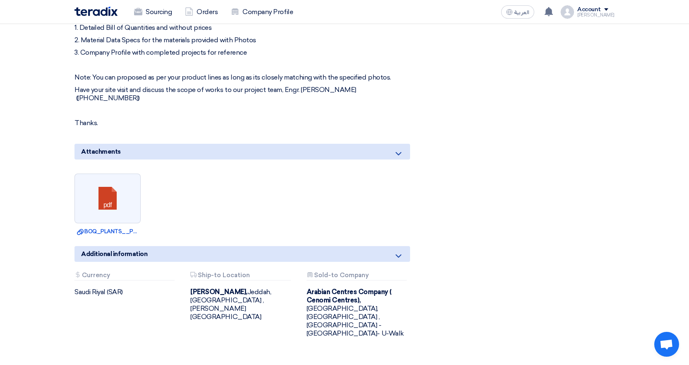
scroll to position [662, 0]
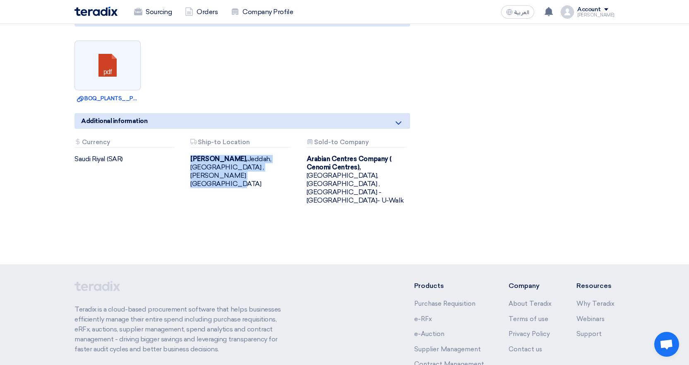
drag, startPoint x: 189, startPoint y: 150, endPoint x: 274, endPoint y: 171, distance: 87.3
click at [278, 170] on div "Attachments Ship-to Location Jawharat Jeddah, Jeddah, Saudi Arabia ,King Abdula…" at bounding box center [242, 172] width 116 height 66
click at [252, 177] on div "Attachments Ship-to Location Jawharat Jeddah, Jeddah, Saudi Arabia ,King Abdula…" at bounding box center [242, 172] width 116 height 66
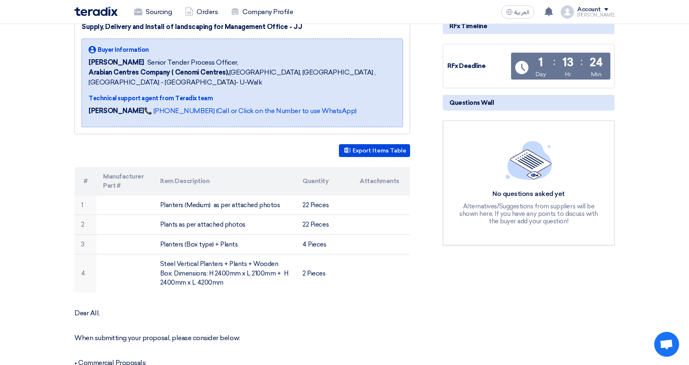
scroll to position [83, 0]
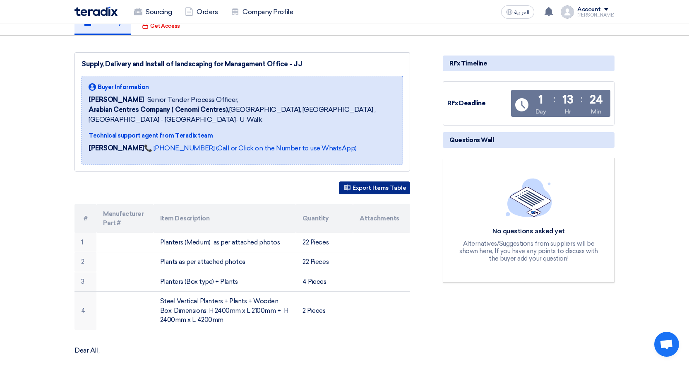
click at [373, 185] on button "Export Items Table" at bounding box center [374, 187] width 71 height 13
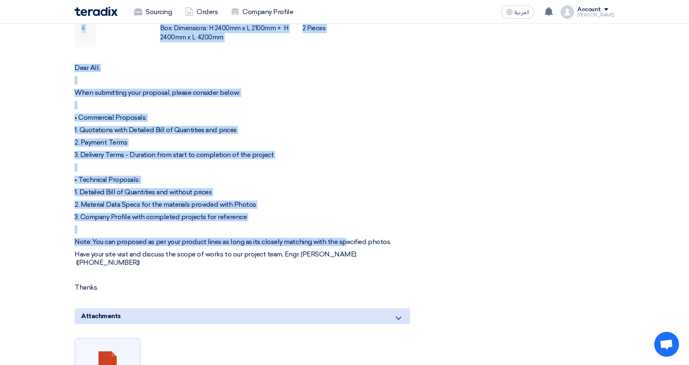
scroll to position [373, 0]
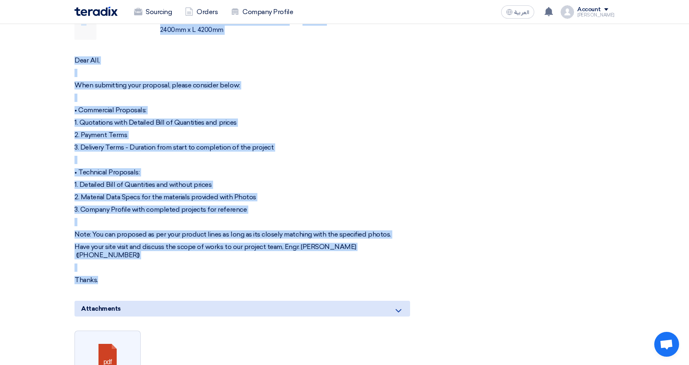
drag, startPoint x: 99, startPoint y: 88, endPoint x: 415, endPoint y: 263, distance: 361.7
click at [415, 263] on div "Supply, Delivery and Install of landscaping for Management Office - JJ Buyer In…" at bounding box center [252, 138] width 368 height 752
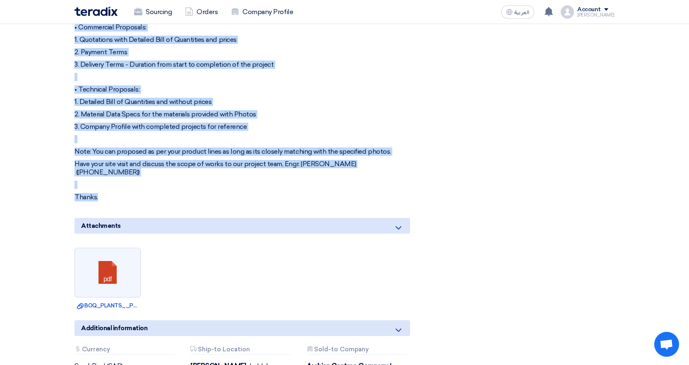
scroll to position [538, 0]
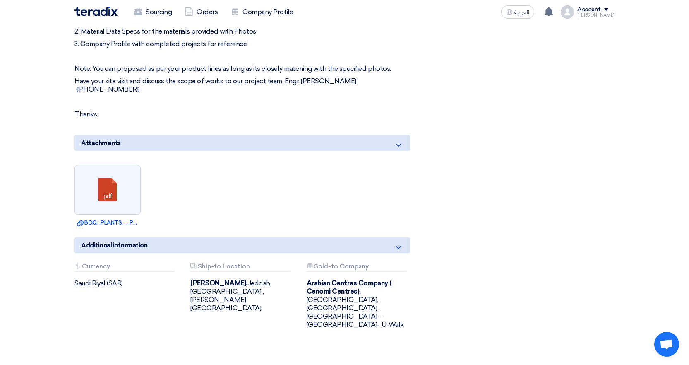
click at [397, 140] on icon at bounding box center [399, 145] width 10 height 10
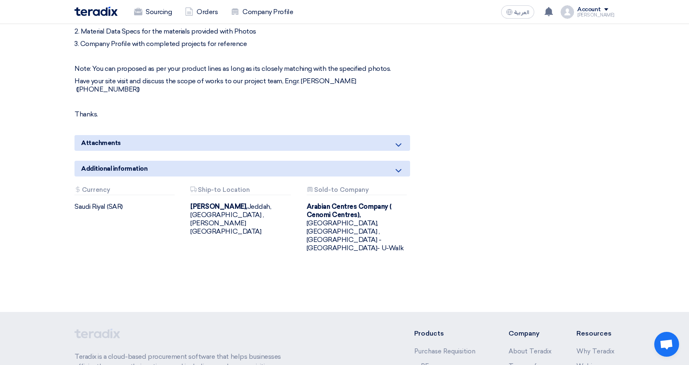
click at [397, 140] on icon at bounding box center [399, 145] width 10 height 10
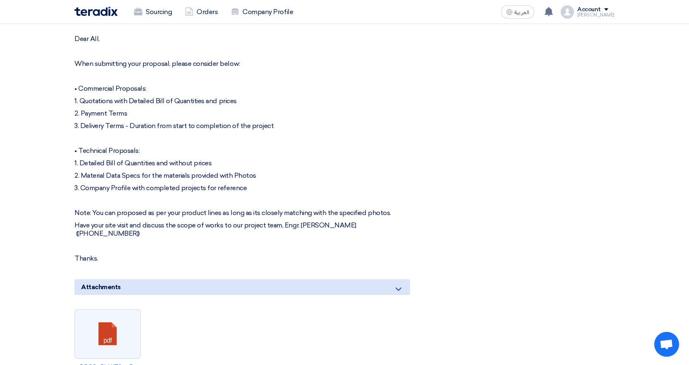
scroll to position [435, 0]
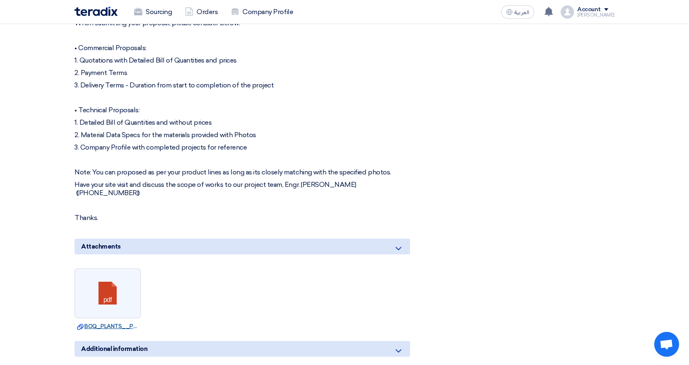
click at [96, 322] on link "Download file BOQ_PLANTS__PLANTERS__JAWHARAT_MALL__JEDDAH.pdf" at bounding box center [107, 326] width 61 height 8
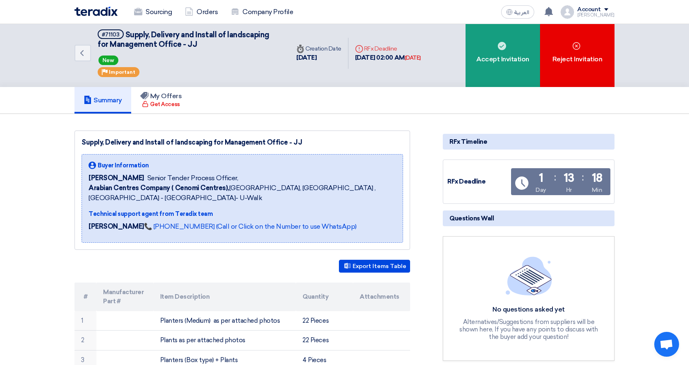
scroll to position [0, 0]
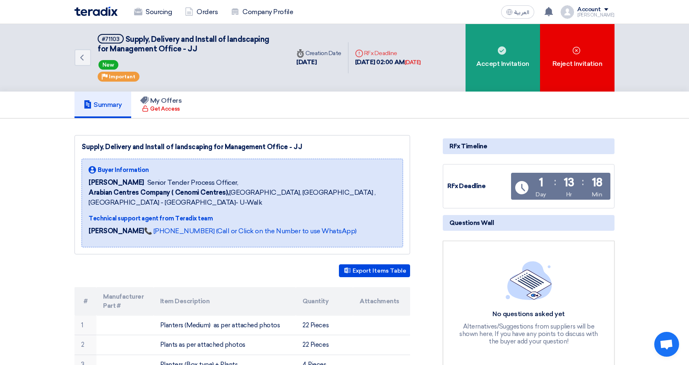
click at [125, 37] on span "Supply, Delivery and Install of landscaping for Management Office - JJ" at bounding box center [184, 44] width 172 height 19
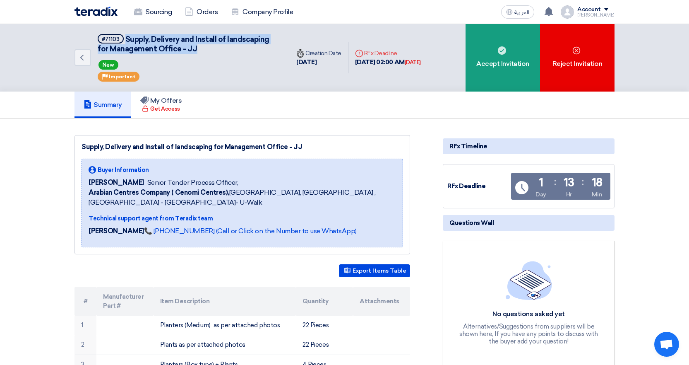
drag, startPoint x: 125, startPoint y: 37, endPoint x: 222, endPoint y: 53, distance: 97.8
click at [222, 53] on h5 "#71103 Supply, Delivery and Install of landscaping for Management Office - JJ" at bounding box center [189, 44] width 182 height 20
copy span "Supply, Delivery and Install of landscaping for Management Office - JJ"
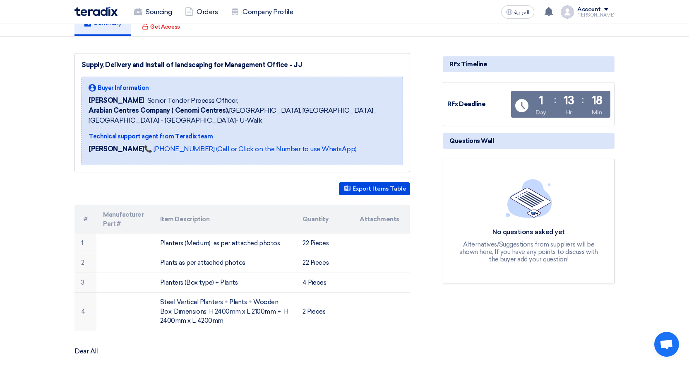
scroll to position [83, 0]
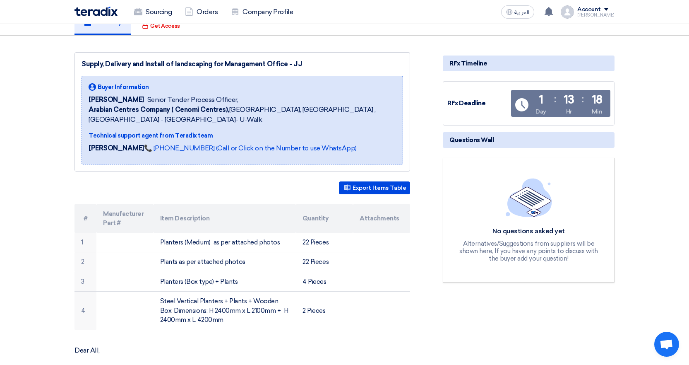
drag, startPoint x: 83, startPoint y: 61, endPoint x: 552, endPoint y: 79, distance: 469.7
click at [314, 62] on div "Supply, Delivery and Install of landscaping for Management Office - JJ" at bounding box center [243, 64] width 322 height 10
copy div "Supply, Delivery and Install of landscaping for Management Office - JJ"
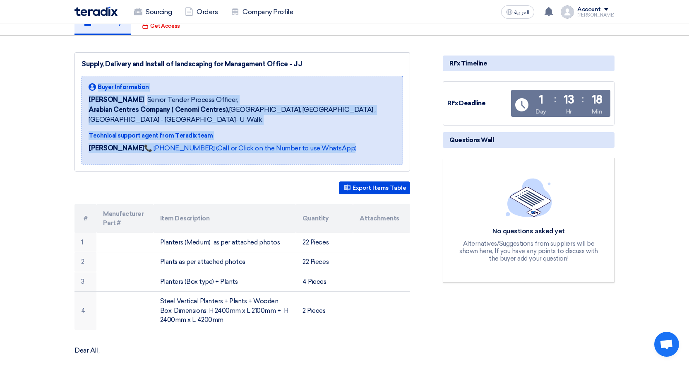
drag, startPoint x: 99, startPoint y: 85, endPoint x: 350, endPoint y: 152, distance: 260.0
click at [350, 152] on div "Buyer Information Dowel Sanchez Senior Tender Process Officer, Arabian Centres …" at bounding box center [243, 120] width 308 height 75
copy div "Buyer Information Dowel Sanchez Senior Tender Process Officer, Arabian Centres …"
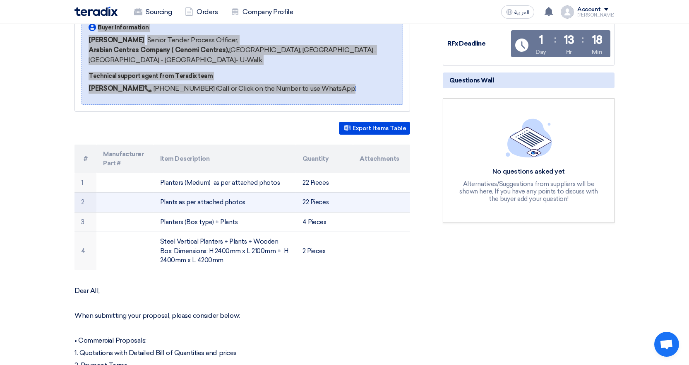
scroll to position [207, 0]
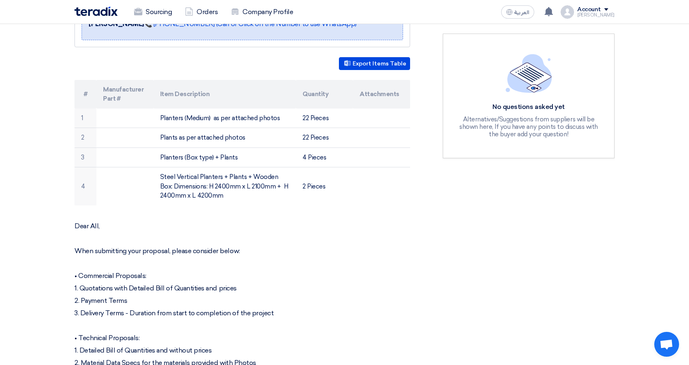
click at [264, 77] on div "Export Items Table # Manufacturer Part # Item Description Quantity Attachments …" at bounding box center [243, 131] width 336 height 148
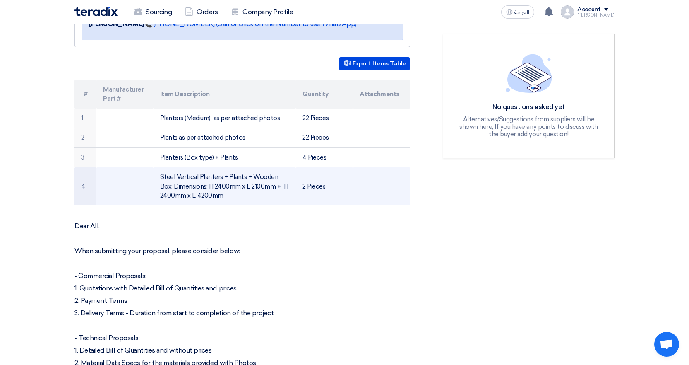
drag, startPoint x: 102, startPoint y: 88, endPoint x: 339, endPoint y: 187, distance: 257.5
click at [339, 187] on table "# Manufacturer Part # Item Description Quantity Attachments 1 Planters (Medium)…" at bounding box center [243, 142] width 336 height 125
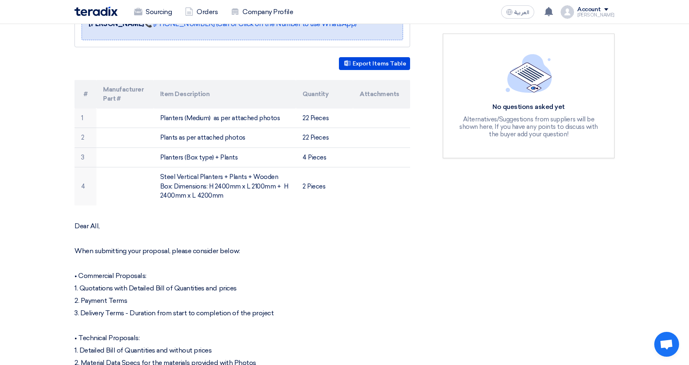
copy table "Manufacturer Part # Item Description Quantity Attachments 1 Planters (Medium) a…"
click at [260, 227] on p "Dear All," at bounding box center [243, 226] width 336 height 8
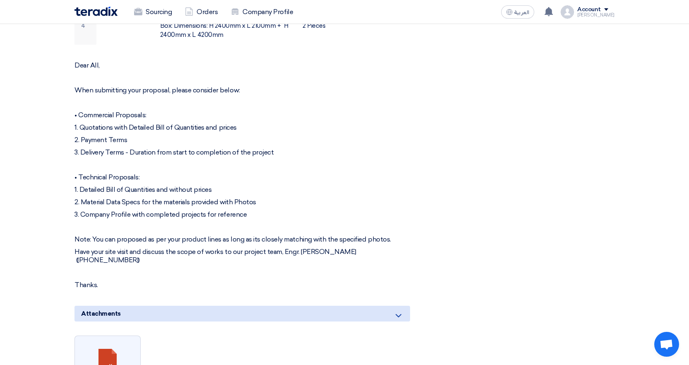
scroll to position [373, 0]
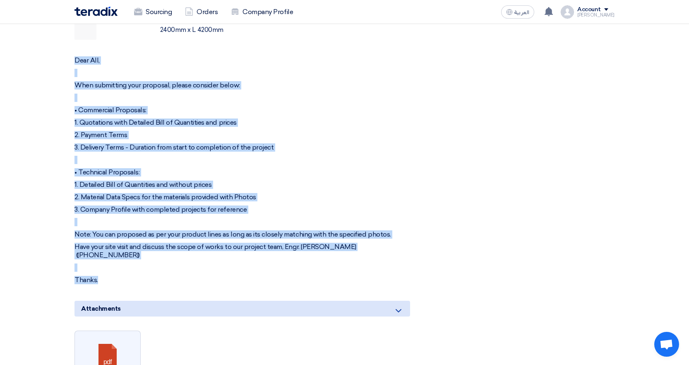
drag, startPoint x: 75, startPoint y: 103, endPoint x: 165, endPoint y: 272, distance: 191.8
click at [165, 272] on div "Dear All, When submitting your proposal, please consider below: • Commercial Pr…" at bounding box center [243, 170] width 336 height 228
copy div "Dear All, When submitting your proposal, please consider below: • Commercial Pr…"
click at [116, 177] on div "Dear All, When submitting your proposal, please consider below: • Commercial Pr…" at bounding box center [243, 170] width 336 height 228
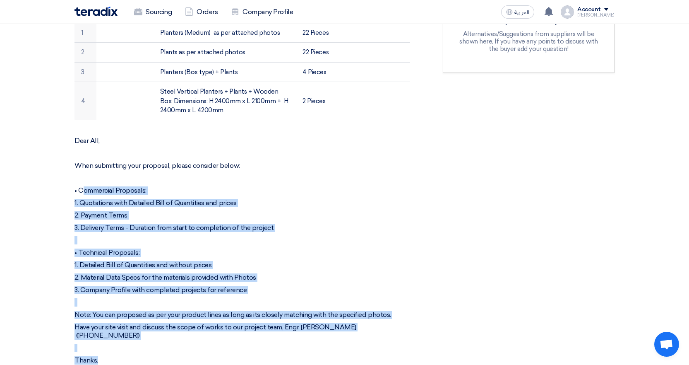
scroll to position [290, 0]
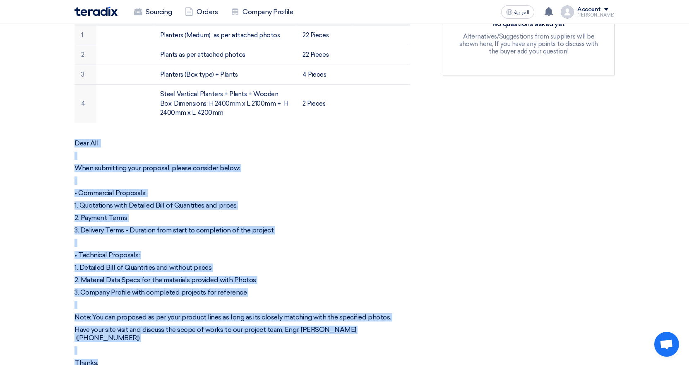
drag, startPoint x: 98, startPoint y: 273, endPoint x: 65, endPoint y: 137, distance: 140.4
click at [65, 137] on section "Supply, Delivery and Install of landscaping for Management Office - JJ Buyer In…" at bounding box center [344, 233] width 689 height 808
copy div "Dear All, When submitting your proposal, please consider below: • Commercial Pr…"
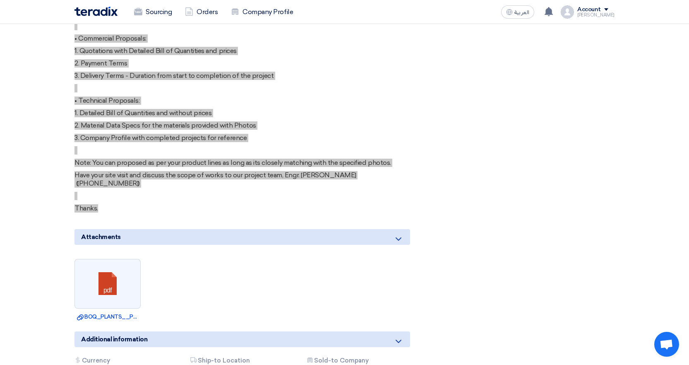
scroll to position [579, 0]
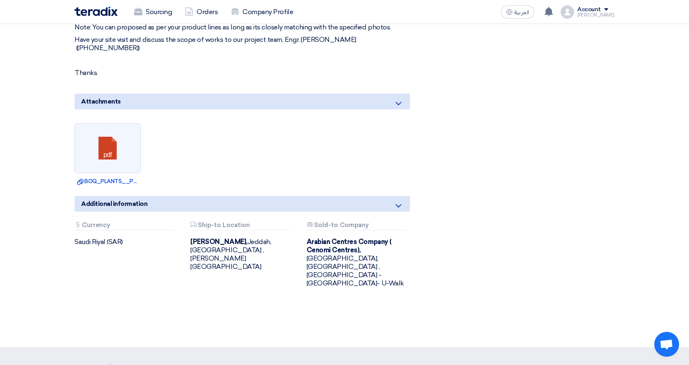
drag, startPoint x: 199, startPoint y: 214, endPoint x: 246, endPoint y: 264, distance: 68.2
click at [246, 264] on div "Attachments Currency Saudi Riyal (SAR) Attachments Ship-to Location Jawharat Je…" at bounding box center [242, 260] width 348 height 79
copy div "Ship-to Location Jawharat Jeddah, Jeddah, Saudi Arabia ,King Abdulaziz Br Road,…"
click at [317, 221] on div "Attachments Sold-to Company" at bounding box center [357, 225] width 100 height 9
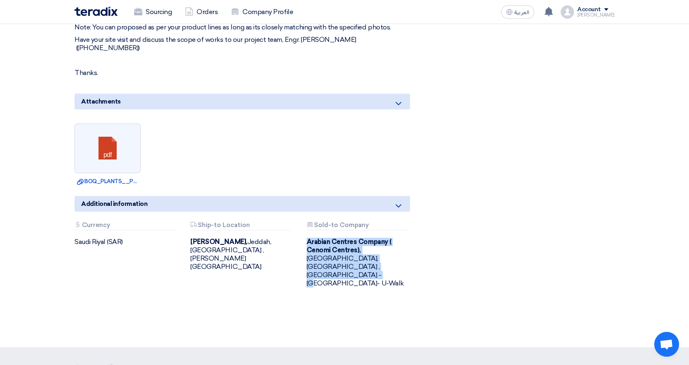
drag, startPoint x: 317, startPoint y: 216, endPoint x: 503, endPoint y: 263, distance: 191.9
click at [374, 262] on div "Attachments Sold-to Company Arabian Centres Company ( Cenomi Centres), Riyadh, …" at bounding box center [358, 254] width 103 height 66
copy div "Sold-to Company Arabian Centres Company ( Cenomi Centres), Riyadh, Saudi Arabia…"
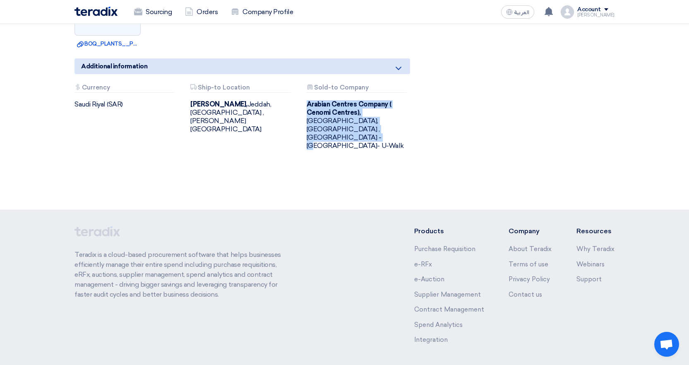
scroll to position [724, 0]
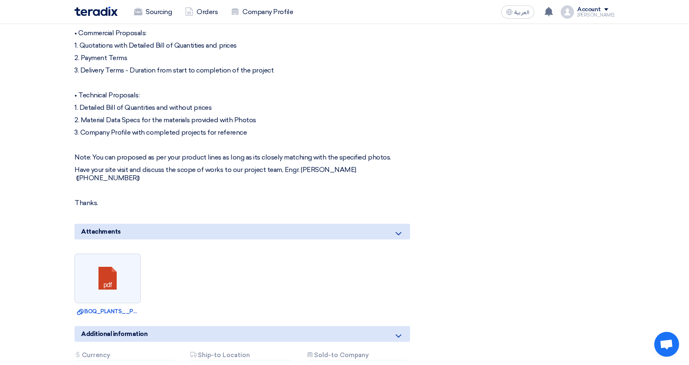
scroll to position [352, 0]
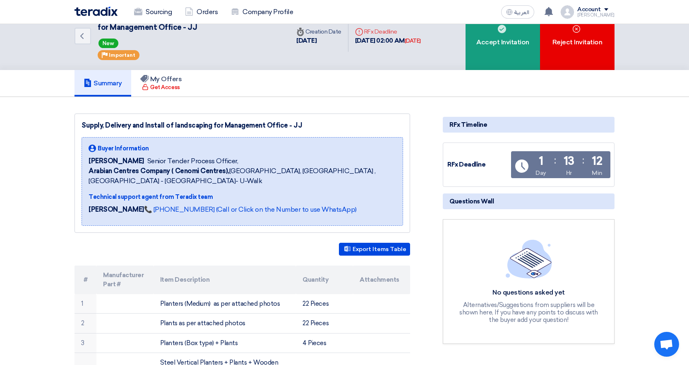
scroll to position [41, 0]
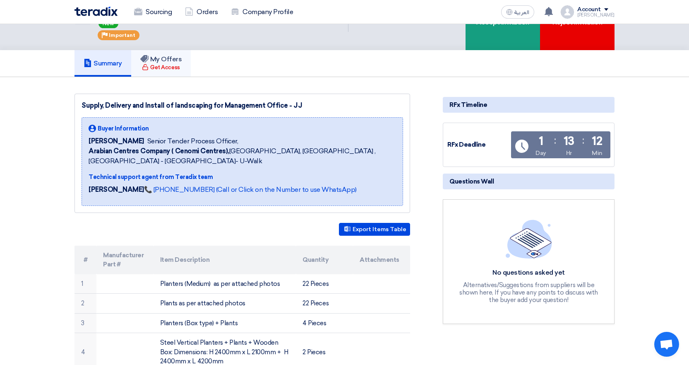
click at [166, 68] on div "Get Access" at bounding box center [161, 67] width 38 height 8
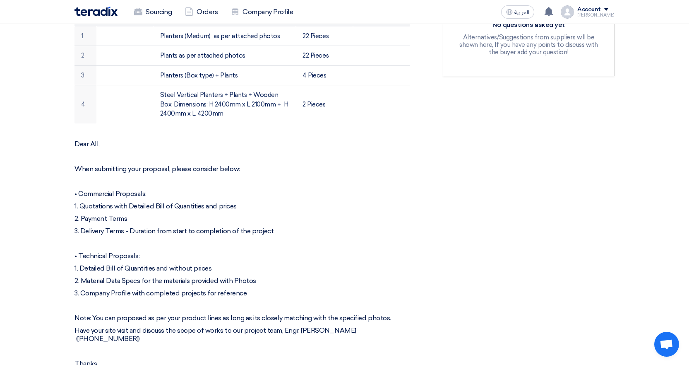
scroll to position [207, 0]
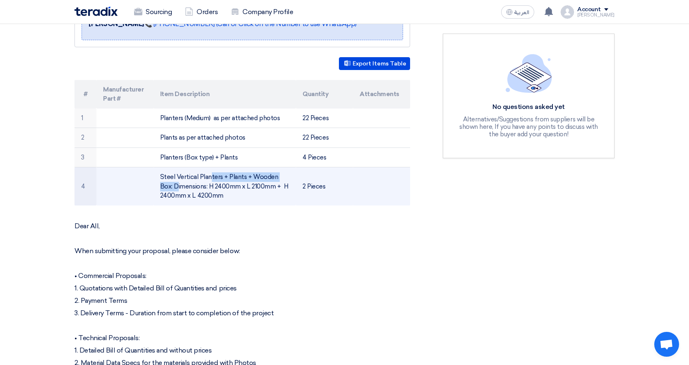
drag, startPoint x: 166, startPoint y: 176, endPoint x: 239, endPoint y: 178, distance: 72.9
click at [239, 178] on td "Steel Vertical Planters + Plants + Wooden Box: Dimensions: H 2400mm x L 2100mm …" at bounding box center [225, 186] width 143 height 38
click at [255, 177] on td "Steel Vertical Planters + Plants + Wooden Box: Dimensions: H 2400mm x L 2100mm …" at bounding box center [225, 186] width 143 height 38
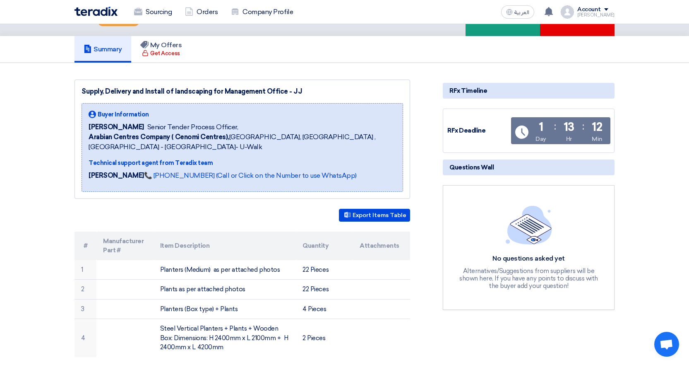
scroll to position [0, 0]
